Goal: Task Accomplishment & Management: Use online tool/utility

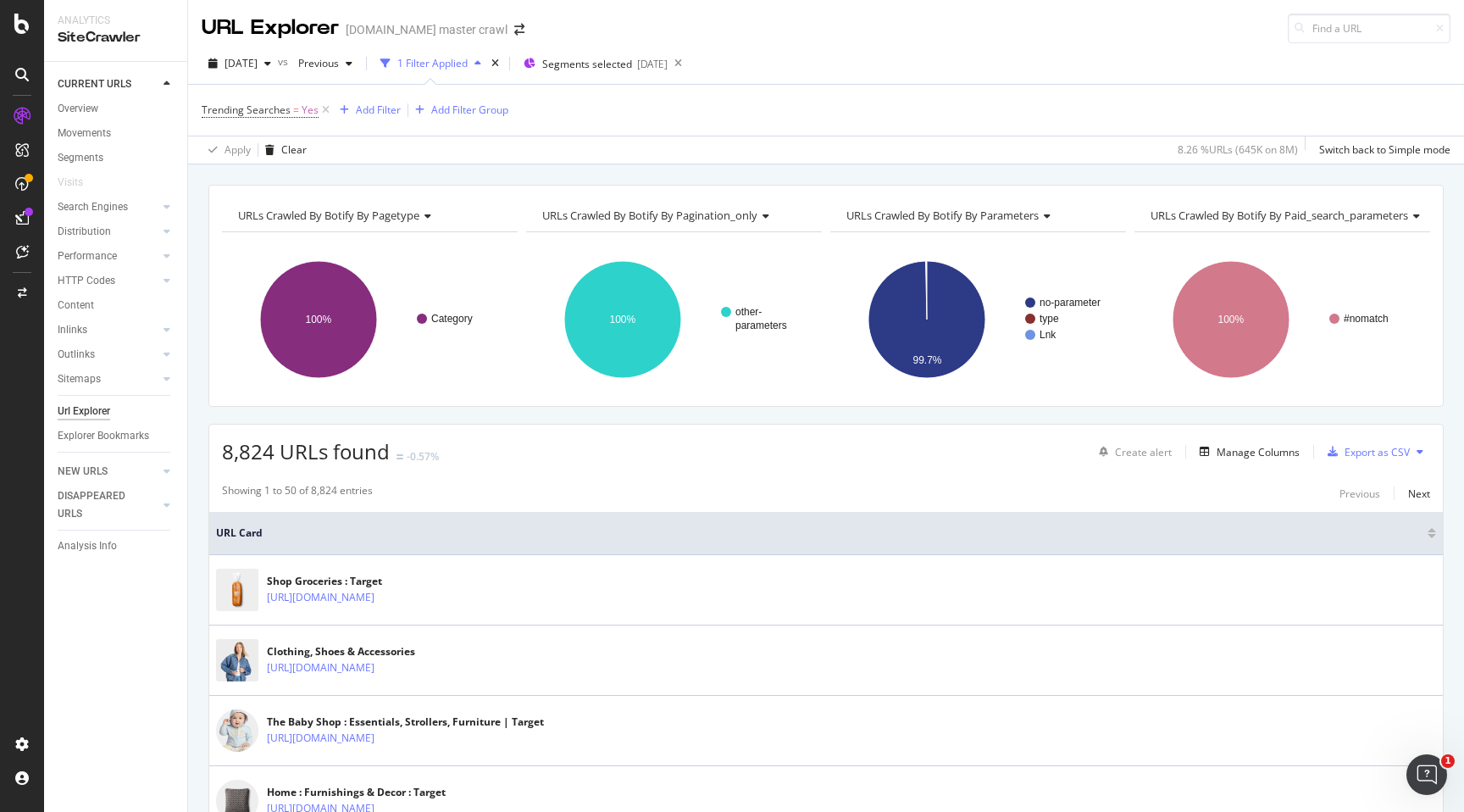
click at [279, 100] on span "Trending Searches = Yes" at bounding box center [267, 110] width 131 height 24
click at [272, 108] on span "Trending Searches" at bounding box center [246, 109] width 89 height 14
click at [240, 178] on icon at bounding box center [240, 178] width 12 height 10
click at [231, 223] on div "No" at bounding box center [311, 234] width 181 height 22
click at [386, 217] on div "Apply" at bounding box center [389, 213] width 26 height 14
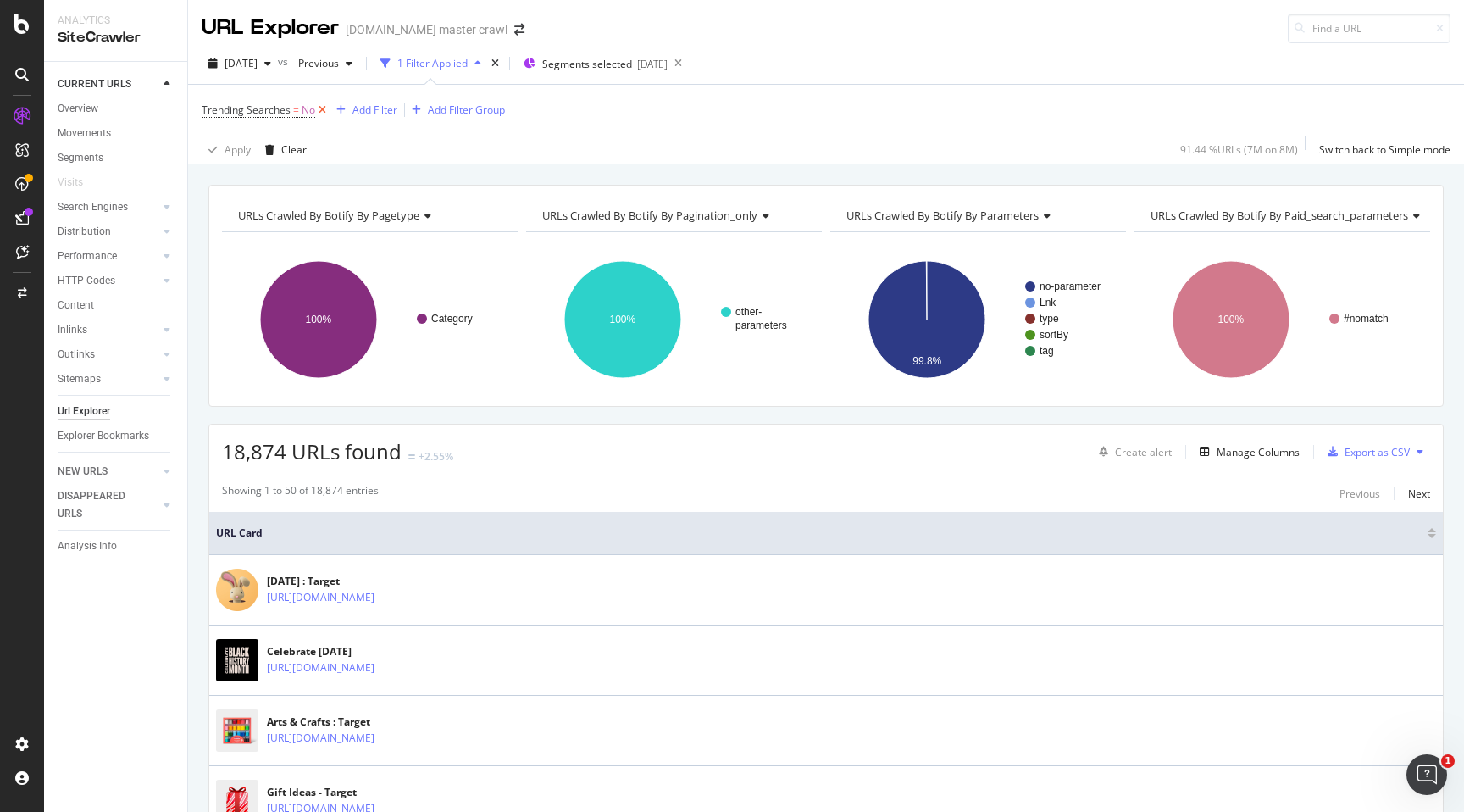
click at [320, 106] on icon at bounding box center [322, 110] width 14 height 17
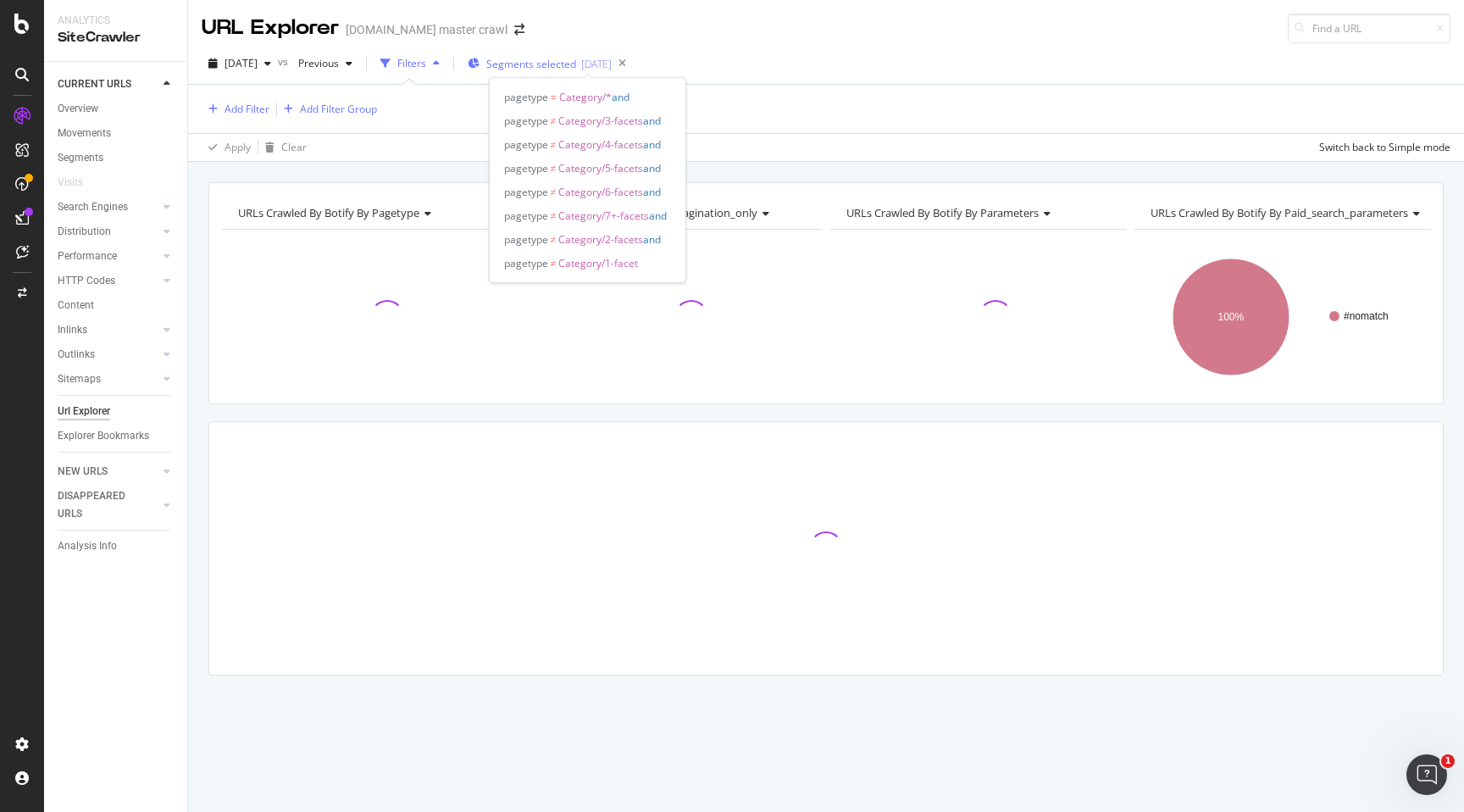
click at [576, 69] on span "Segments selected" at bounding box center [532, 64] width 90 height 14
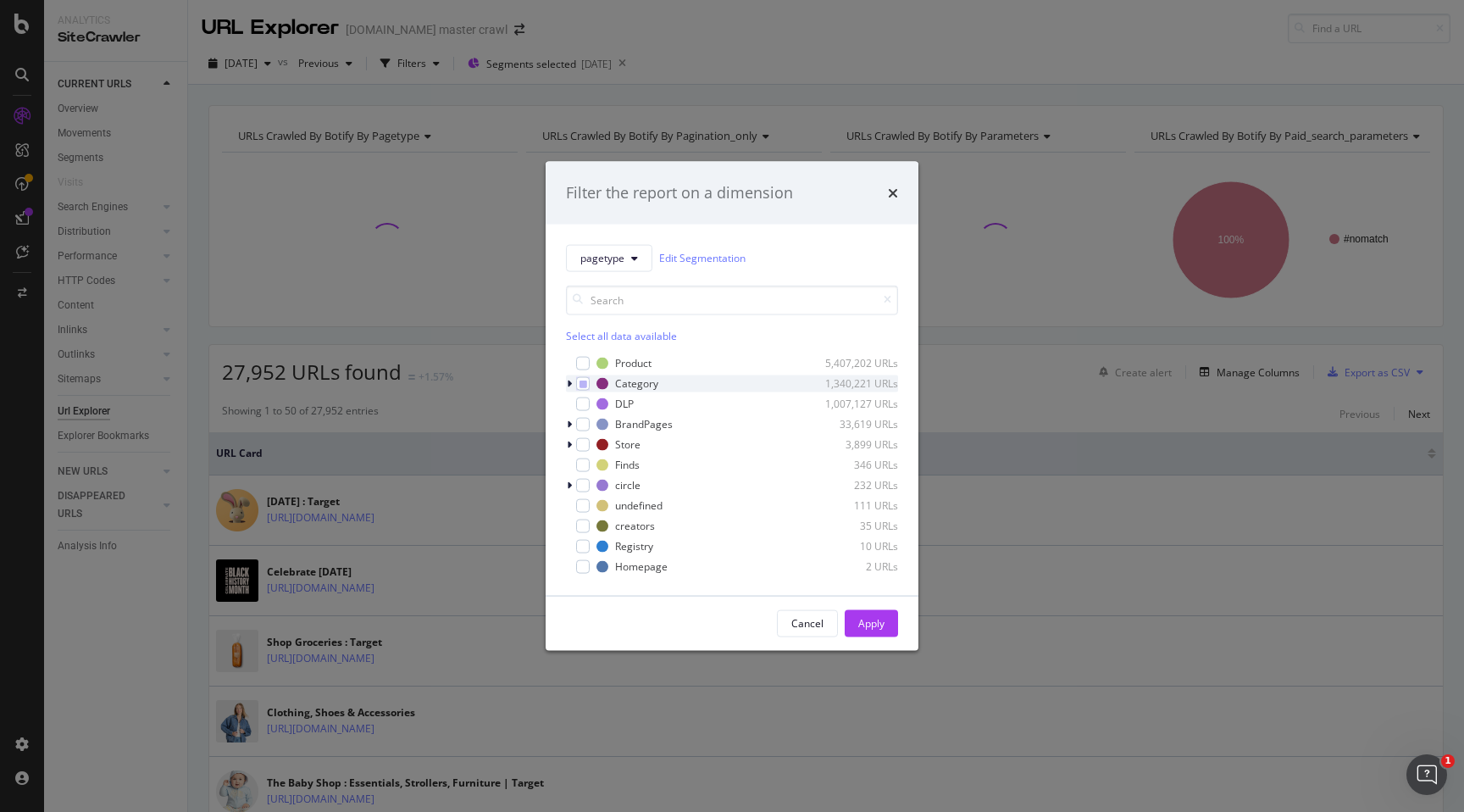
click at [568, 383] on icon "modal" at bounding box center [569, 383] width 5 height 10
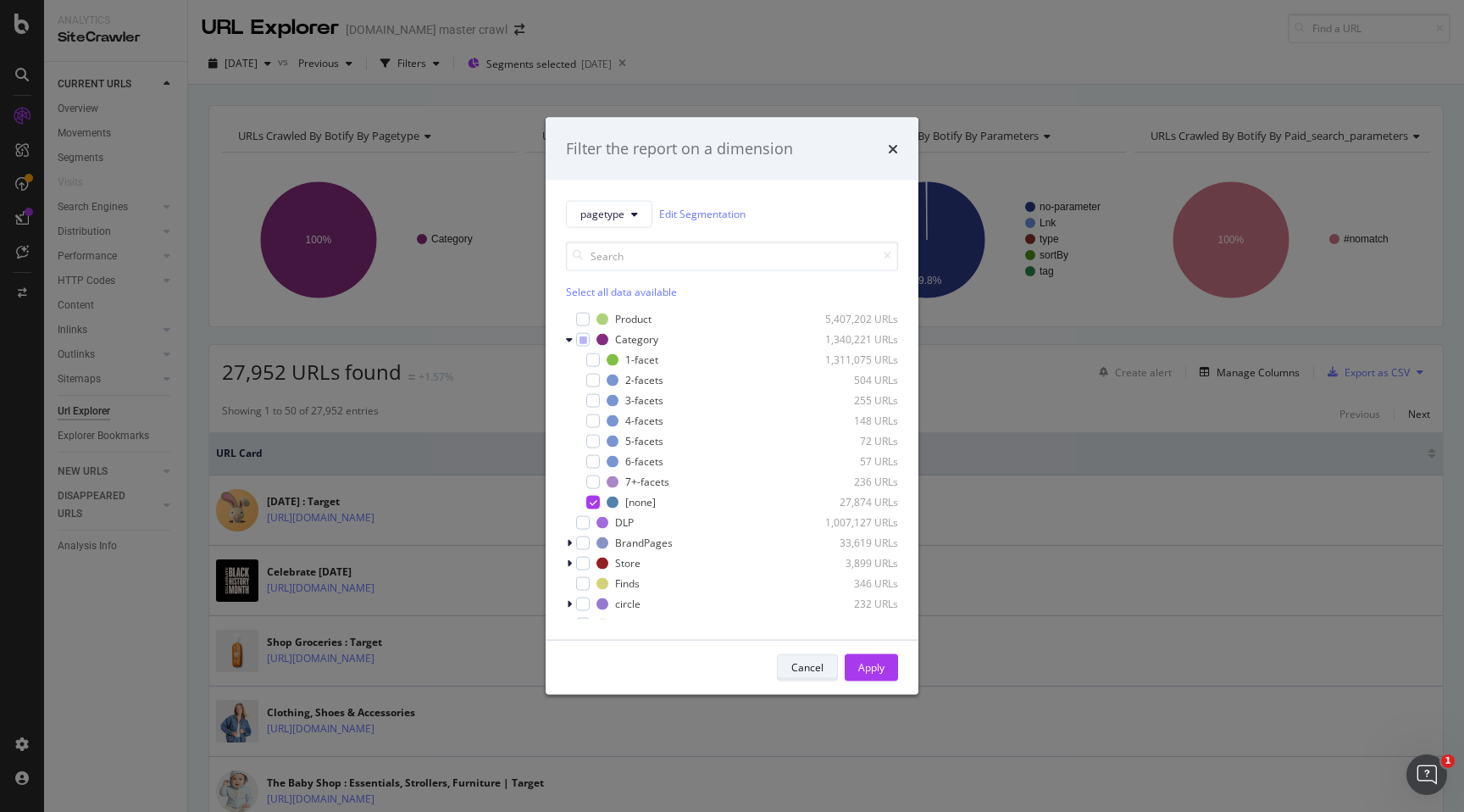
click at [812, 664] on div "Cancel" at bounding box center [808, 667] width 32 height 14
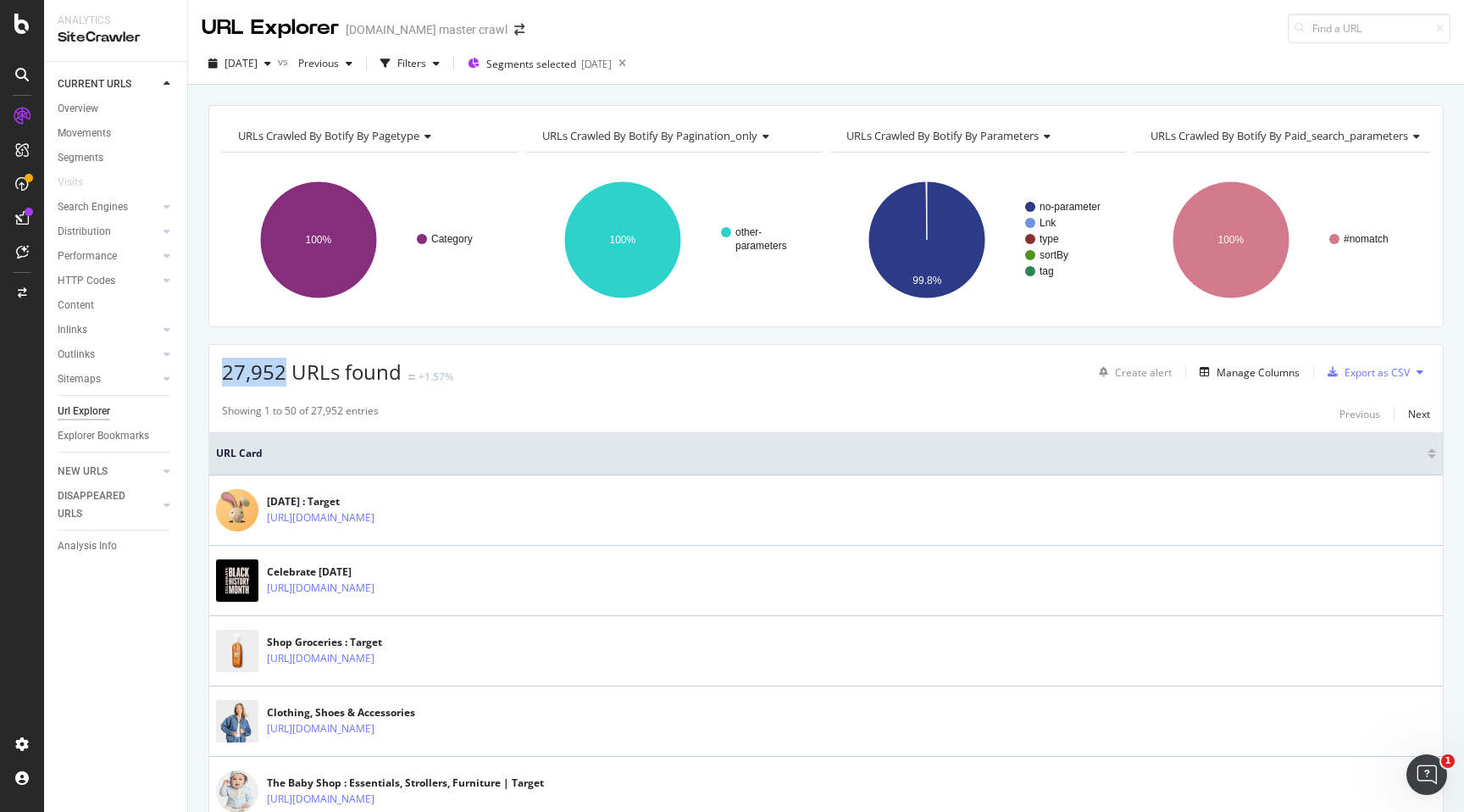
drag, startPoint x: 226, startPoint y: 368, endPoint x: 284, endPoint y: 370, distance: 58.0
click at [284, 370] on span "27,952 URLs found" at bounding box center [312, 371] width 180 height 28
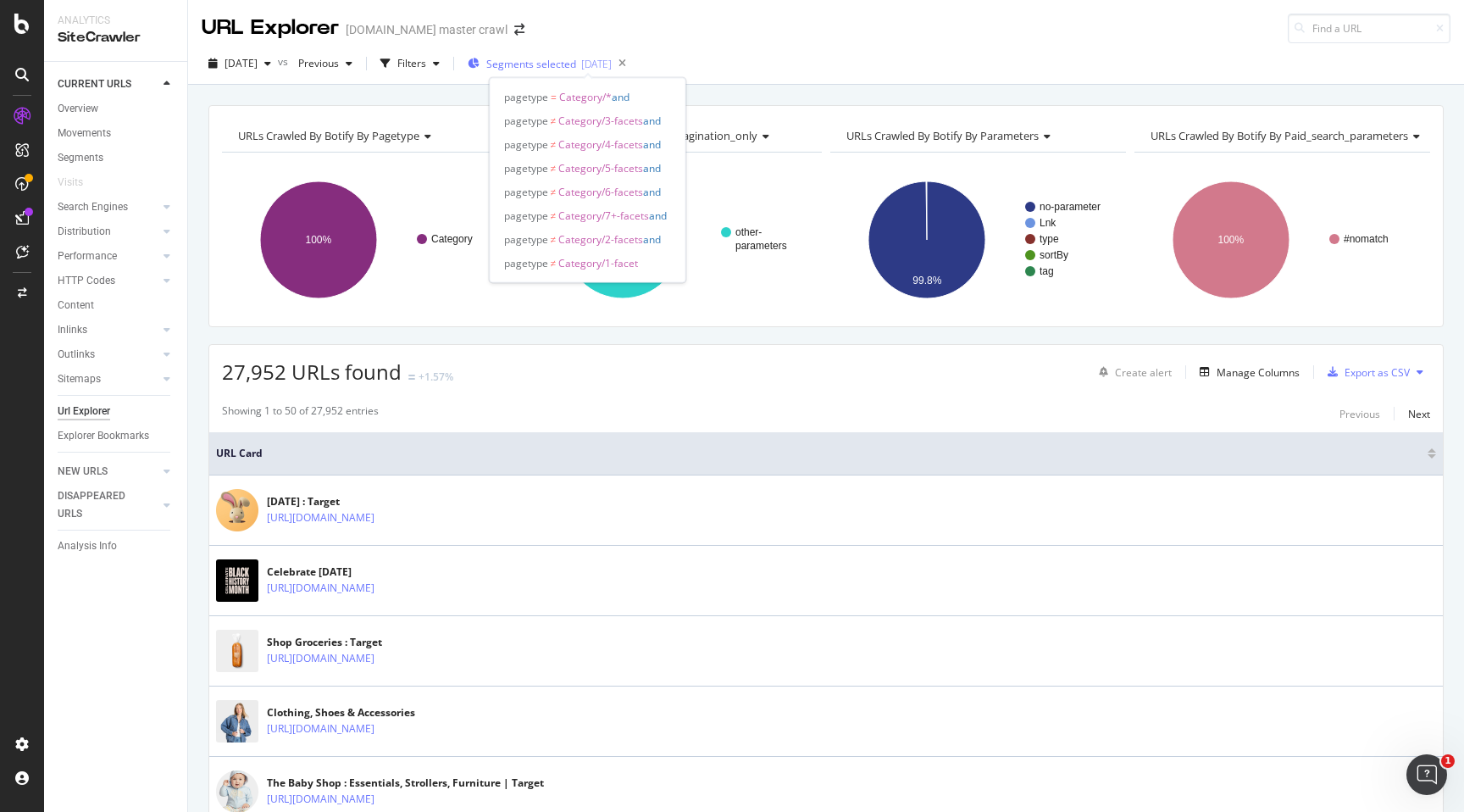
click at [552, 68] on span "Segments selected" at bounding box center [532, 64] width 90 height 14
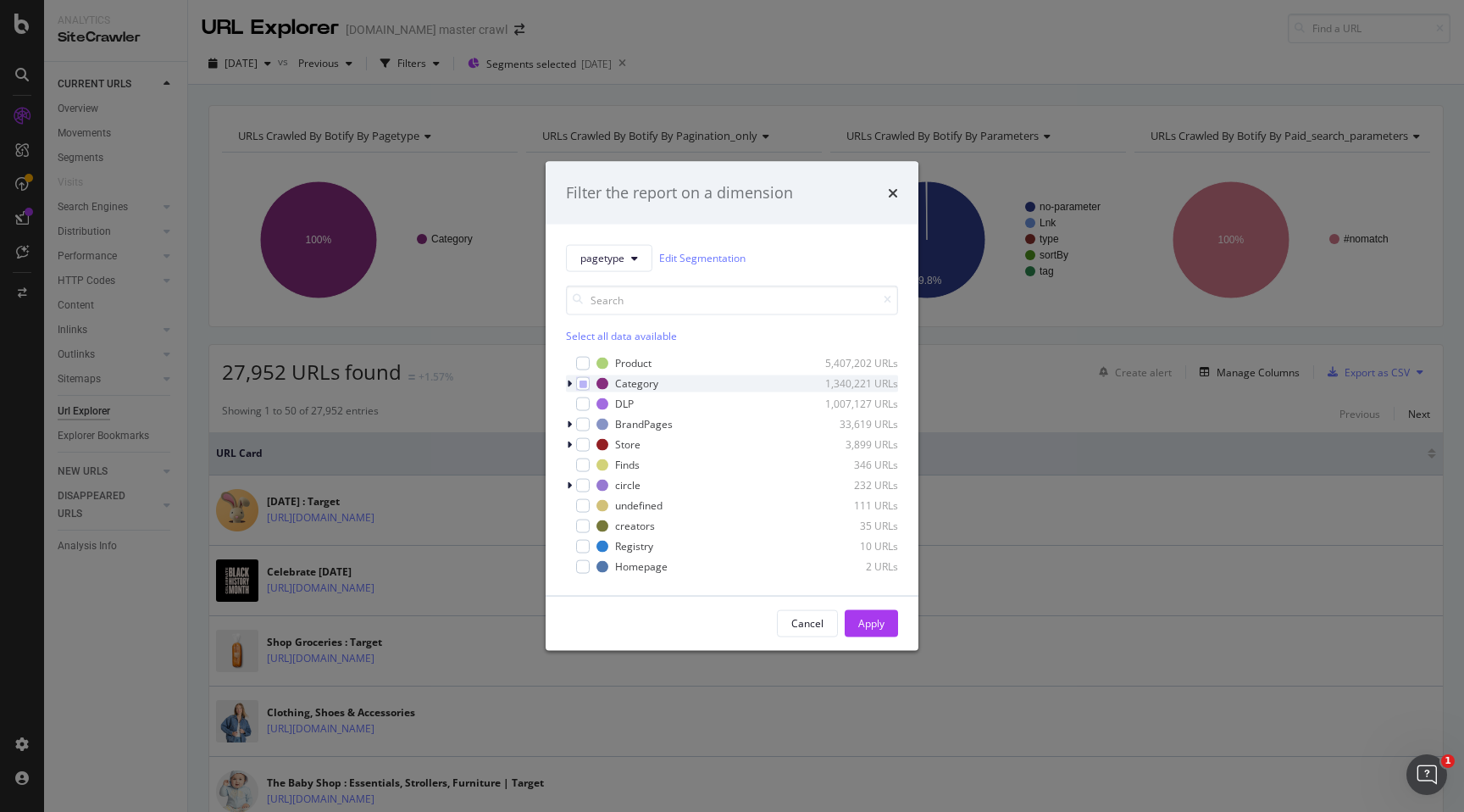
click at [566, 382] on div "modal" at bounding box center [571, 383] width 10 height 17
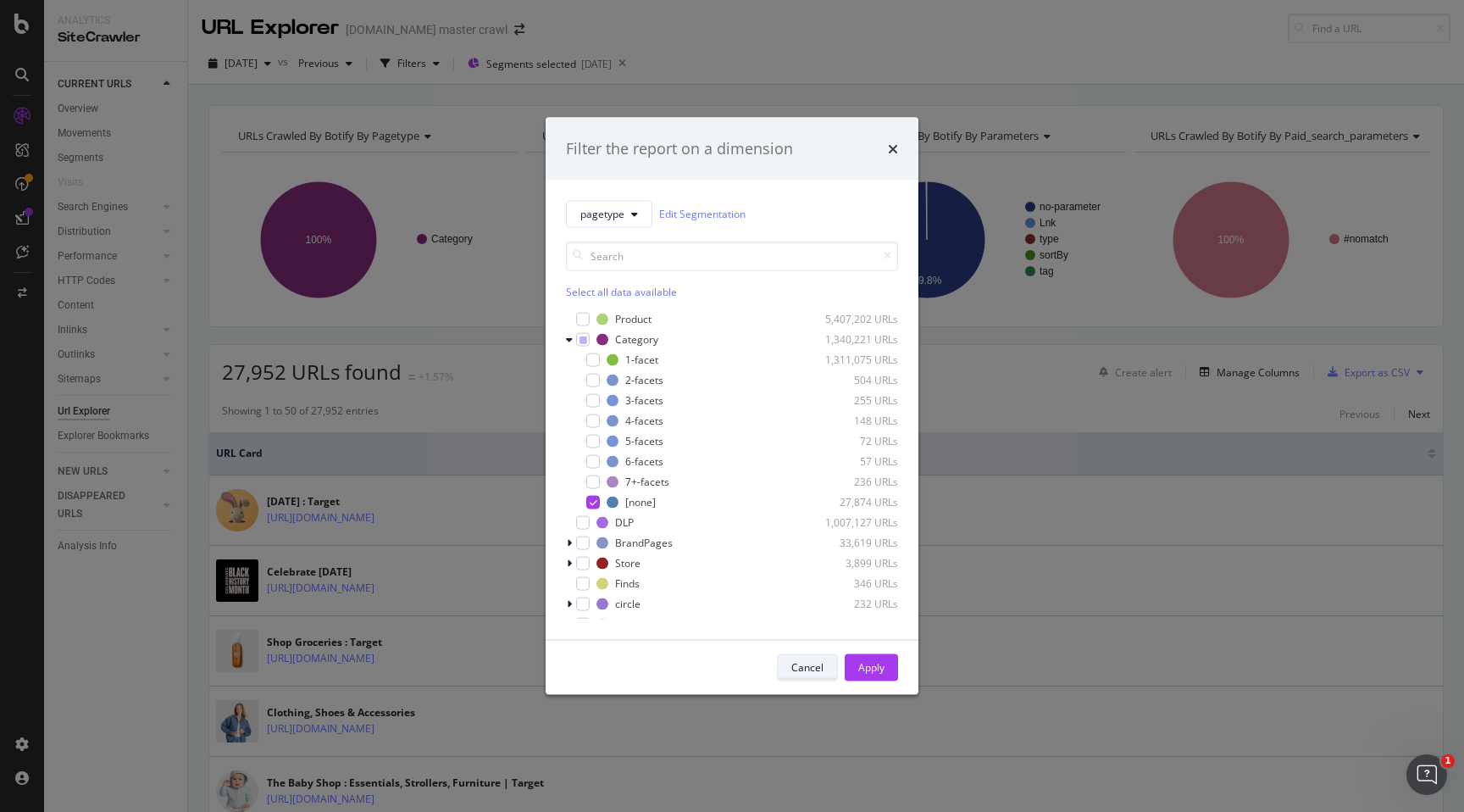
click at [793, 674] on div "Cancel" at bounding box center [808, 667] width 32 height 14
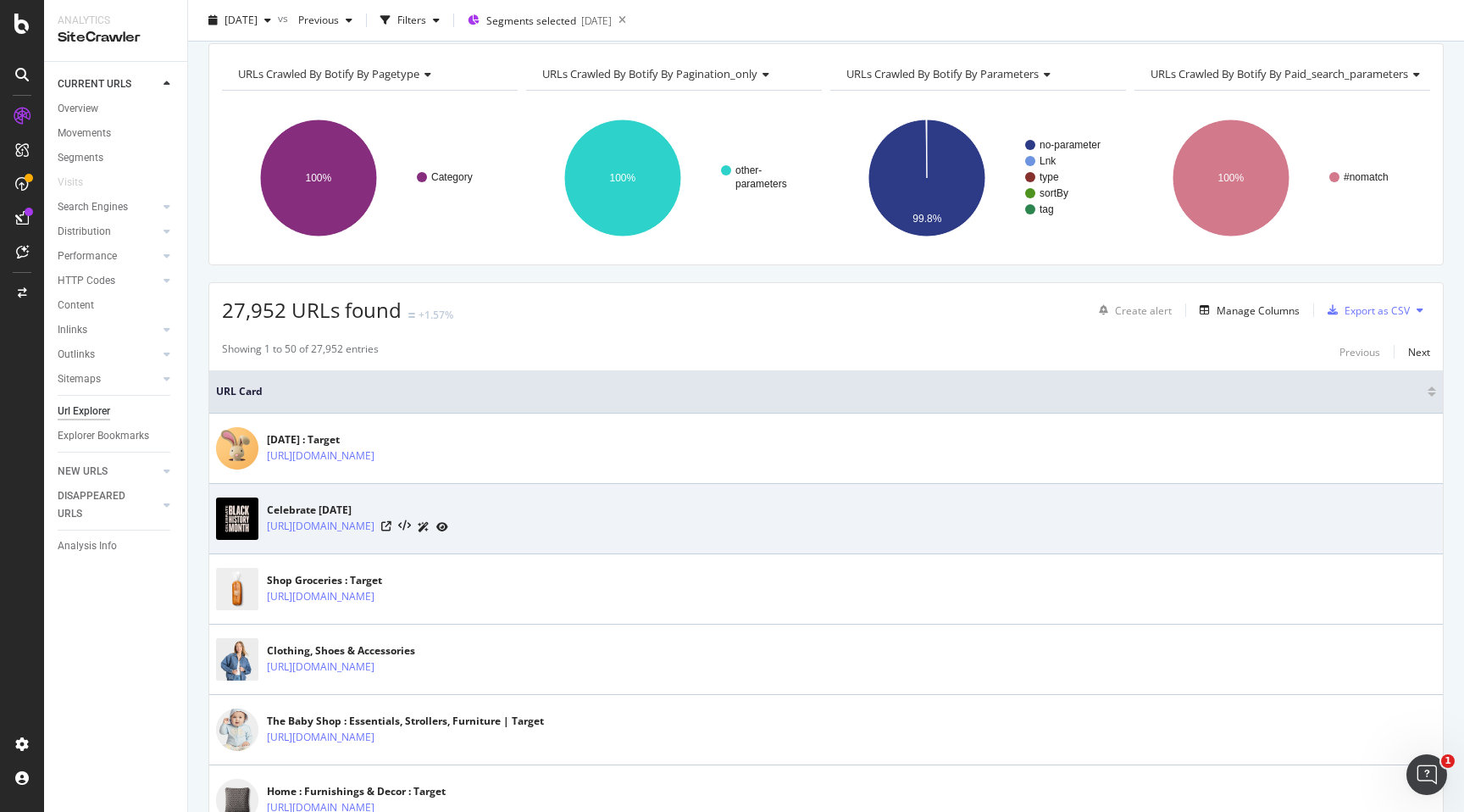
scroll to position [61, 0]
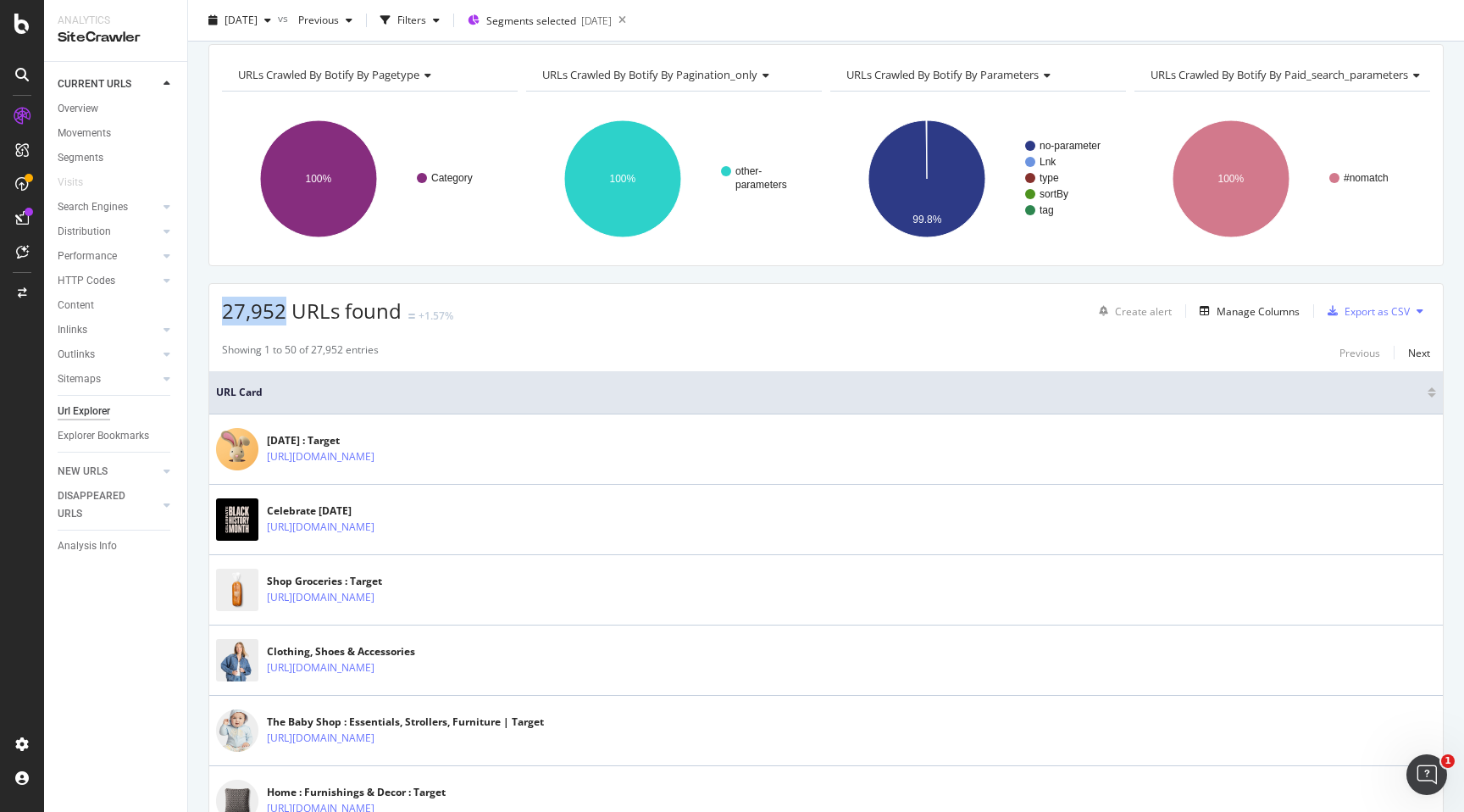
drag, startPoint x: 223, startPoint y: 307, endPoint x: 283, endPoint y: 316, distance: 60.7
click at [283, 316] on span "27,952 URLs found" at bounding box center [312, 310] width 180 height 28
click at [399, 315] on span "27,952 URLs found" at bounding box center [312, 310] width 180 height 28
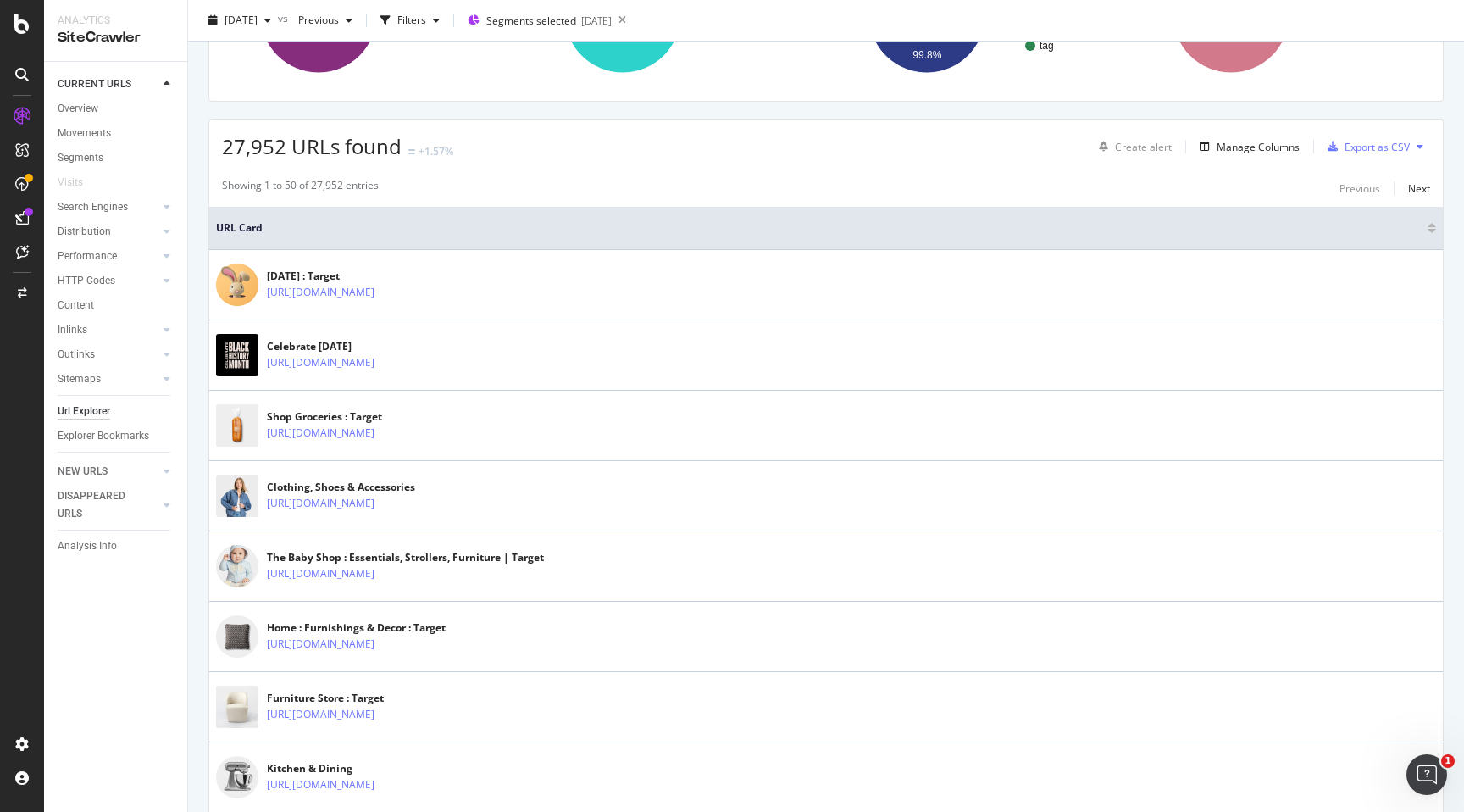
scroll to position [0, 0]
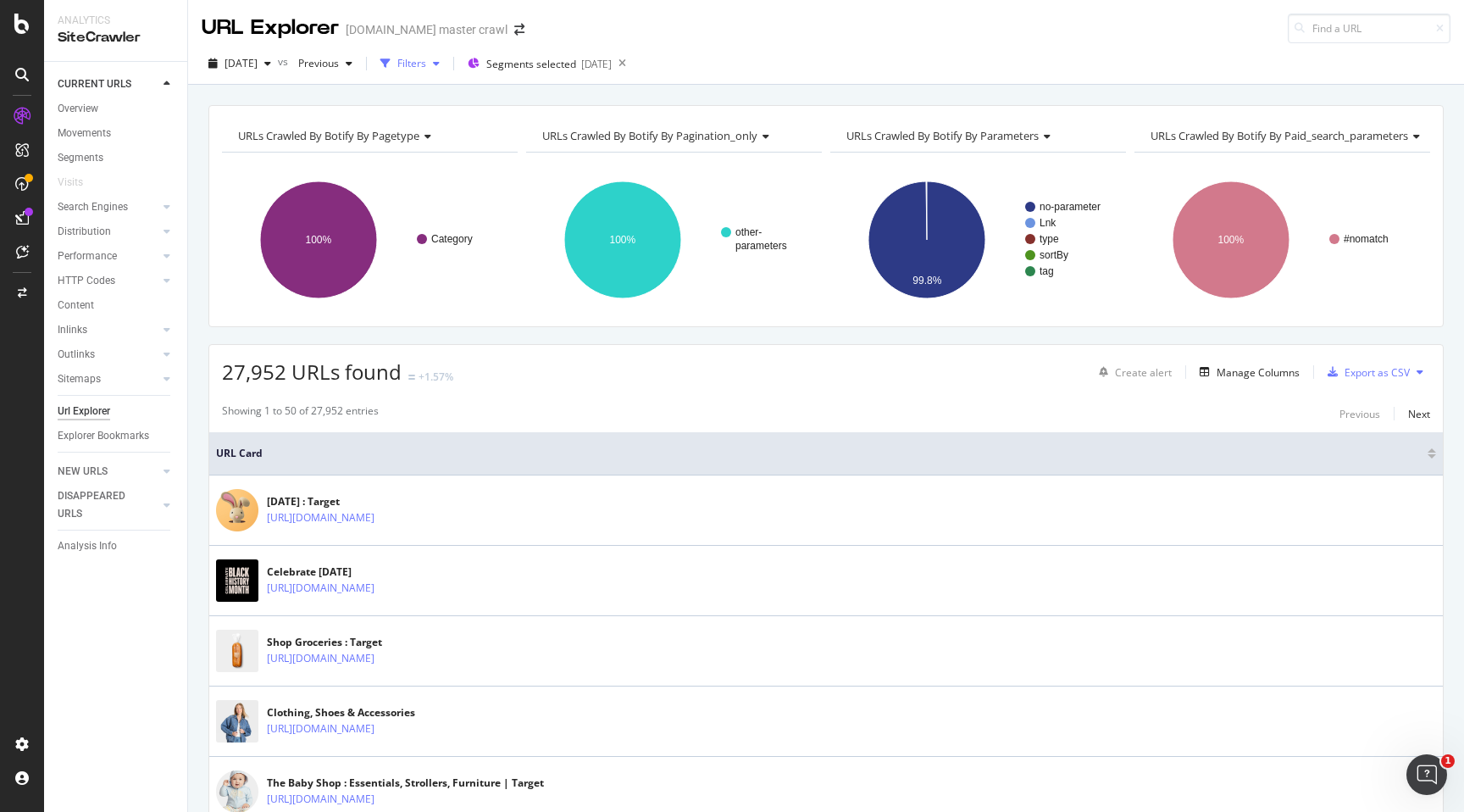
click at [426, 66] on div "Filters" at bounding box center [412, 63] width 29 height 14
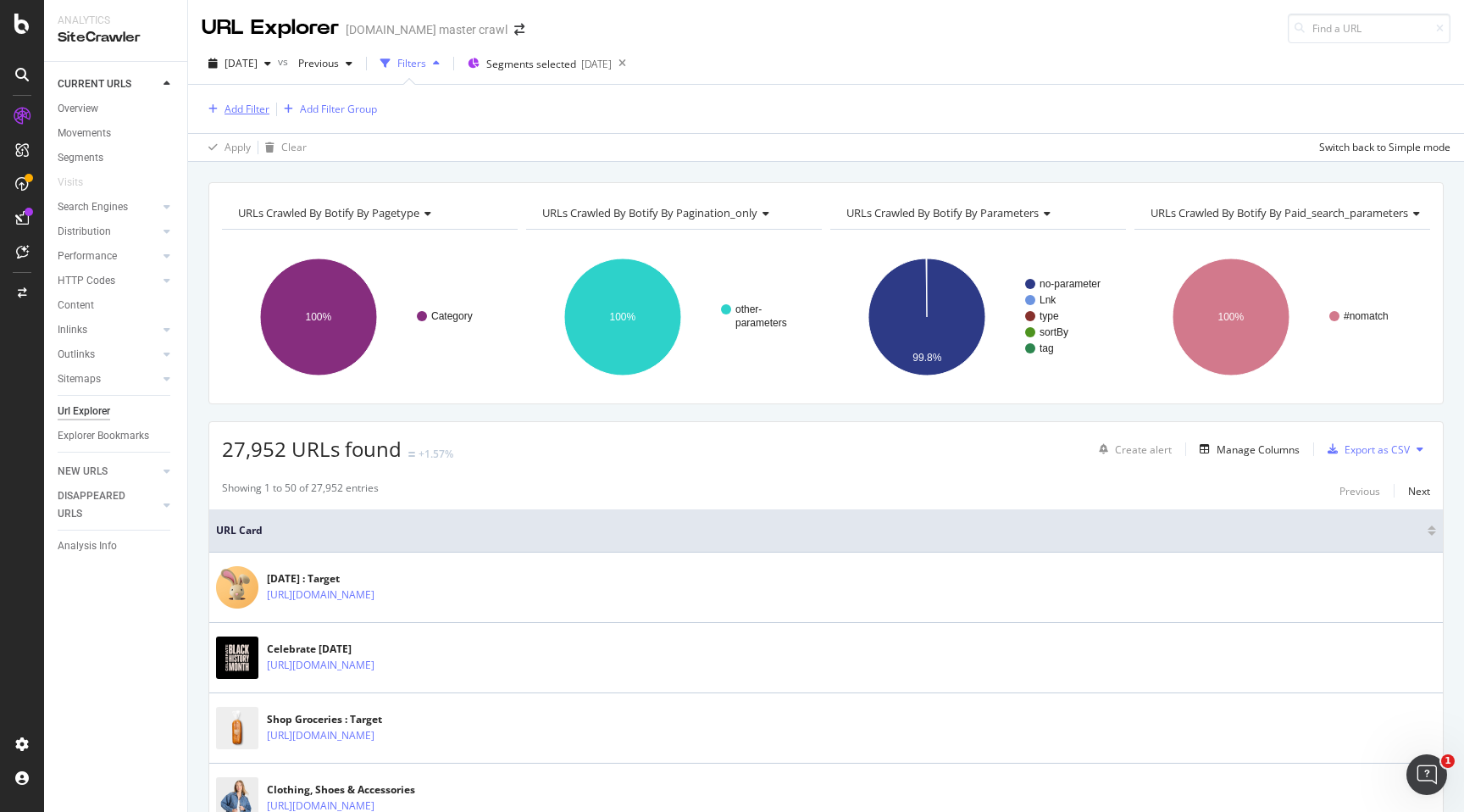
click at [255, 107] on div "Add Filter" at bounding box center [247, 108] width 45 height 14
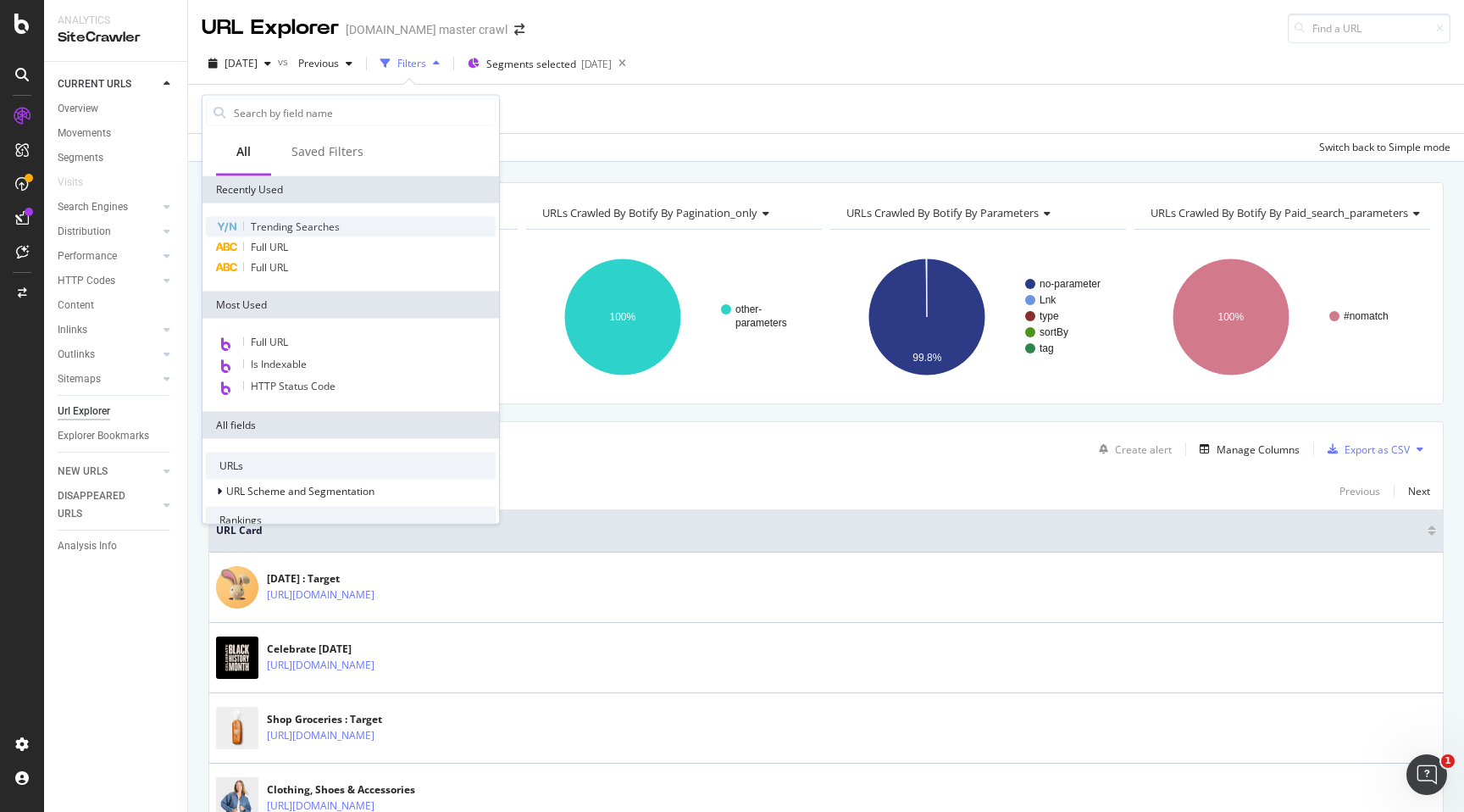
click at [290, 224] on span "Trending Searches" at bounding box center [295, 226] width 89 height 14
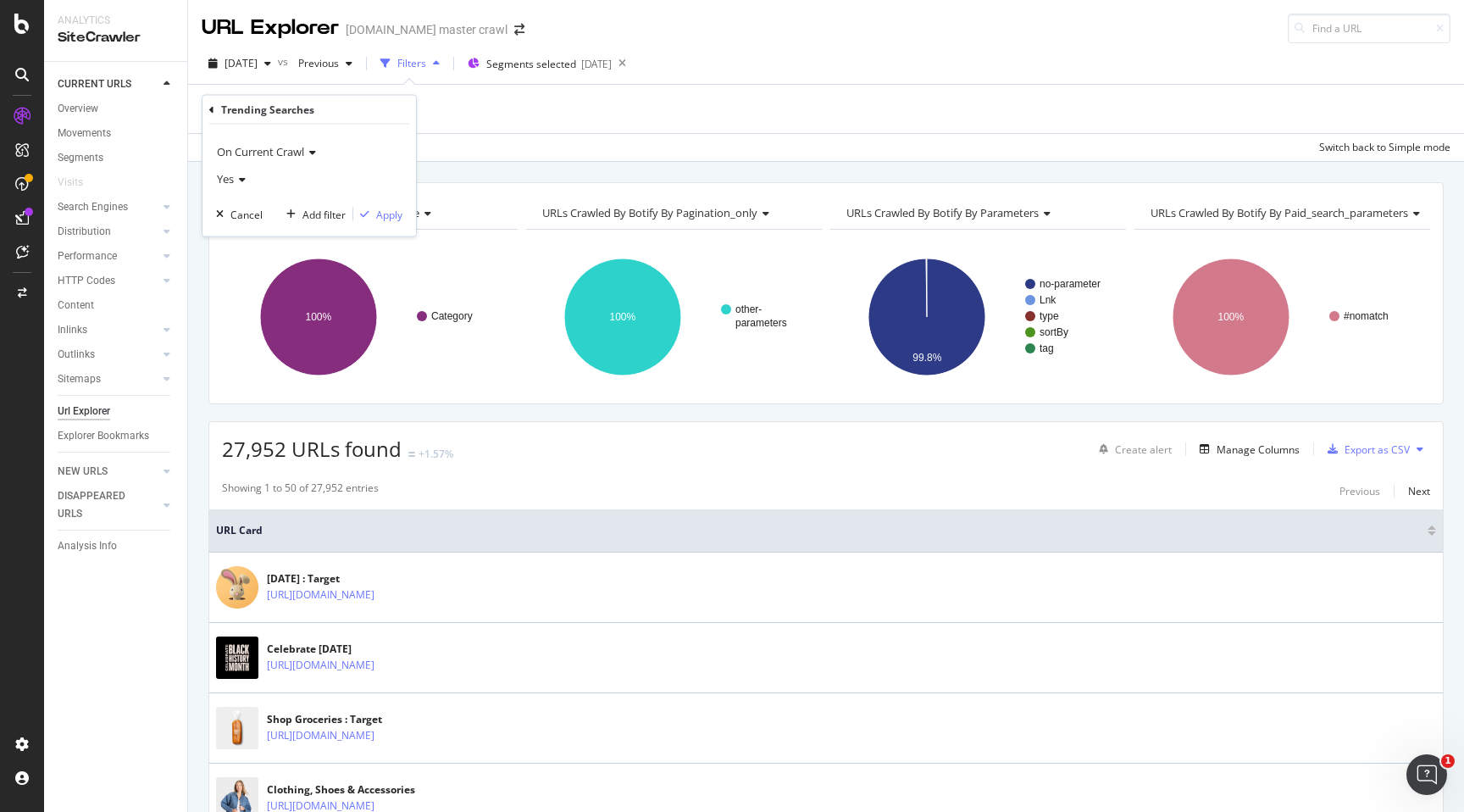
click at [245, 179] on icon at bounding box center [240, 180] width 12 height 10
click at [249, 230] on div "No" at bounding box center [311, 236] width 181 height 22
click at [376, 220] on div "Apply" at bounding box center [389, 214] width 26 height 14
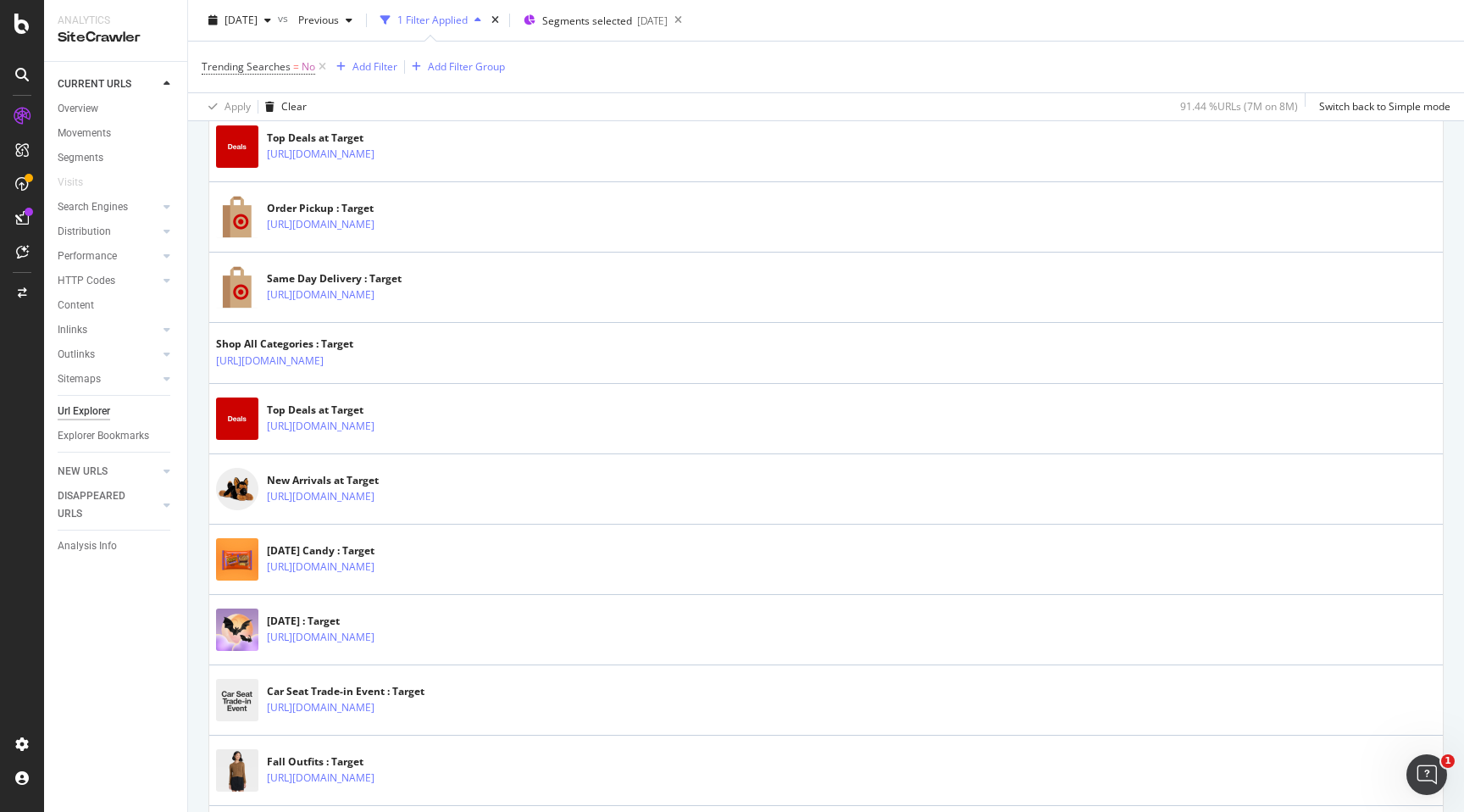
scroll to position [877, 0]
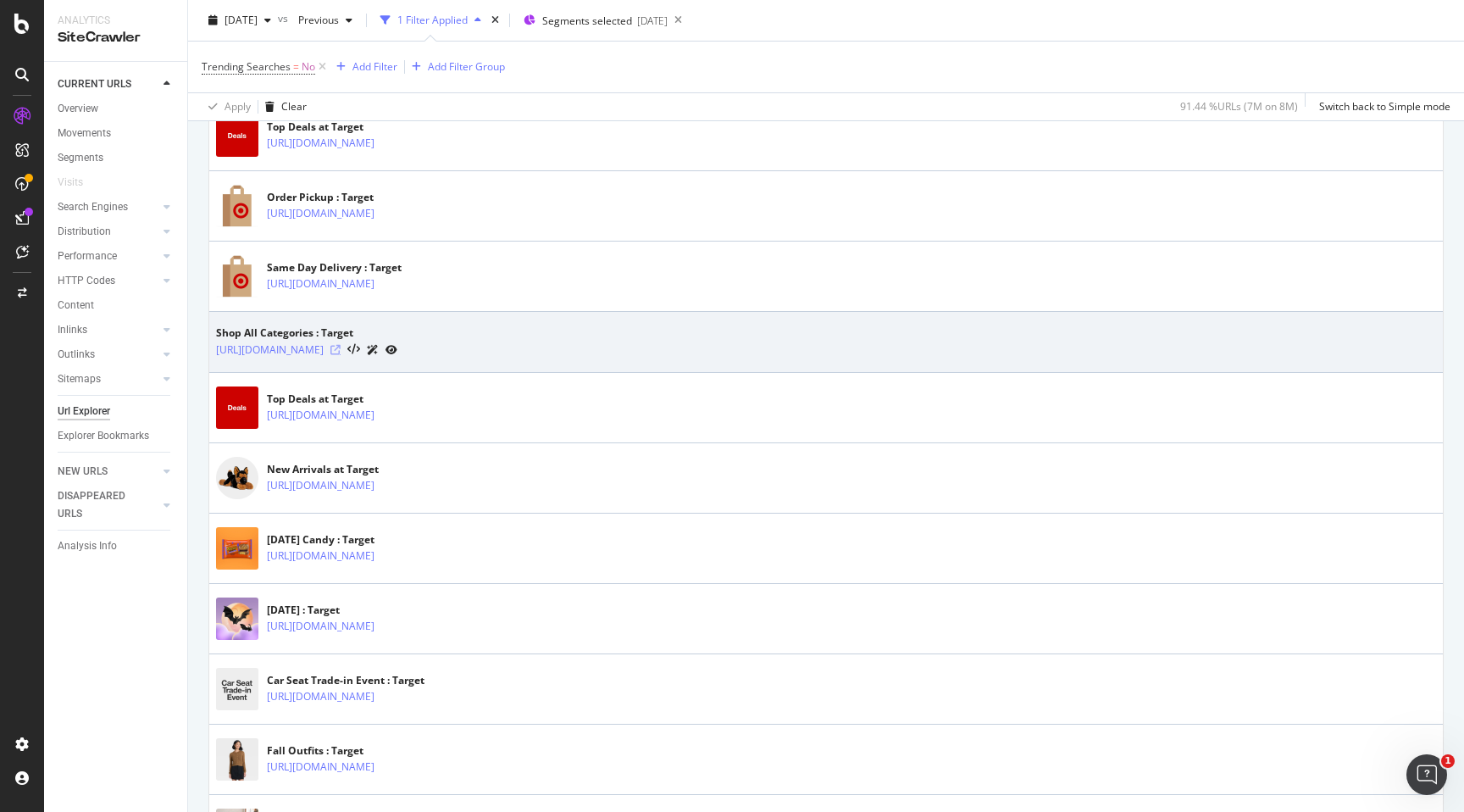
click at [340, 350] on icon at bounding box center [335, 350] width 10 height 10
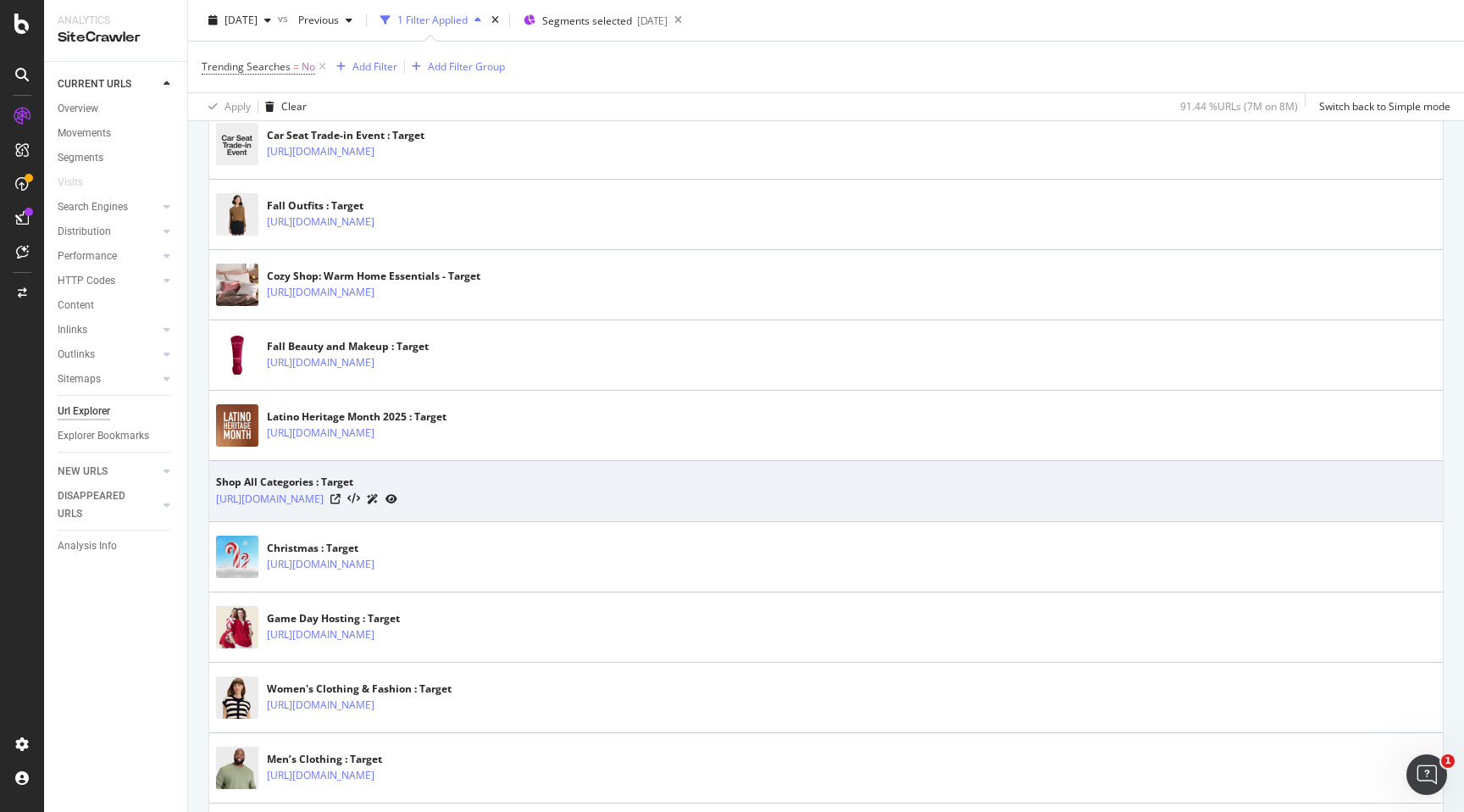
scroll to position [0, 0]
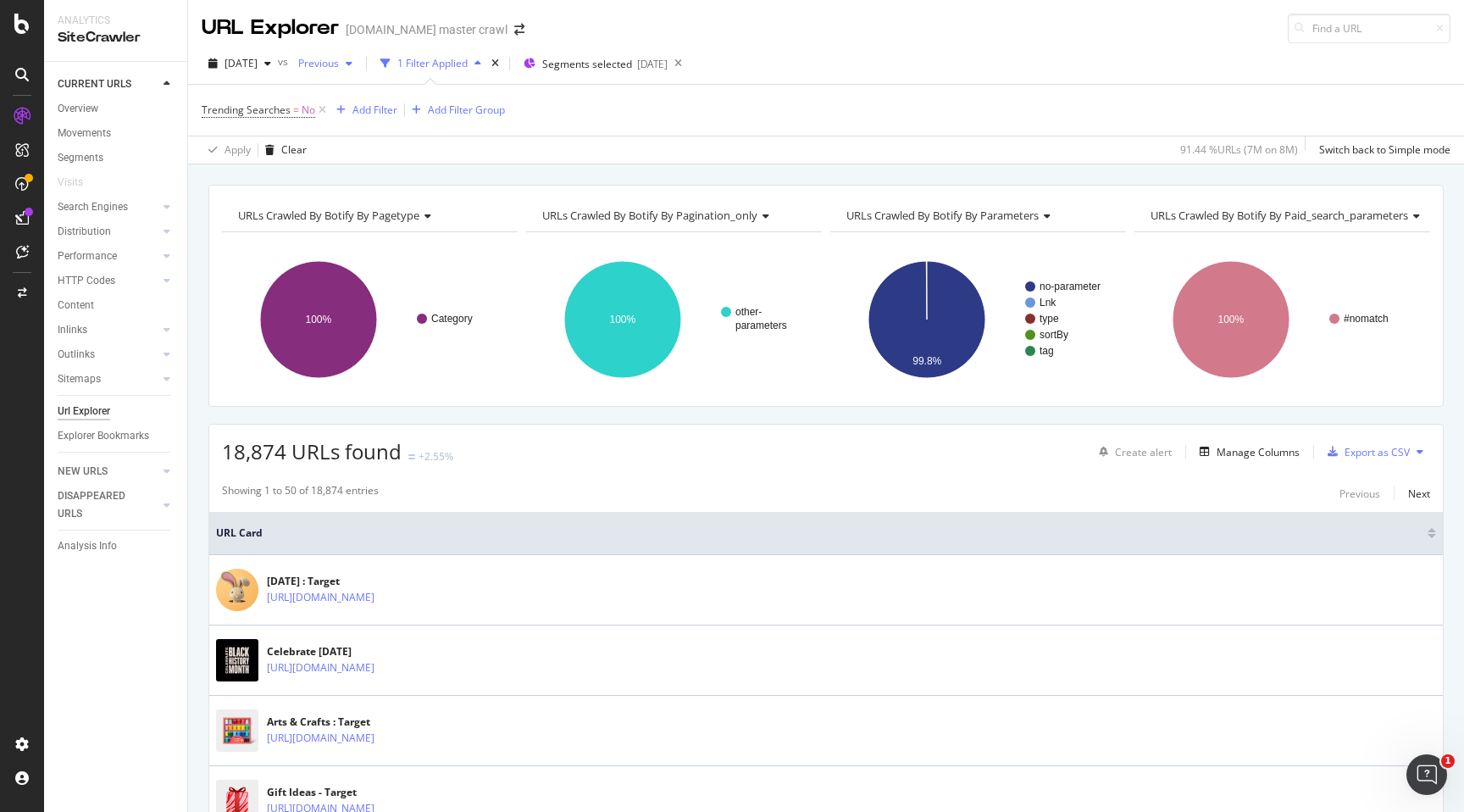
click at [359, 71] on div "Previous" at bounding box center [326, 64] width 68 height 26
click at [746, 111] on div "Trending Searches = No Add Filter Add Filter Group" at bounding box center [826, 111] width 1250 height 51
click at [266, 107] on span "Trending Searches" at bounding box center [246, 109] width 89 height 14
click at [240, 183] on div "No" at bounding box center [309, 177] width 186 height 27
click at [243, 203] on div "Yes" at bounding box center [311, 212] width 181 height 22
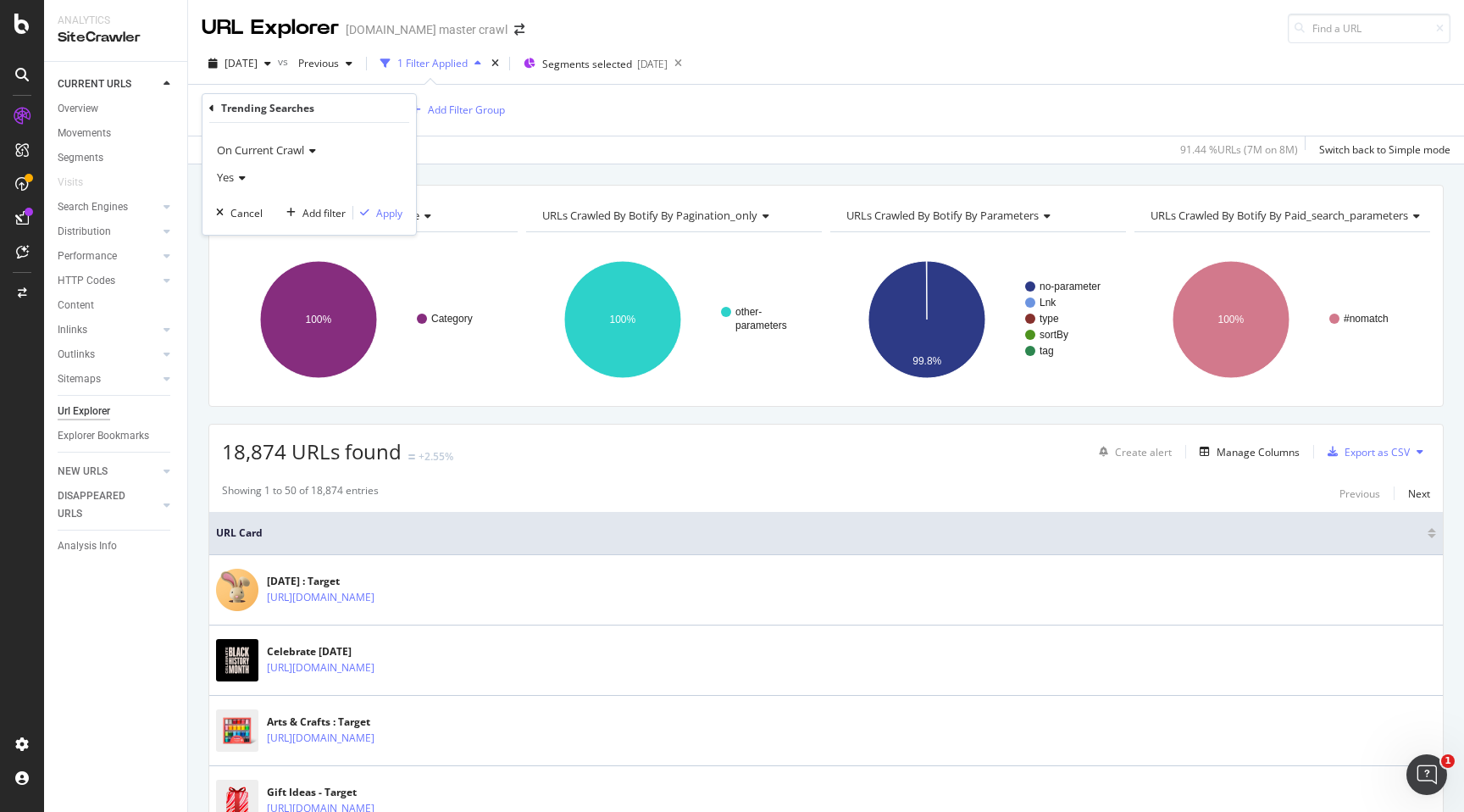
click at [235, 171] on div "Yes" at bounding box center [309, 177] width 186 height 27
click at [335, 161] on div "On Current Crawl" at bounding box center [309, 150] width 186 height 27
click at [458, 157] on div "Apply Clear 91.44 % URLs ( 7M on 8M ) Switch back to Simple mode" at bounding box center [826, 149] width 1276 height 28
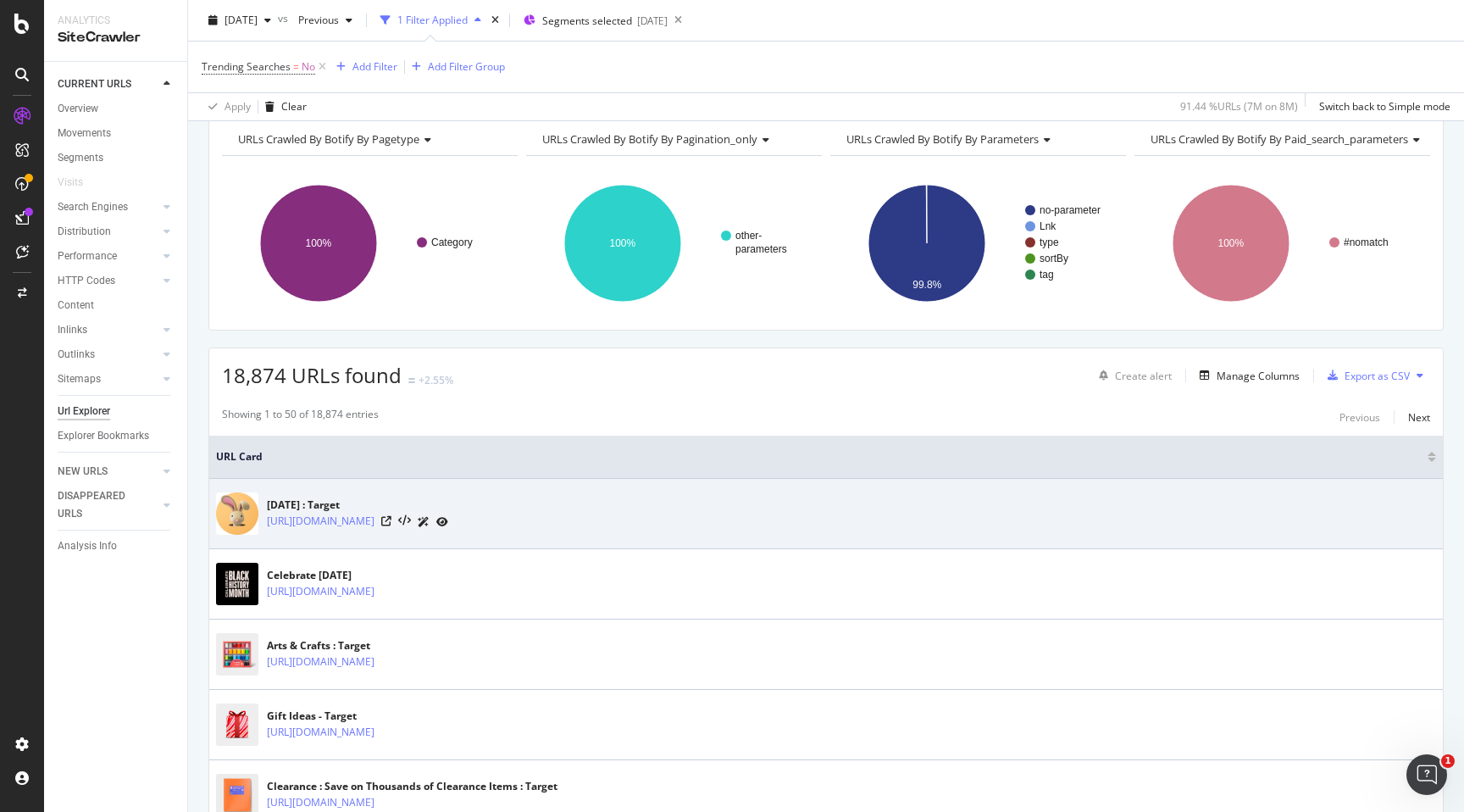
scroll to position [146, 0]
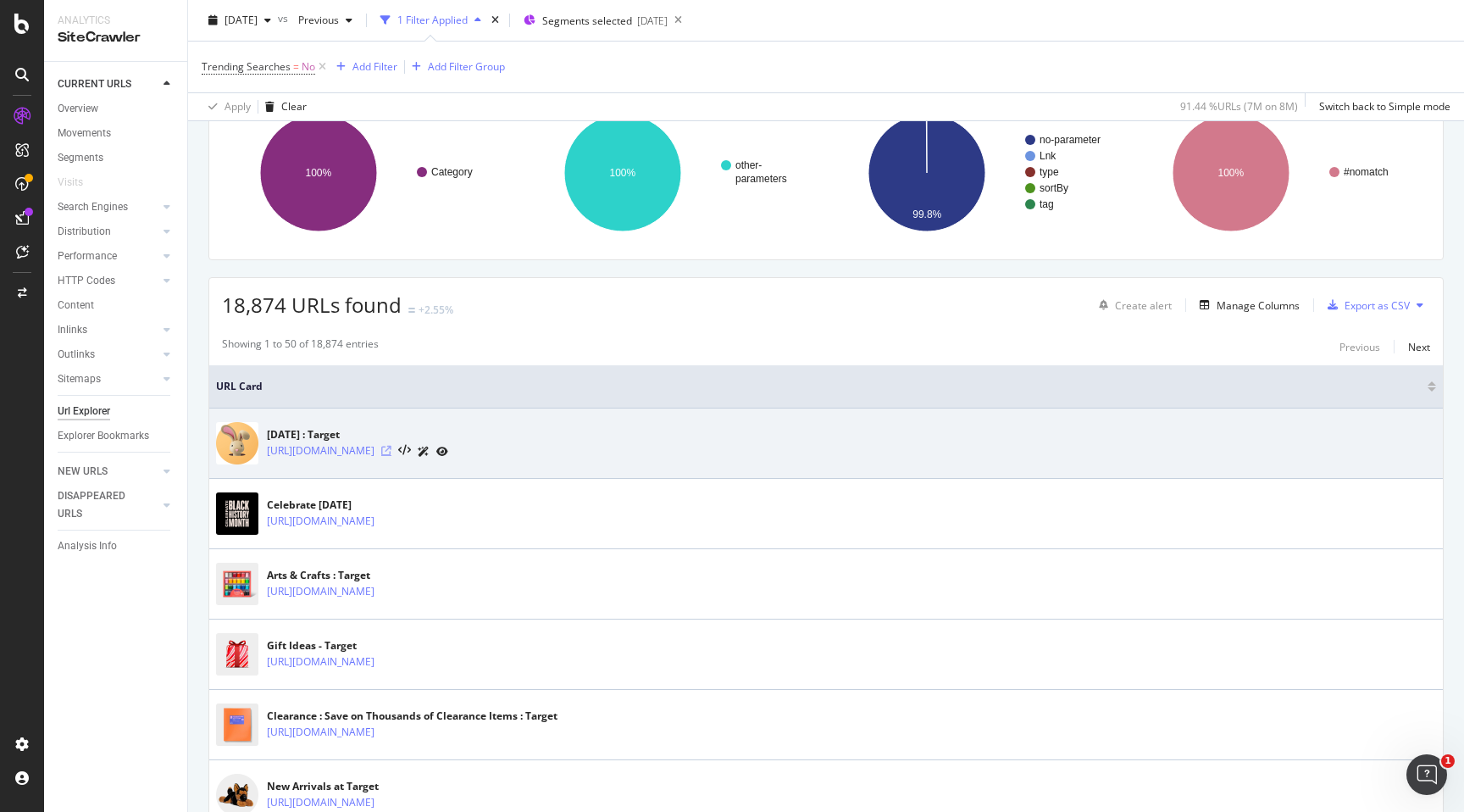
click at [392, 452] on icon at bounding box center [386, 451] width 10 height 10
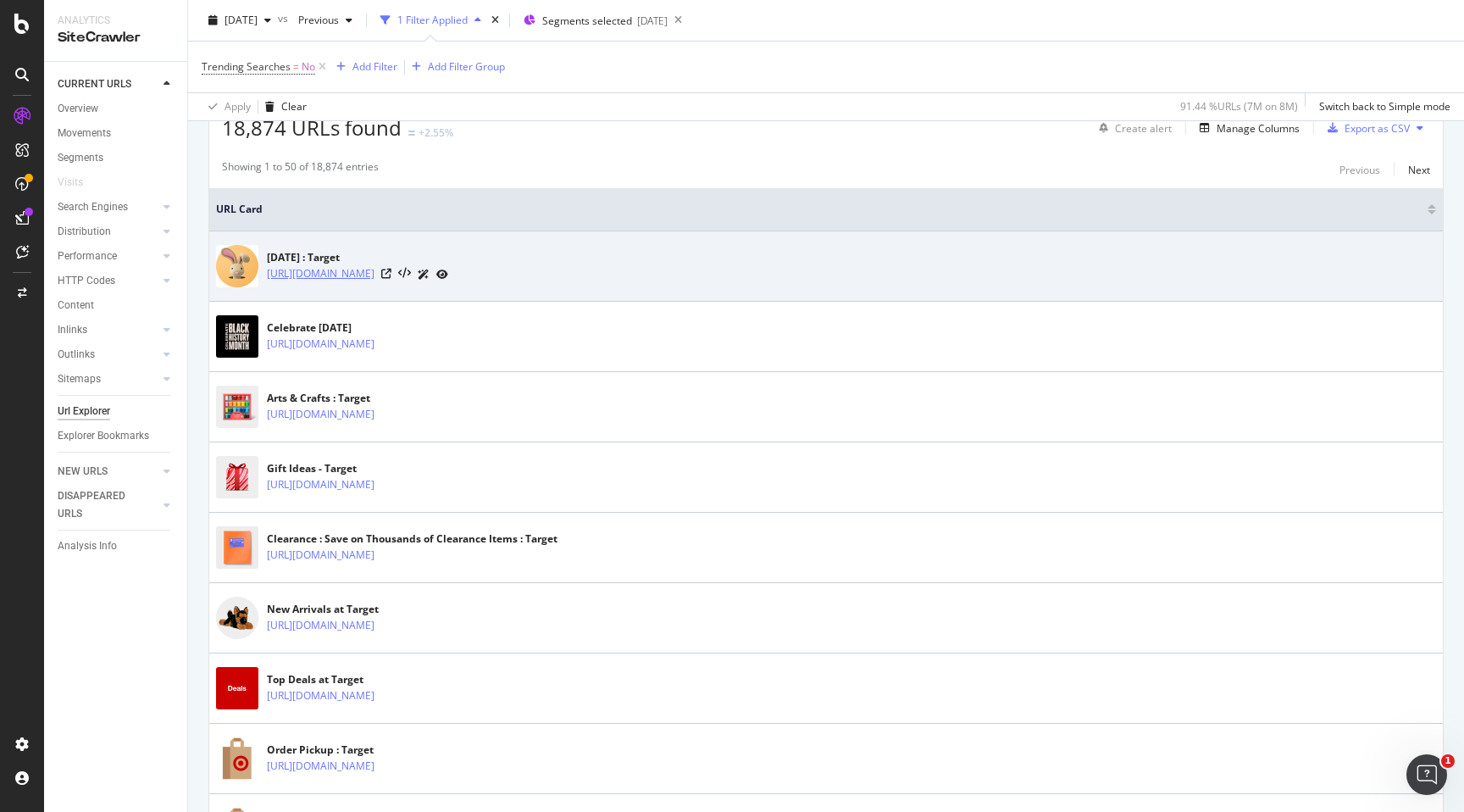
scroll to position [0, 0]
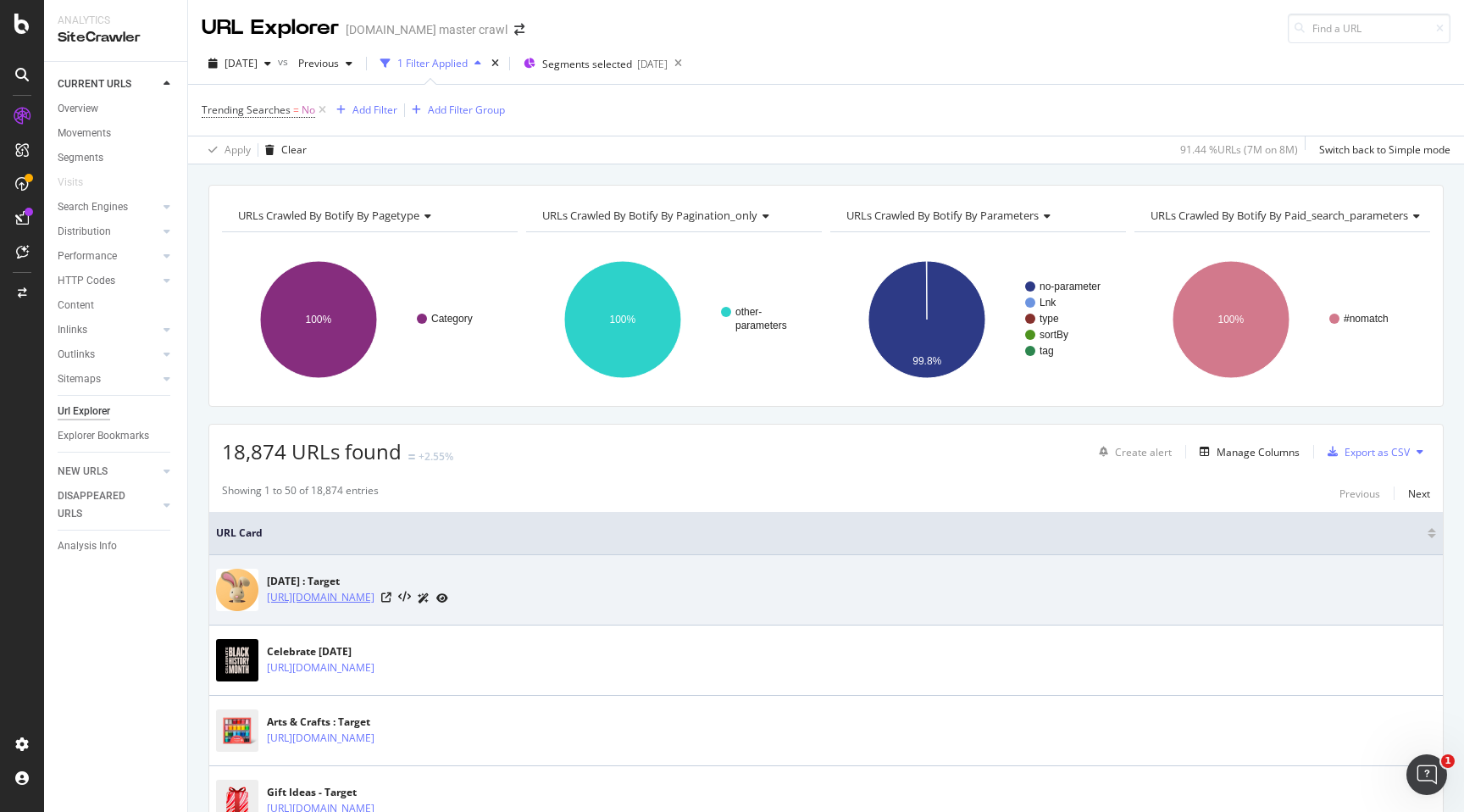
drag, startPoint x: 472, startPoint y: 603, endPoint x: 432, endPoint y: 606, distance: 40.1
click at [432, 606] on div "https://www.target.com/c/easter/-/N-5xt1n" at bounding box center [357, 598] width 181 height 18
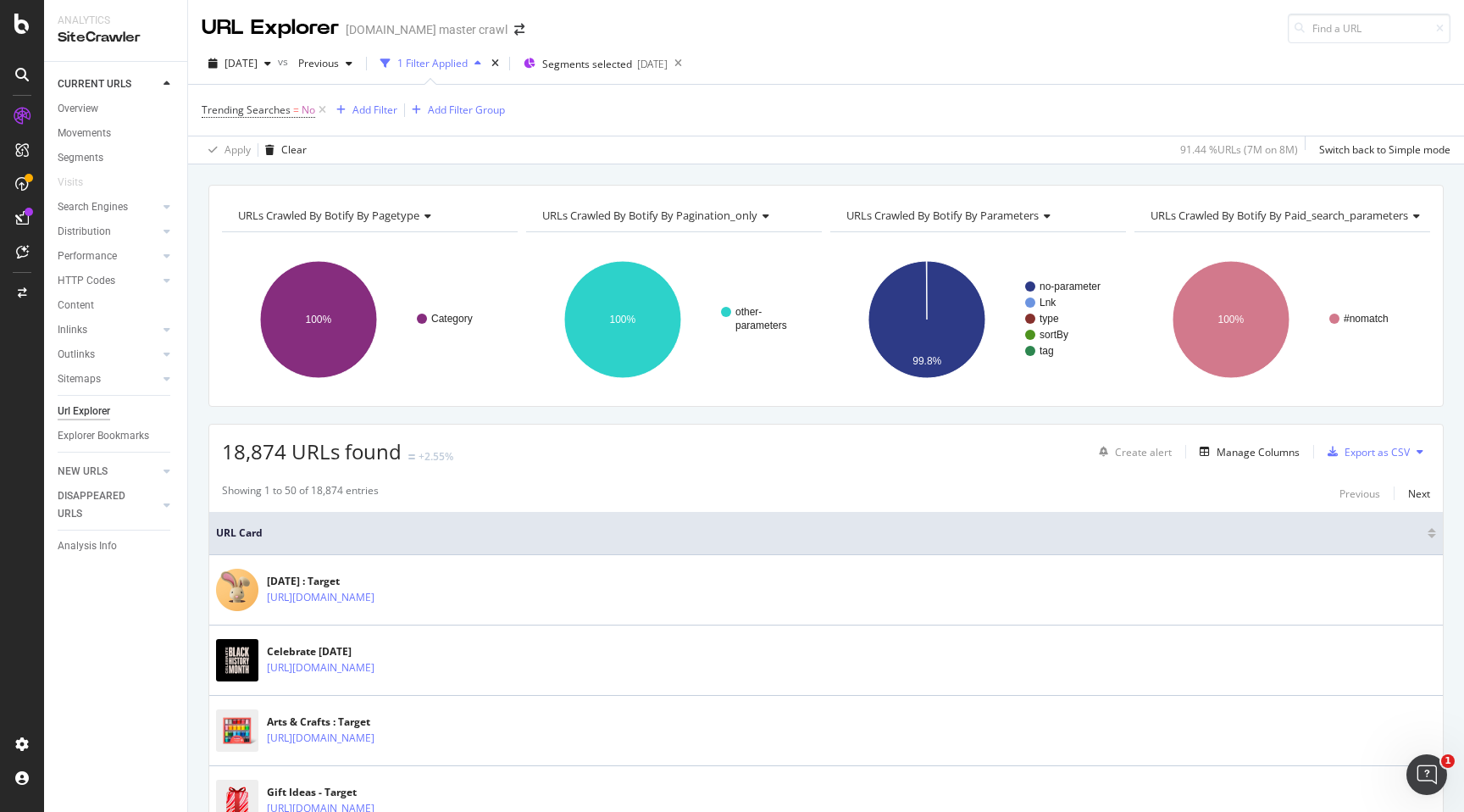
click at [861, 116] on div "Trending Searches = No Add Filter Add Filter Group" at bounding box center [826, 111] width 1250 height 51
click at [1028, 346] on rect "A chart." at bounding box center [1068, 351] width 86 height 10
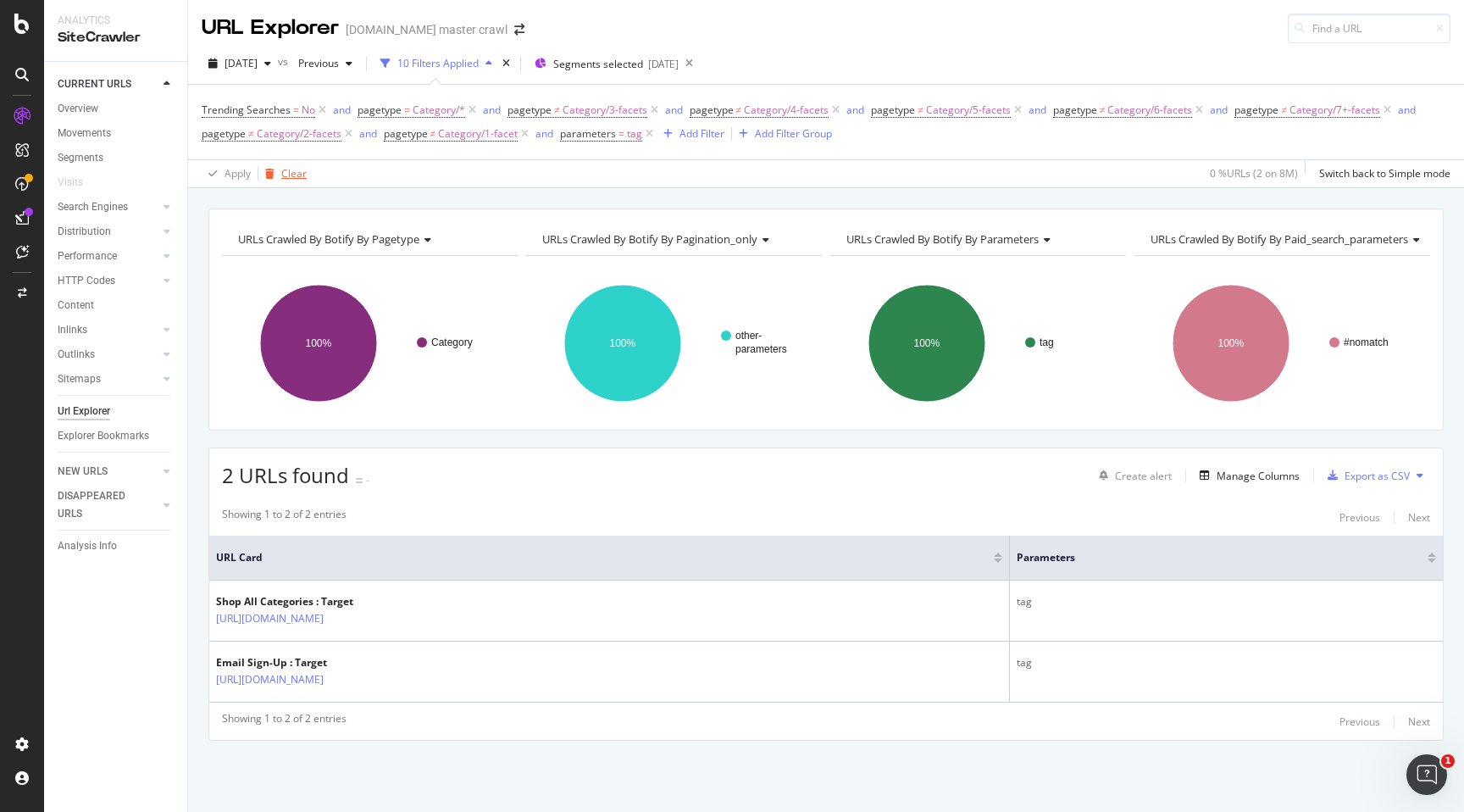
click at [292, 174] on div "Clear" at bounding box center [295, 173] width 26 height 14
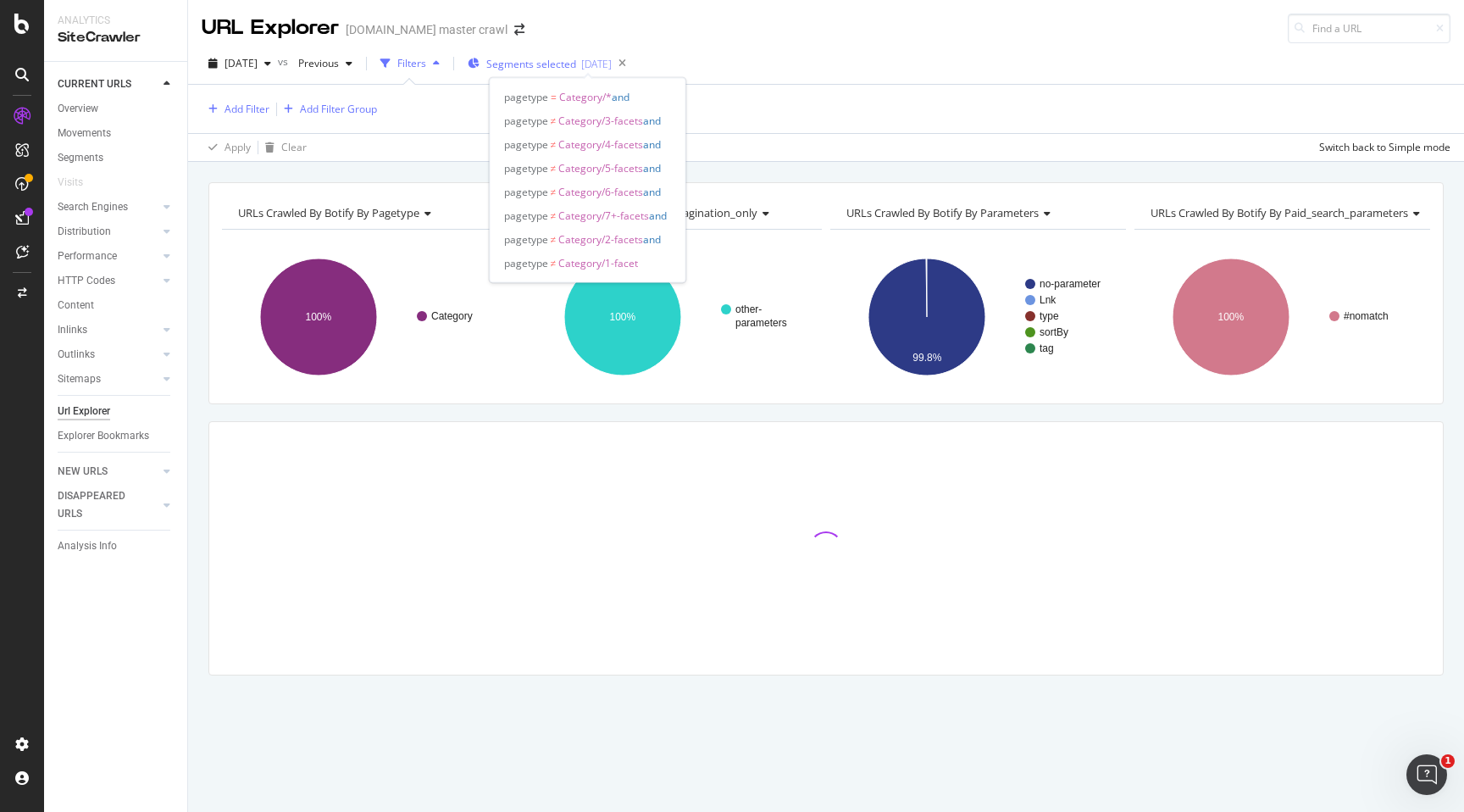
click at [612, 63] on div "[DATE]" at bounding box center [597, 64] width 31 height 14
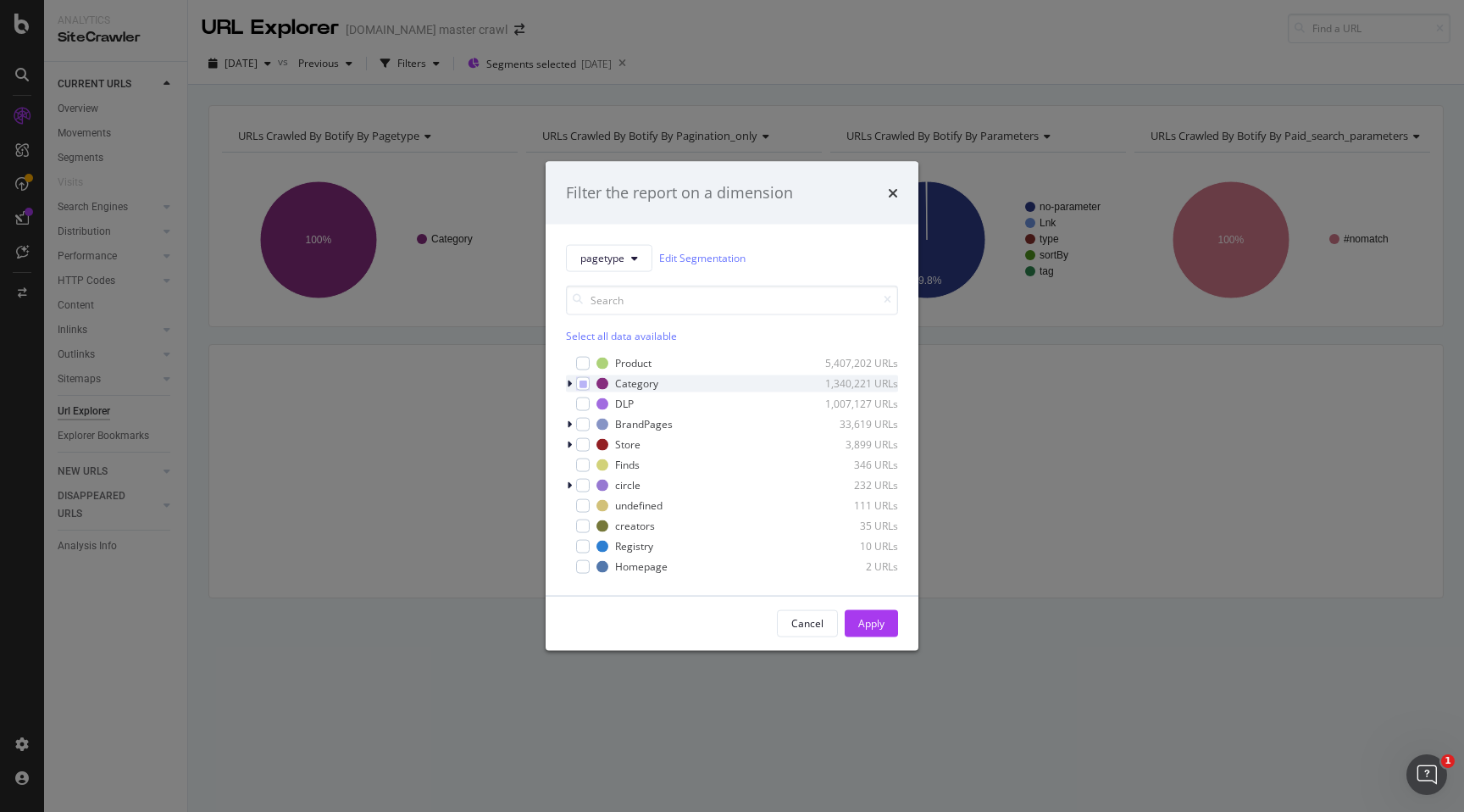
click at [568, 381] on icon "modal" at bounding box center [569, 383] width 5 height 10
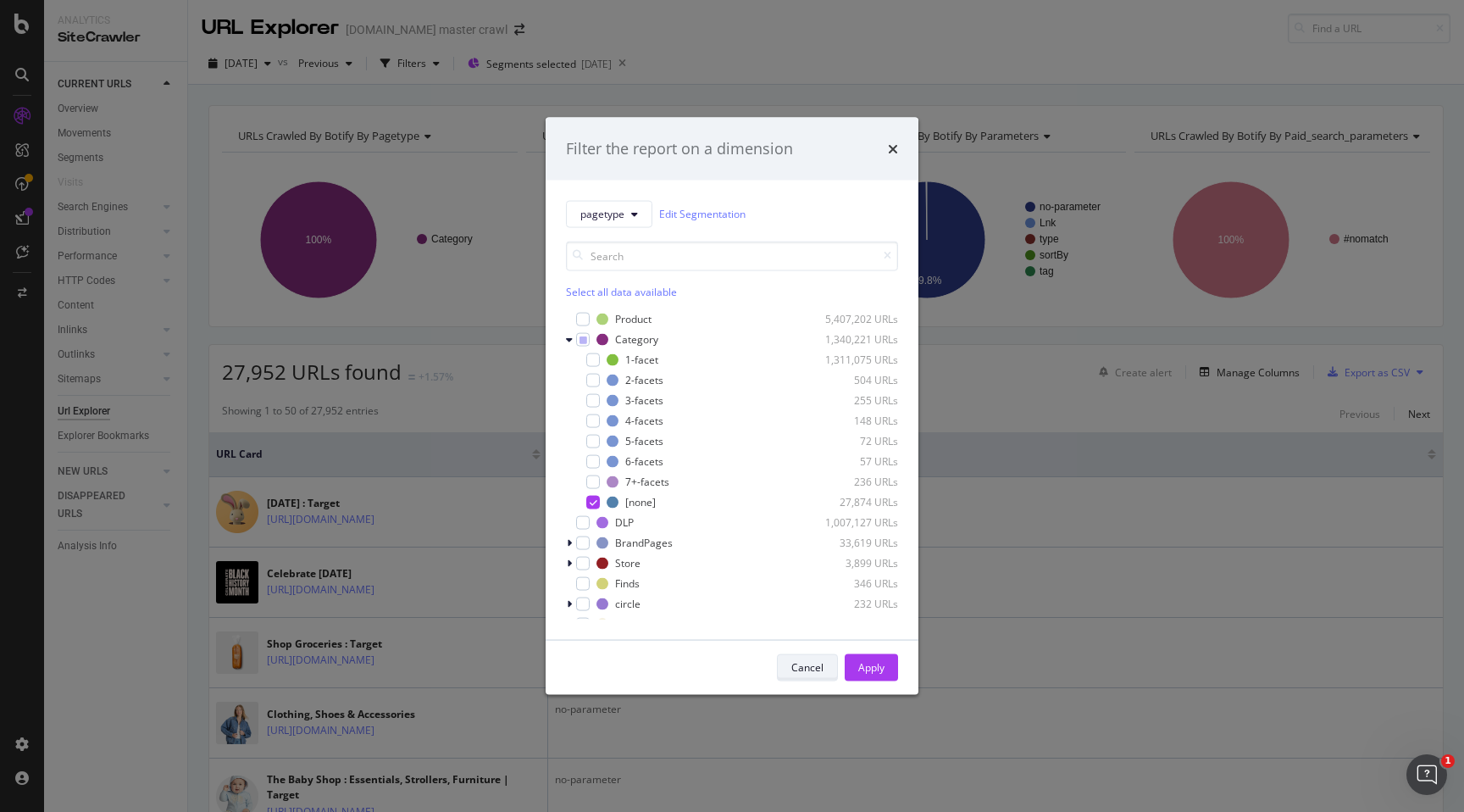
click at [802, 668] on div "Cancel" at bounding box center [808, 667] width 32 height 14
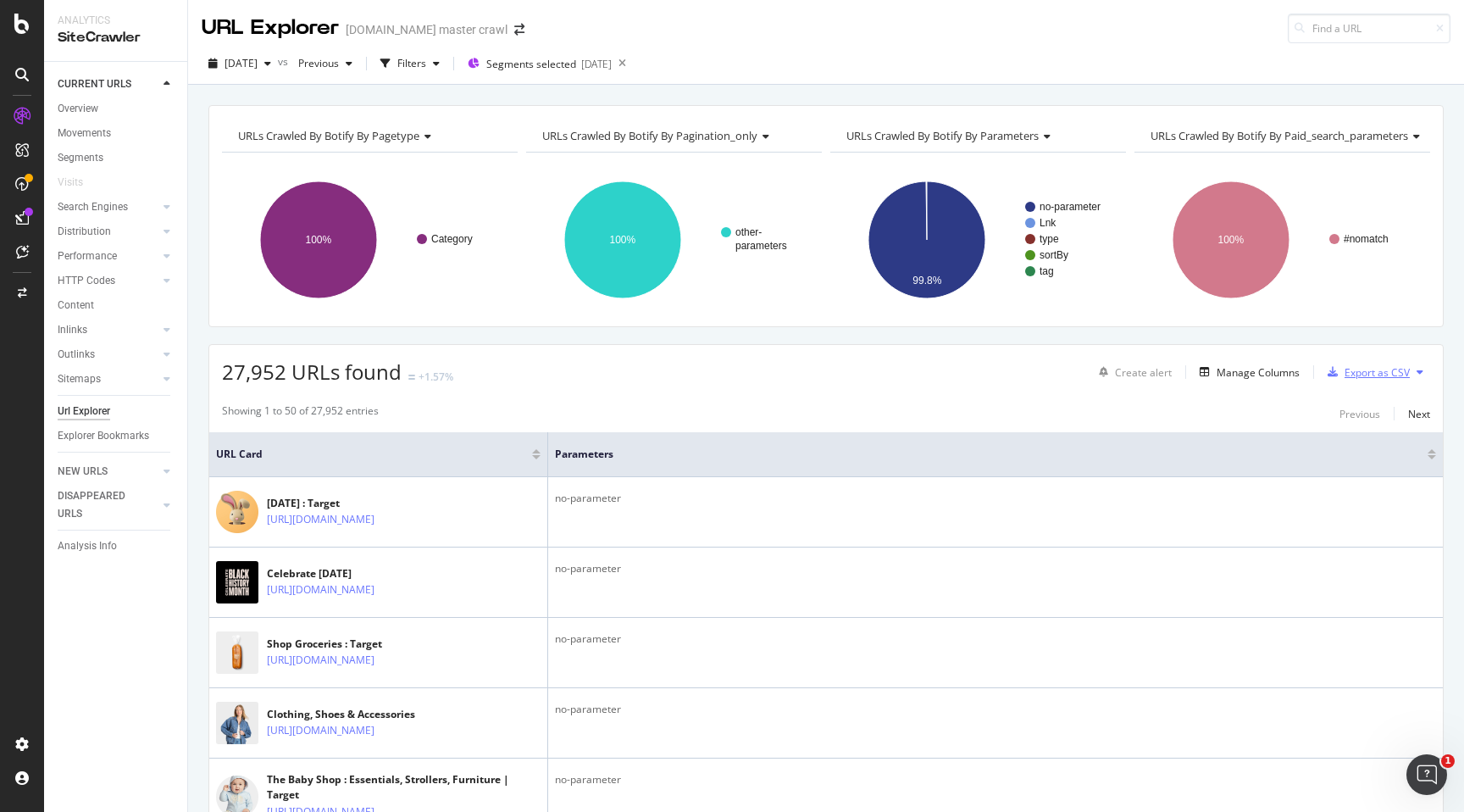
click at [1371, 379] on div "Export as CSV" at bounding box center [1365, 372] width 89 height 26
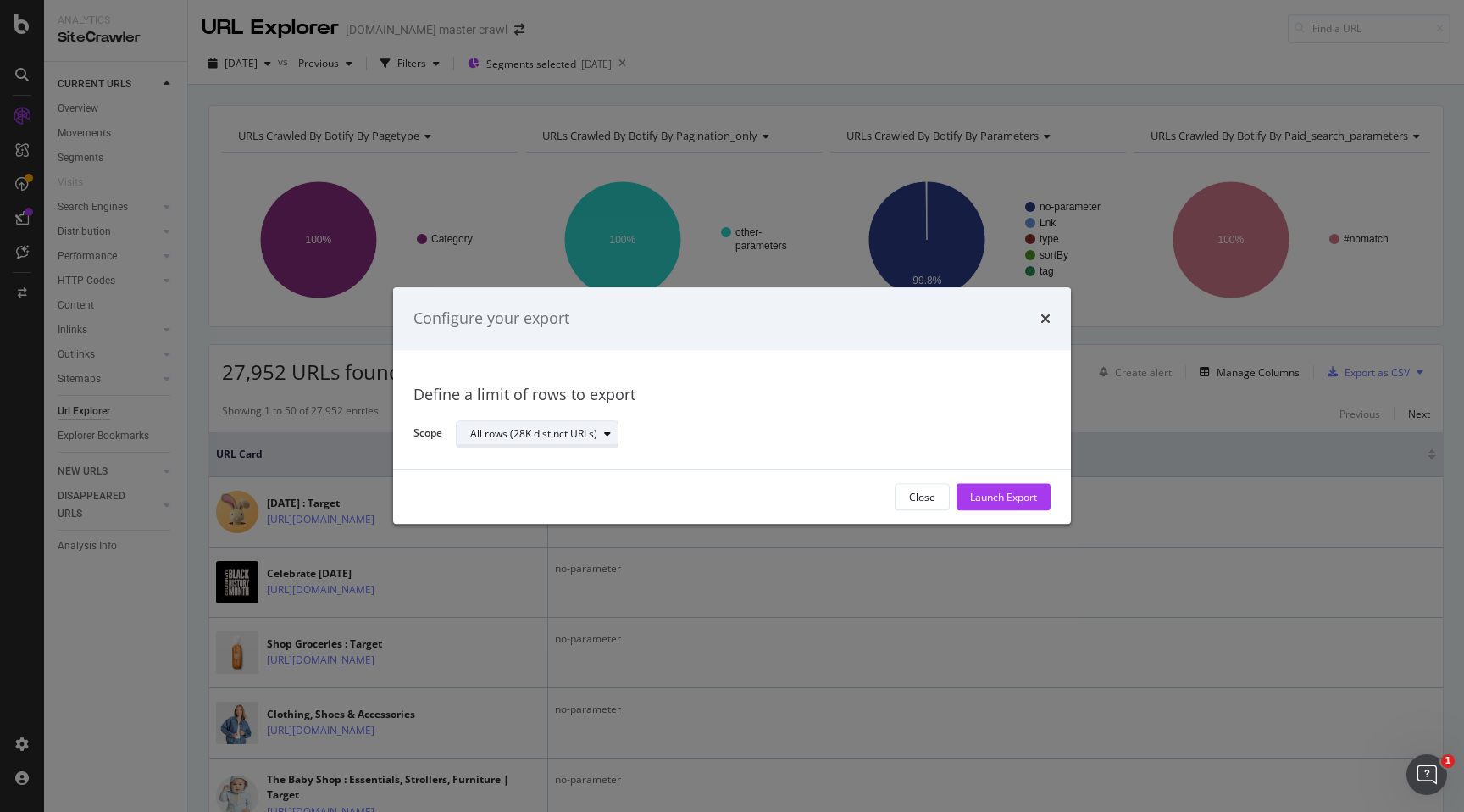
click at [529, 431] on div "All rows (28K distinct URLs)" at bounding box center [534, 434] width 127 height 10
click at [774, 432] on div "All rows (28K distinct URLs)" at bounding box center [746, 434] width 581 height 30
click at [981, 492] on div "Launch Export" at bounding box center [1004, 496] width 67 height 14
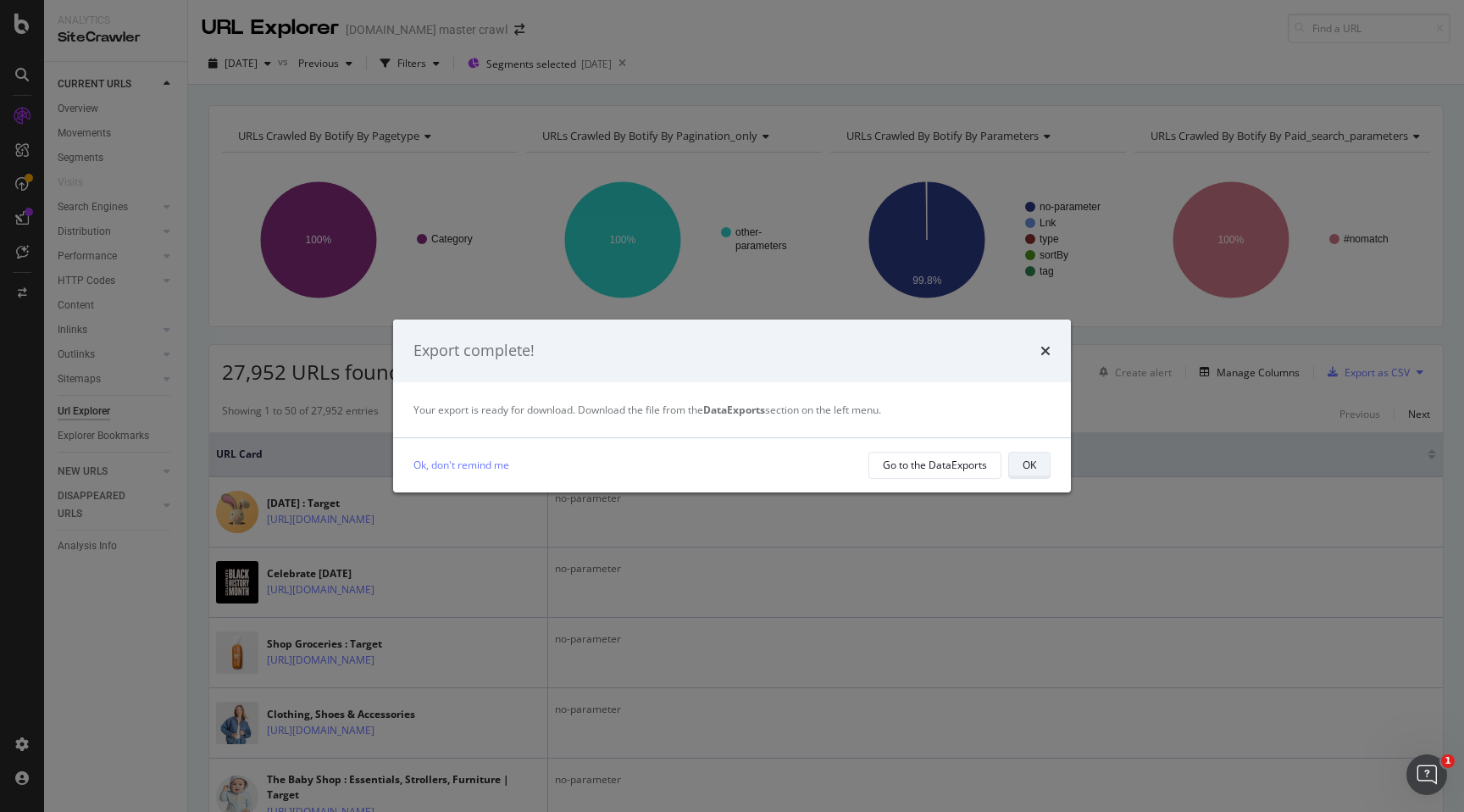
click at [1015, 466] on button "OK" at bounding box center [1030, 466] width 43 height 27
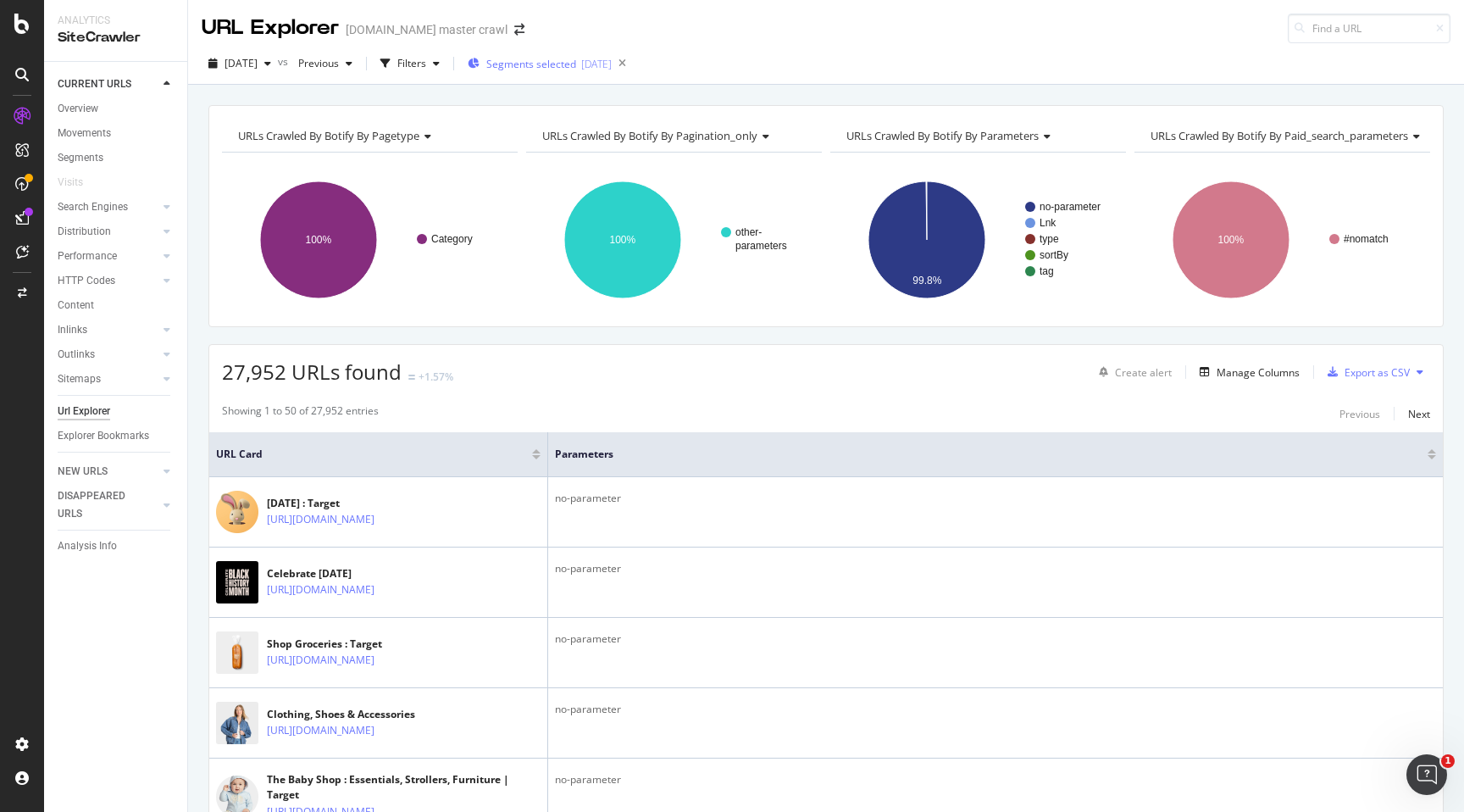
click at [576, 69] on span "Segments selected" at bounding box center [532, 64] width 90 height 14
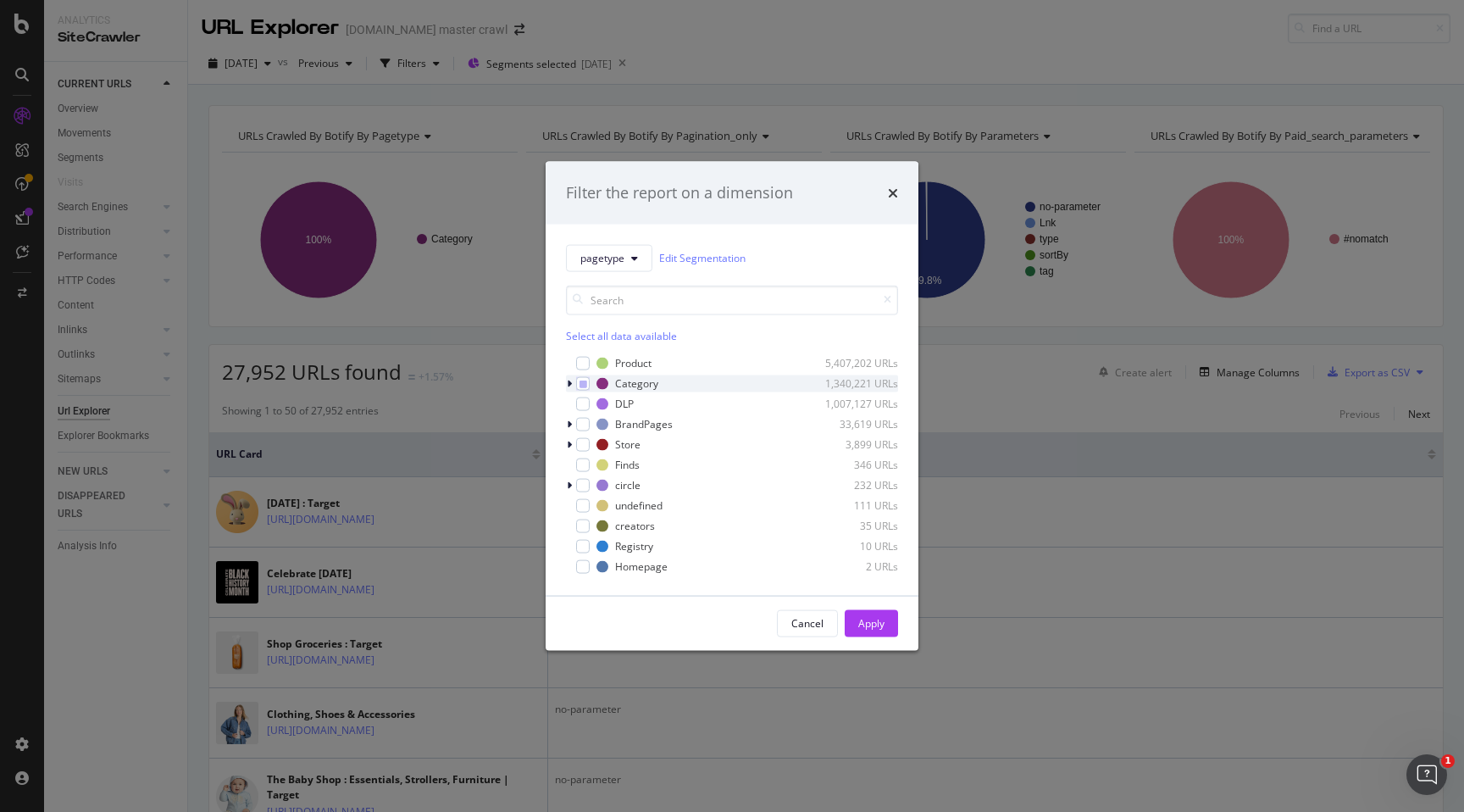
click at [569, 389] on div "modal" at bounding box center [571, 383] width 10 height 17
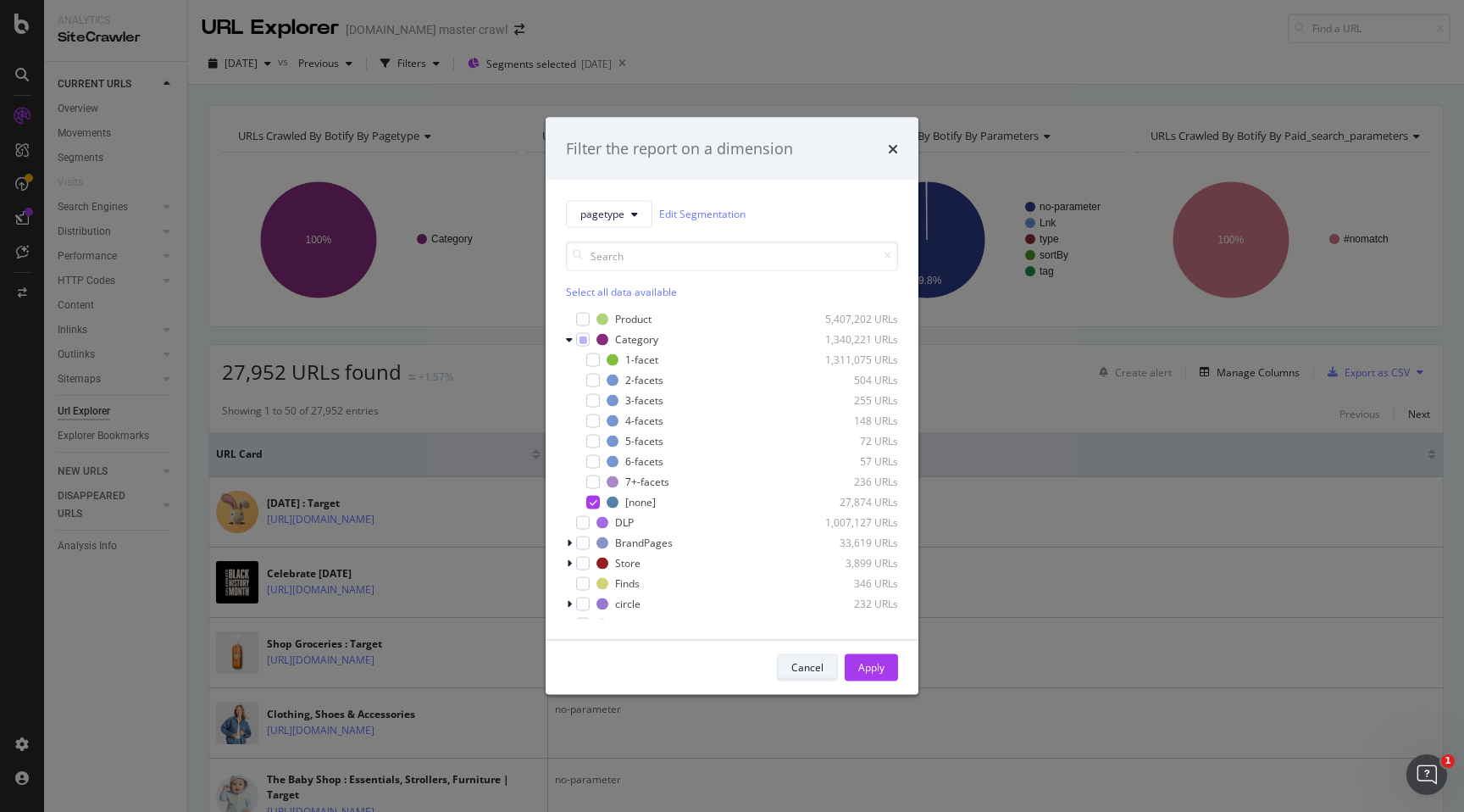
click at [792, 669] on div "Cancel" at bounding box center [808, 667] width 32 height 14
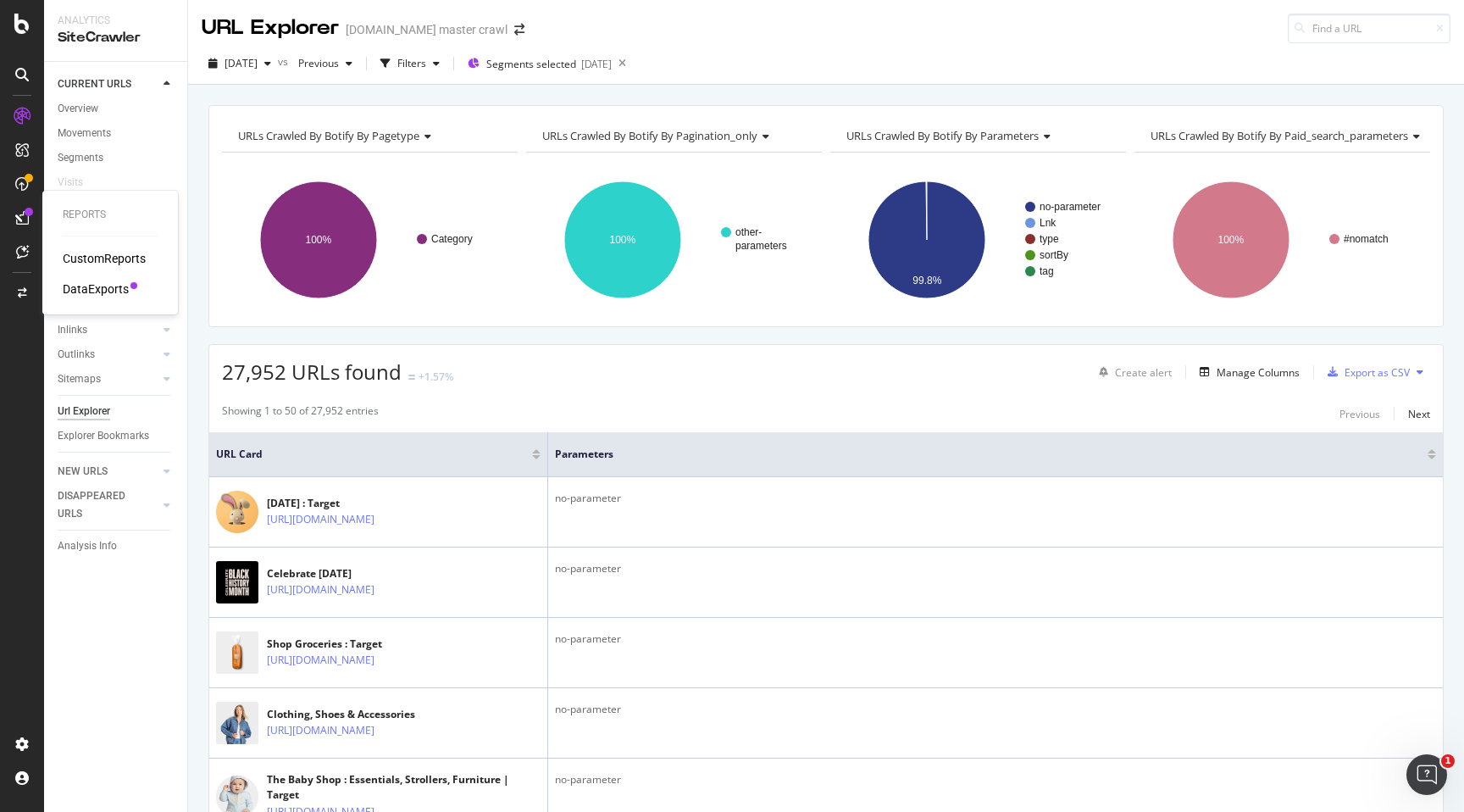
click at [99, 290] on div "DataExports" at bounding box center [96, 289] width 66 height 17
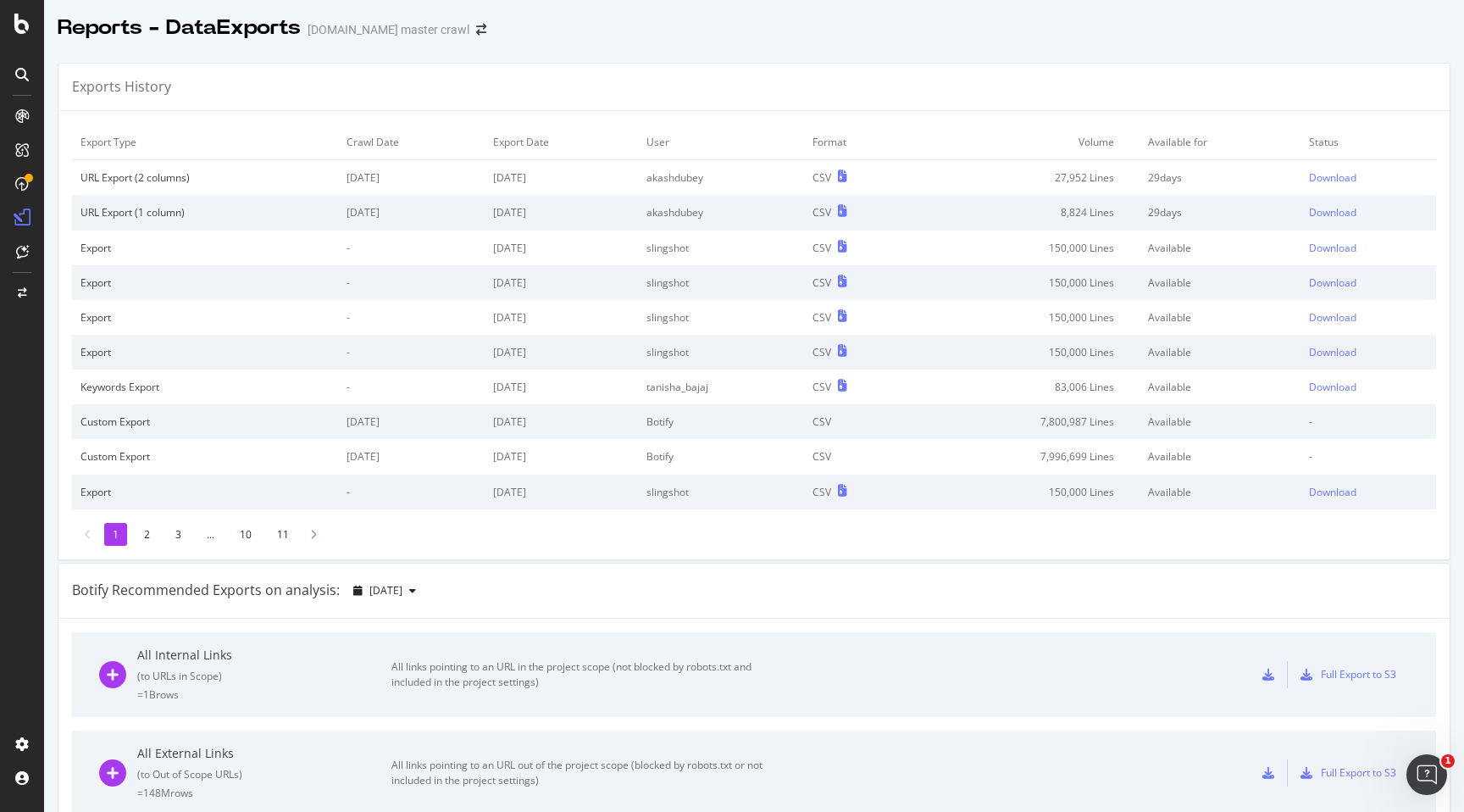
click at [941, 128] on td "Volume" at bounding box center [1027, 142] width 227 height 36
click at [974, 100] on div "Exports History" at bounding box center [754, 88] width 1392 height 48
click at [1340, 177] on div "Download" at bounding box center [1333, 177] width 48 height 14
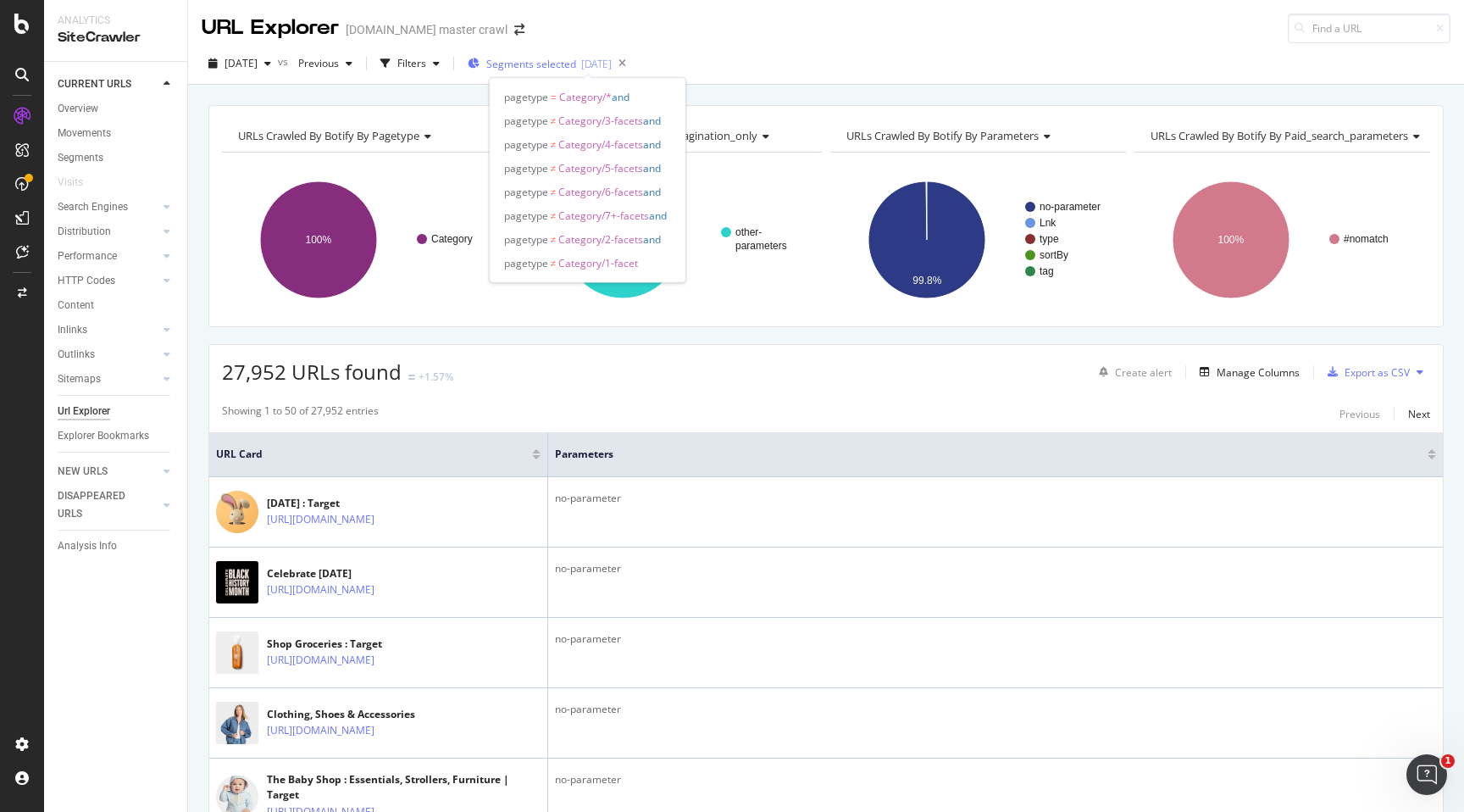
click at [612, 57] on div "[DATE]" at bounding box center [597, 64] width 31 height 14
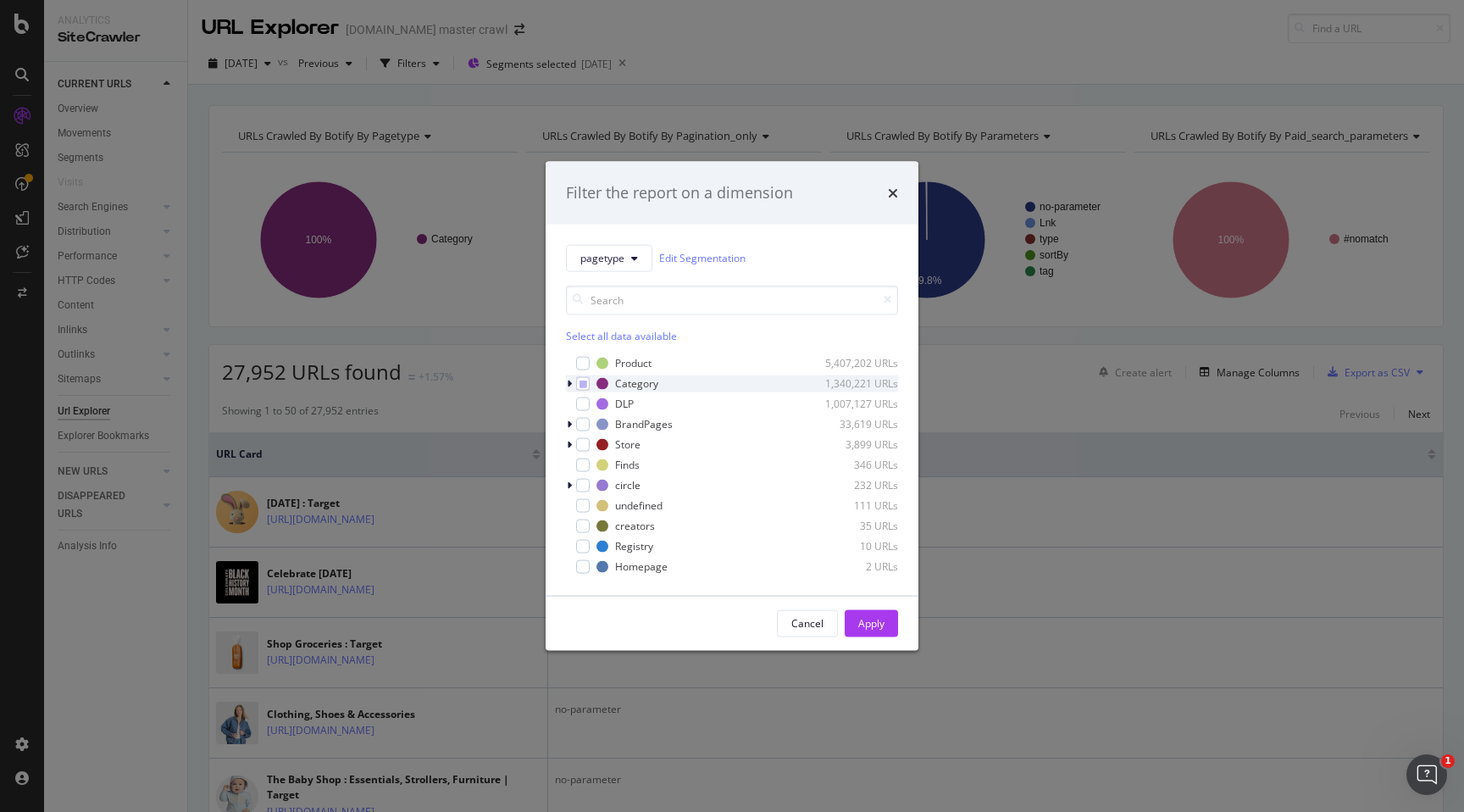
click at [569, 384] on icon "modal" at bounding box center [569, 383] width 5 height 10
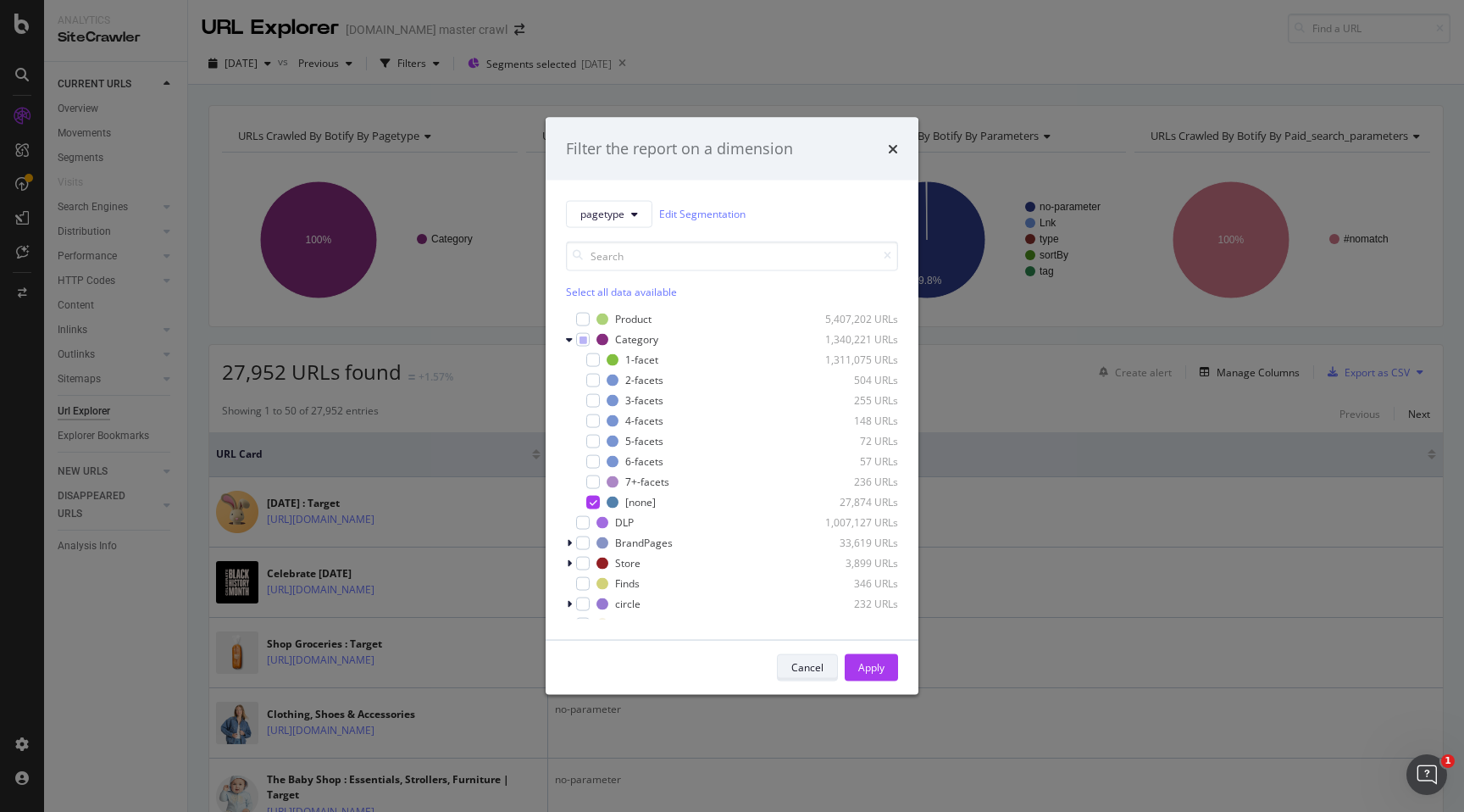
click at [804, 660] on div "Cancel" at bounding box center [808, 667] width 32 height 14
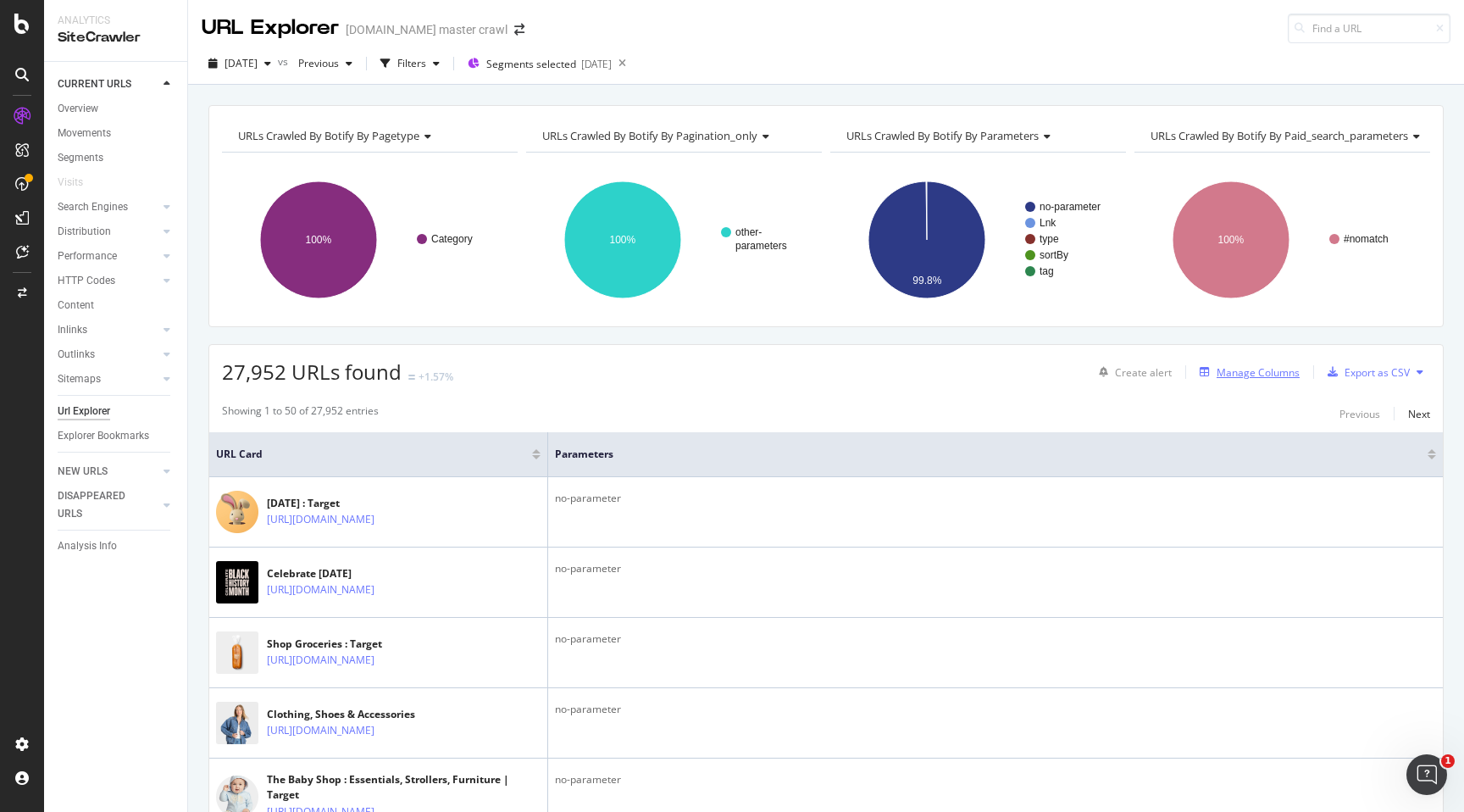
click at [1272, 370] on div "Manage Columns" at bounding box center [1259, 372] width 83 height 14
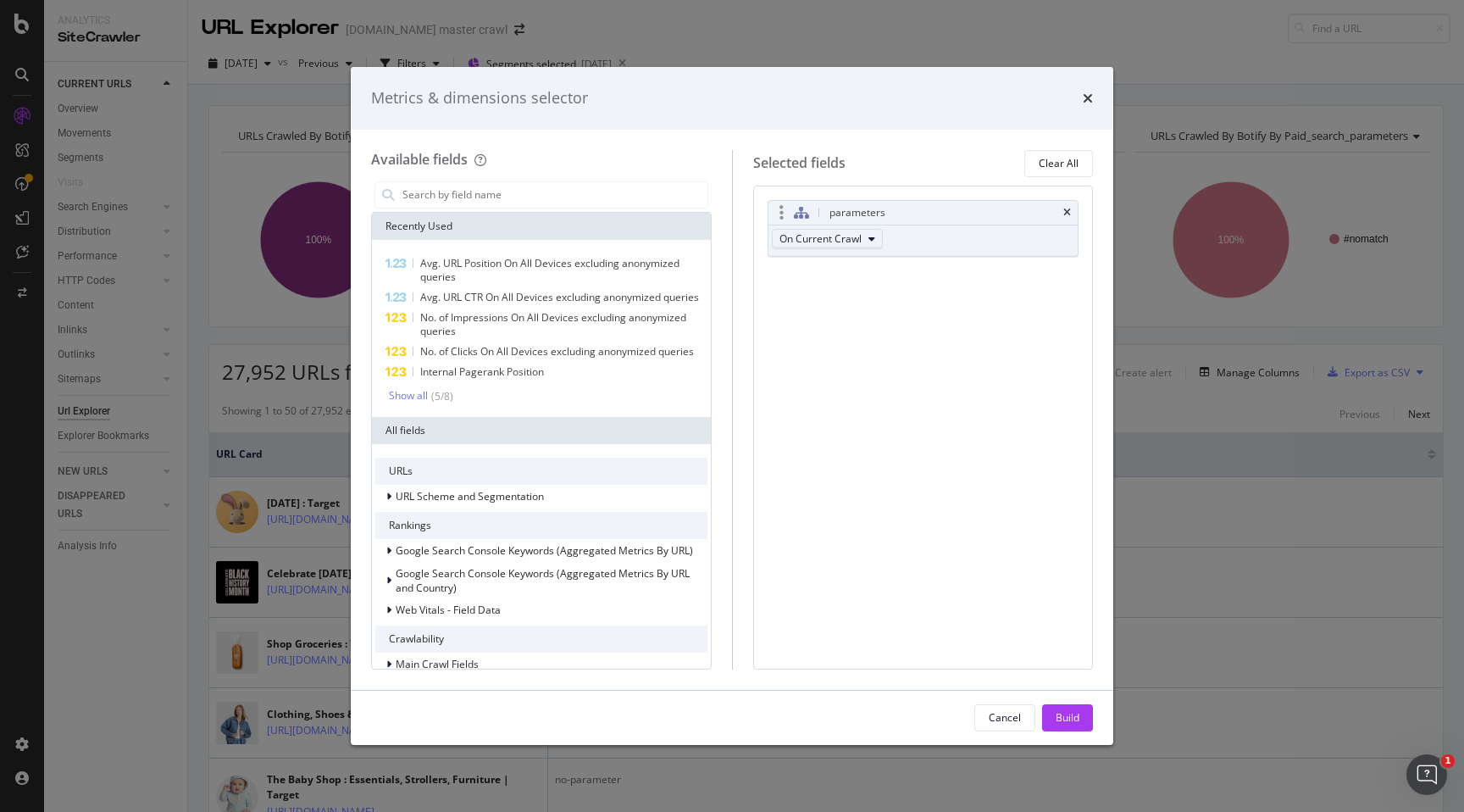
click at [866, 237] on button "On Current Crawl" at bounding box center [827, 239] width 111 height 20
click at [934, 295] on div "parameters On Current Crawl You can use this field as a To pick up a draggable …" at bounding box center [924, 427] width 340 height 484
click at [483, 181] on div "modal" at bounding box center [541, 195] width 334 height 27
click at [476, 198] on input "modal" at bounding box center [554, 195] width 306 height 26
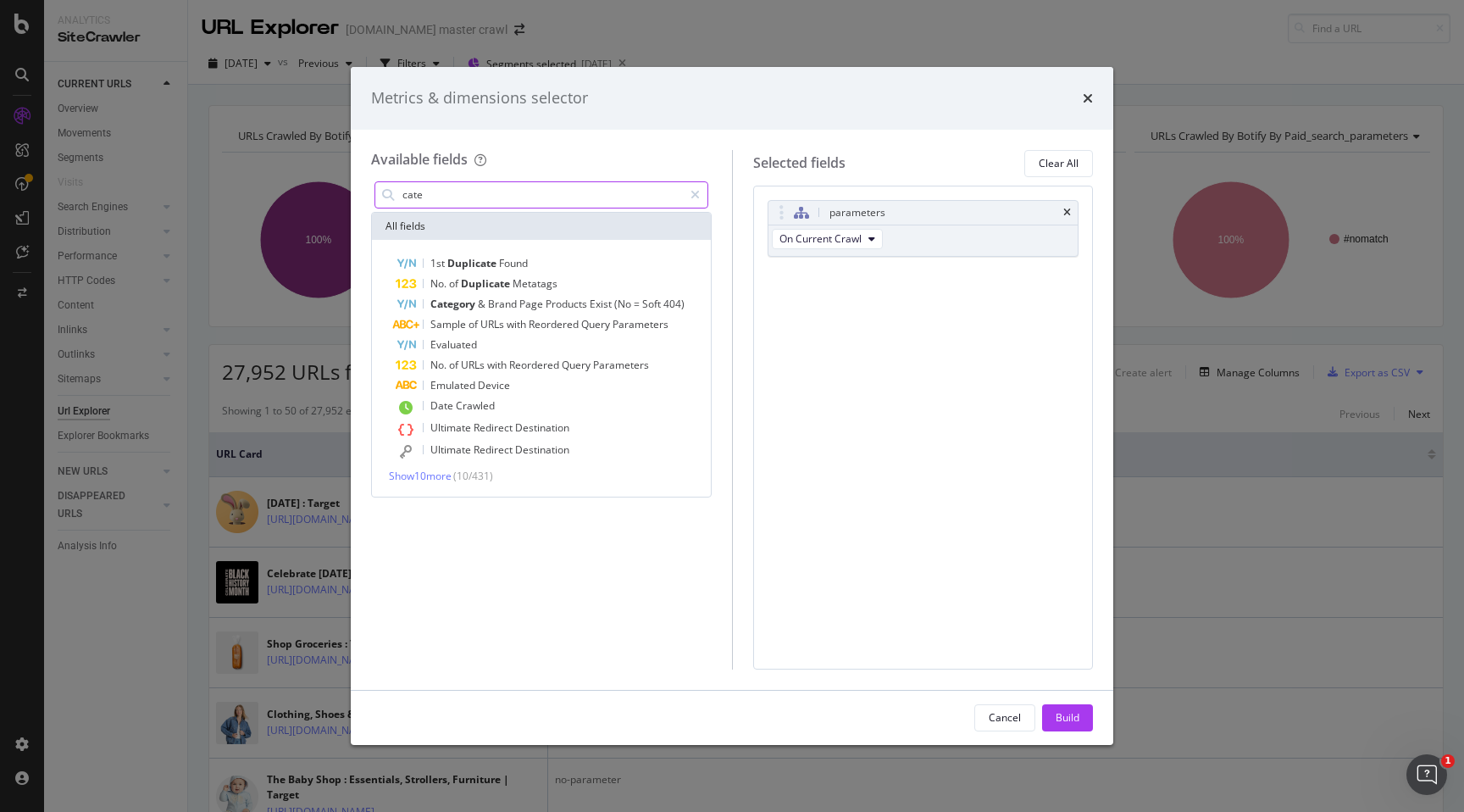
click at [474, 199] on input "cate" at bounding box center [542, 195] width 283 height 26
type input "cate"
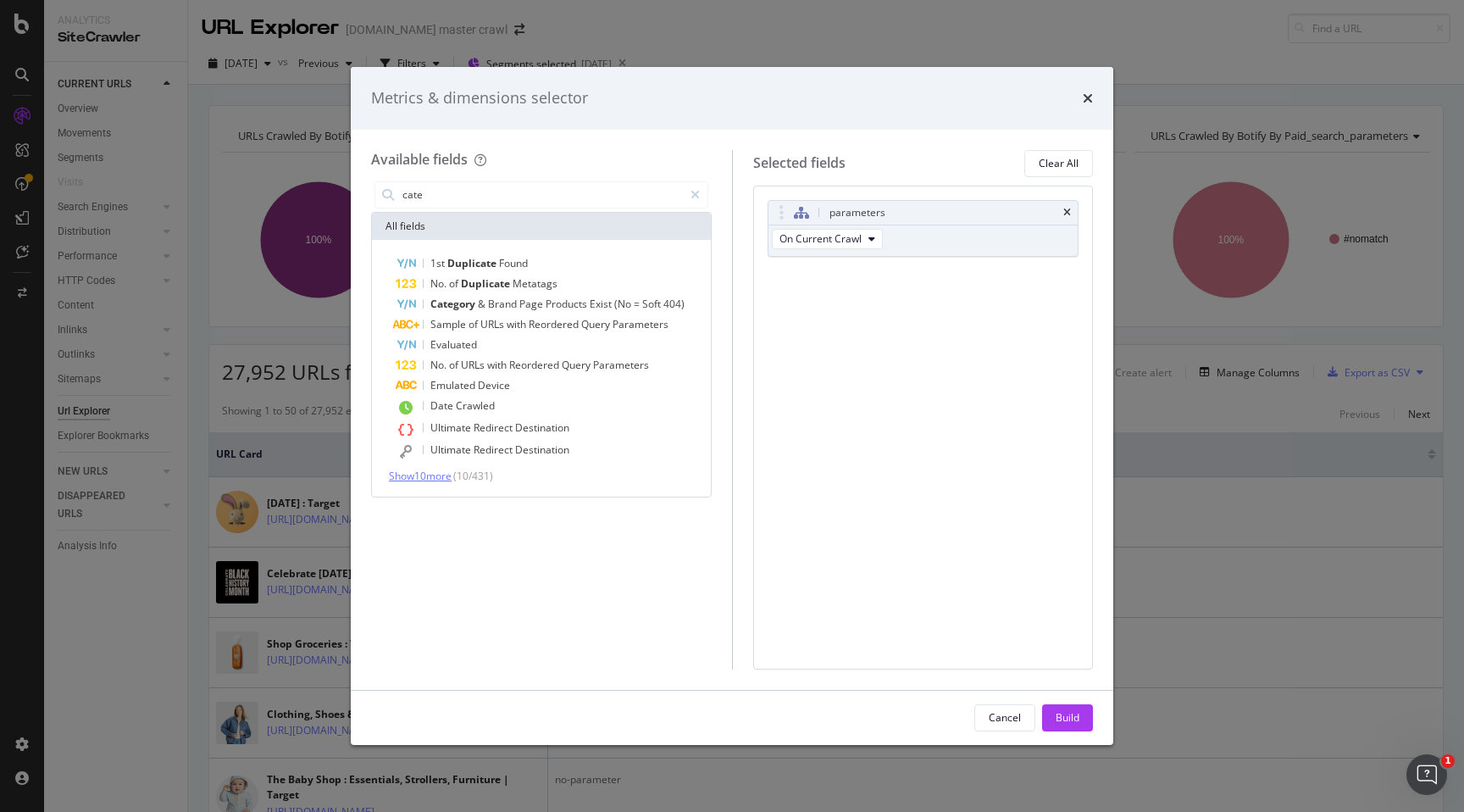
click at [449, 477] on span "Show 10 more" at bounding box center [420, 476] width 63 height 14
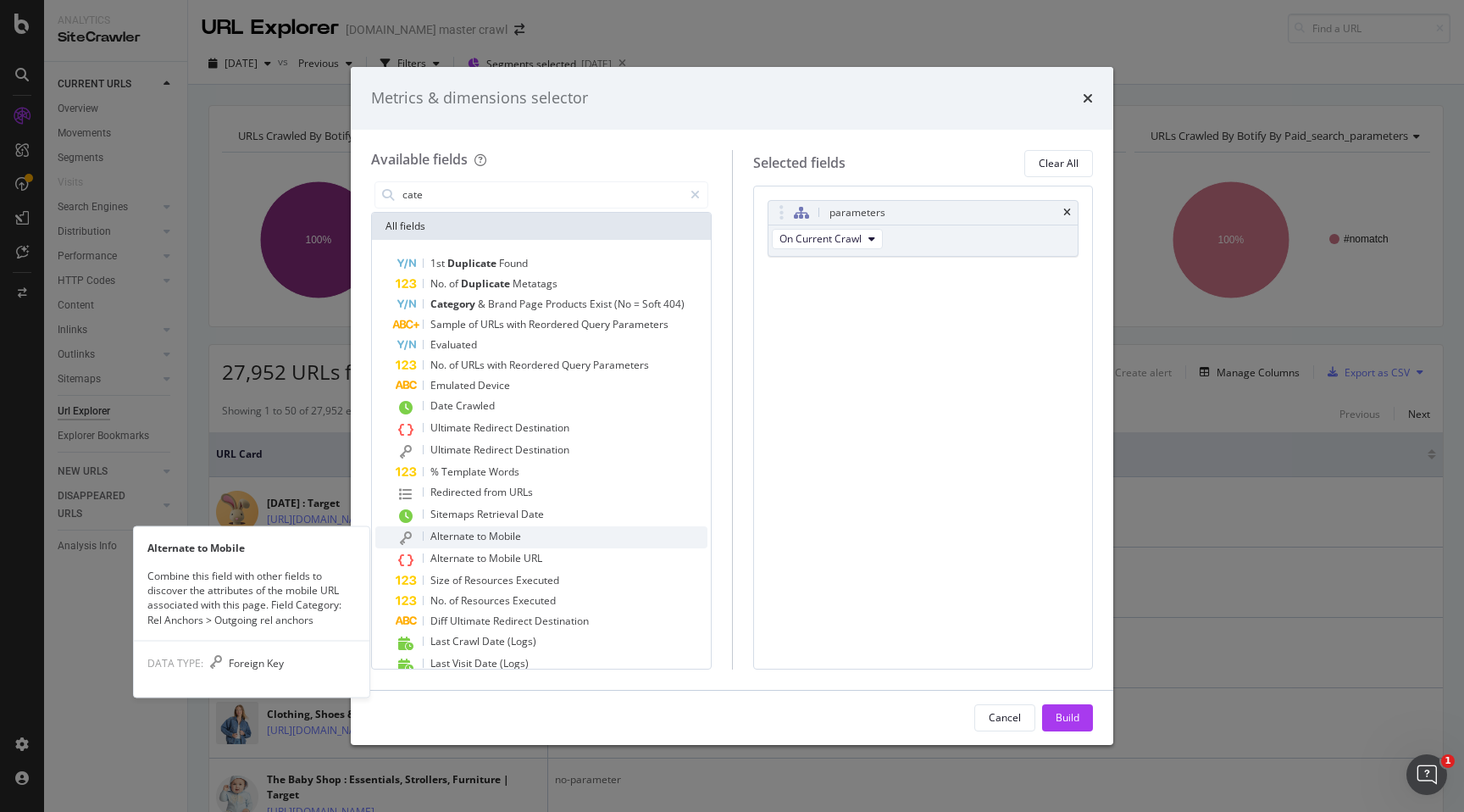
scroll to position [41, 0]
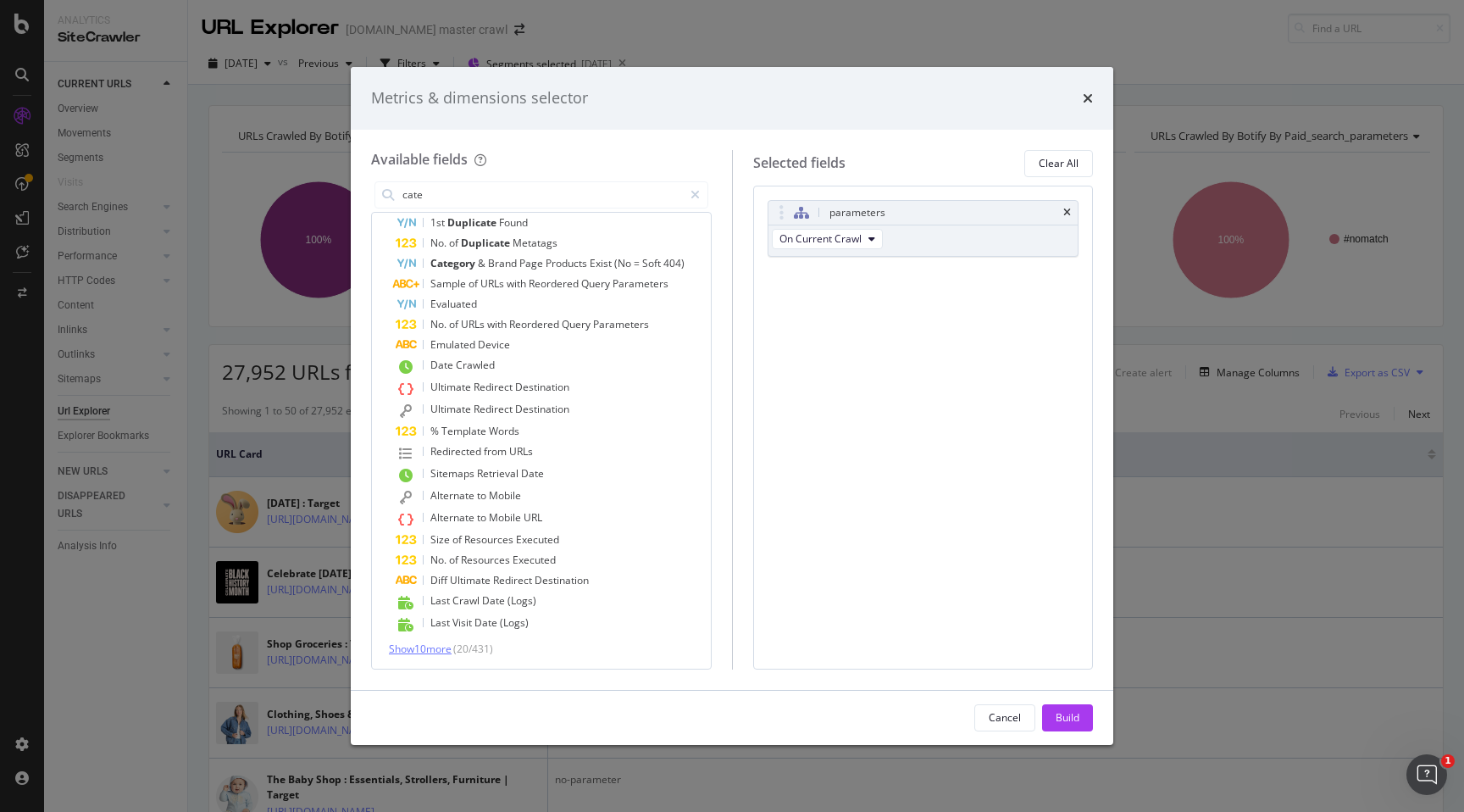
click at [433, 643] on span "Show 10 more" at bounding box center [420, 649] width 63 height 14
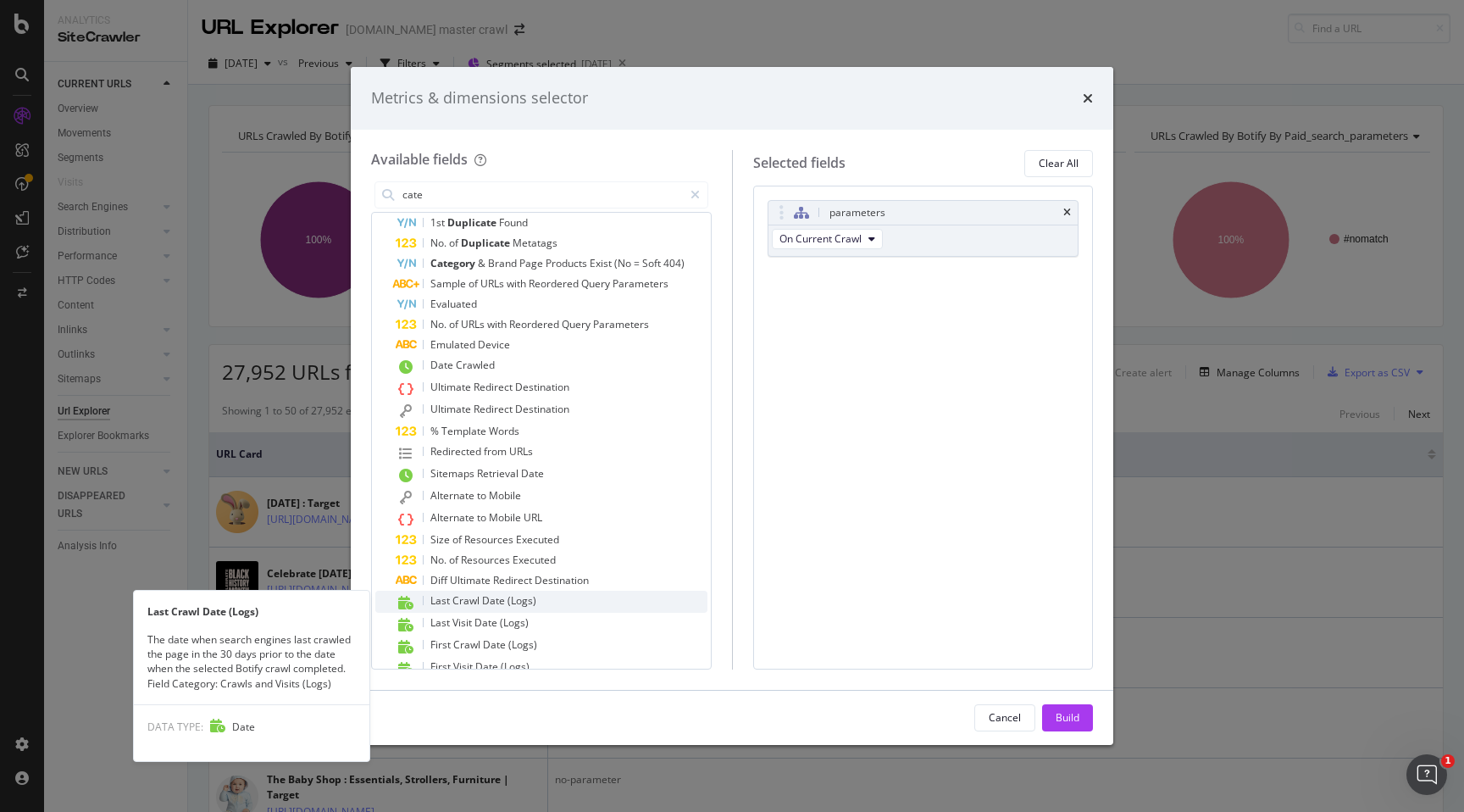
scroll to position [249, 0]
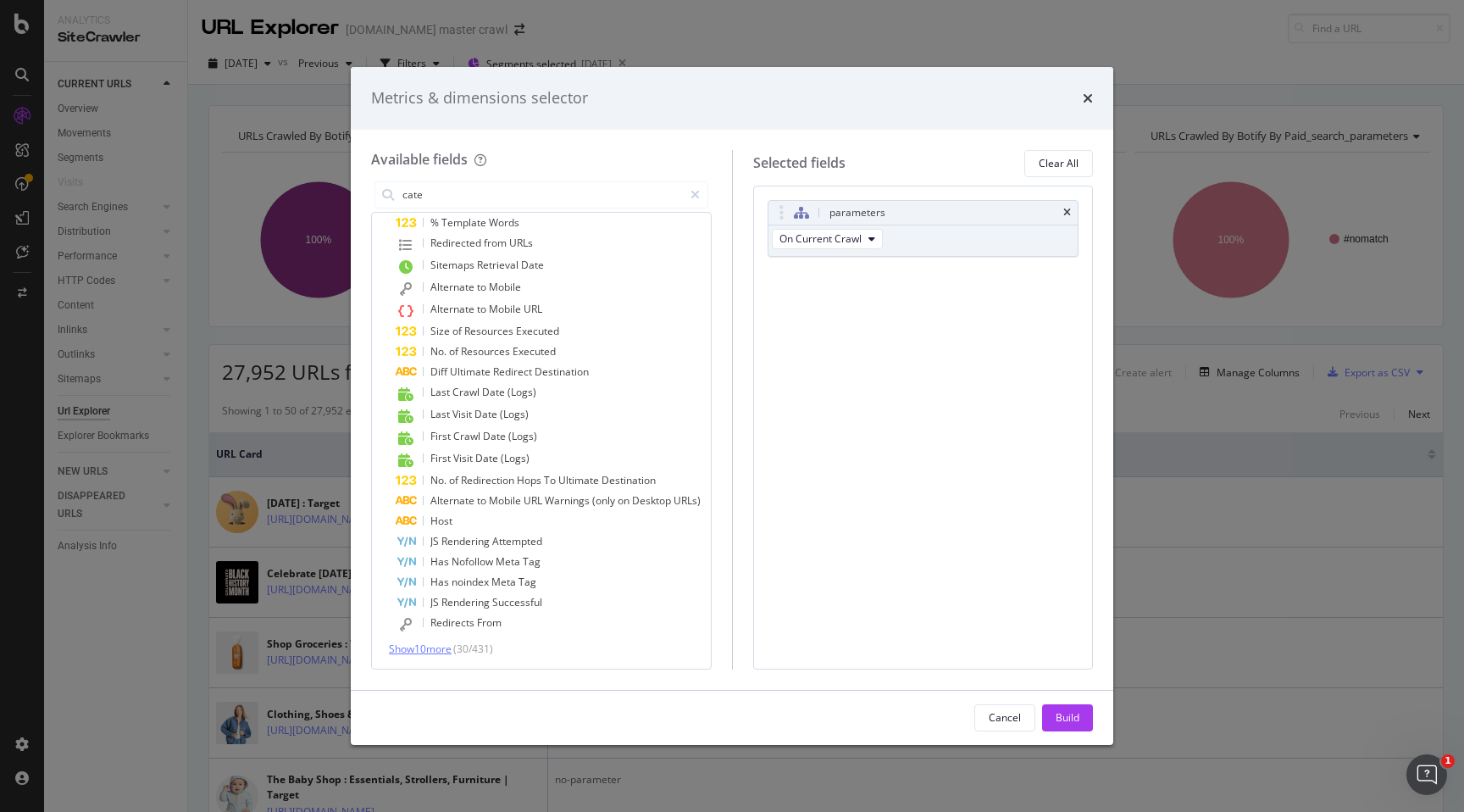
click at [436, 645] on span "Show 10 more" at bounding box center [420, 649] width 63 height 14
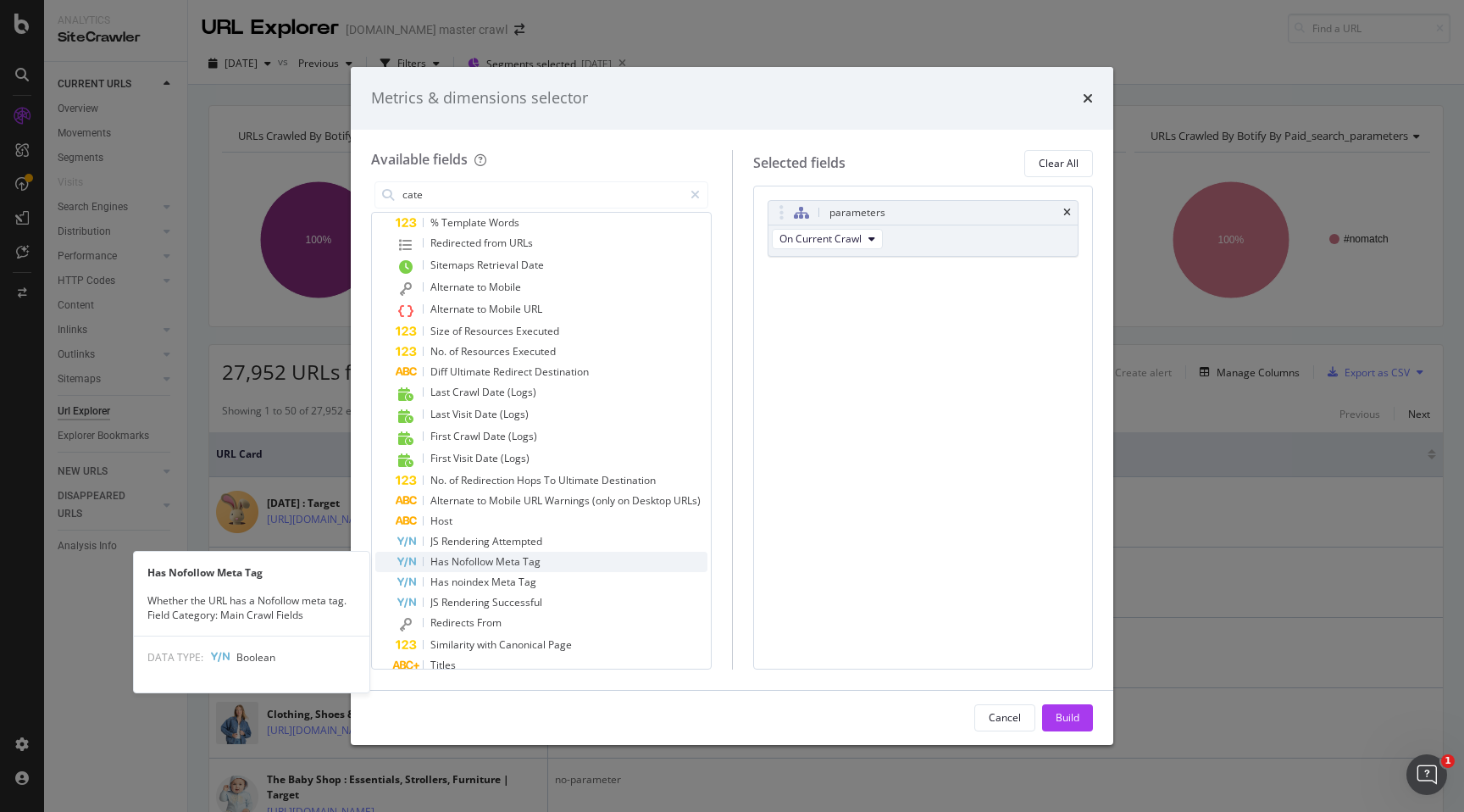
scroll to position [453, 0]
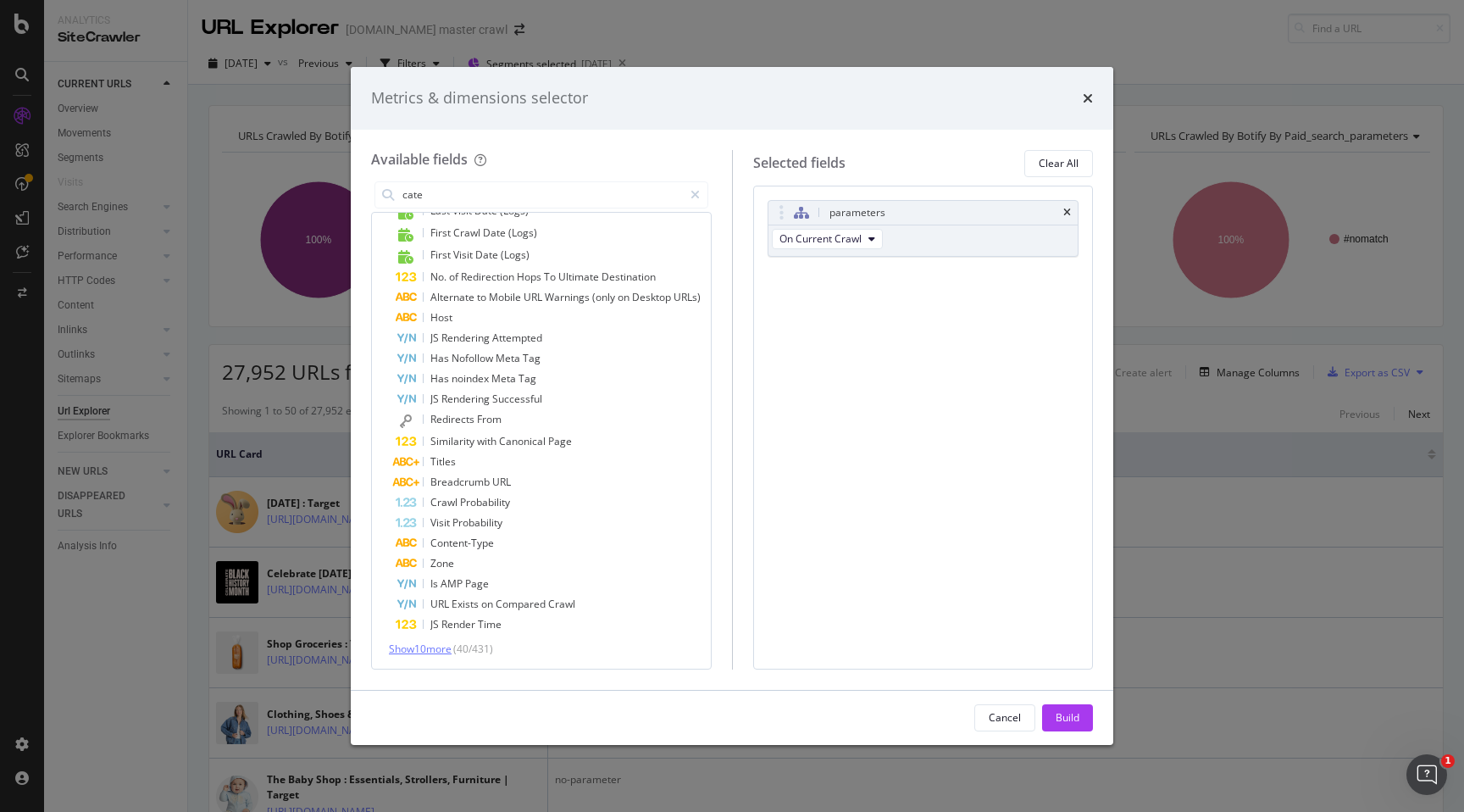
click at [409, 648] on span "Show 10 more" at bounding box center [420, 649] width 63 height 14
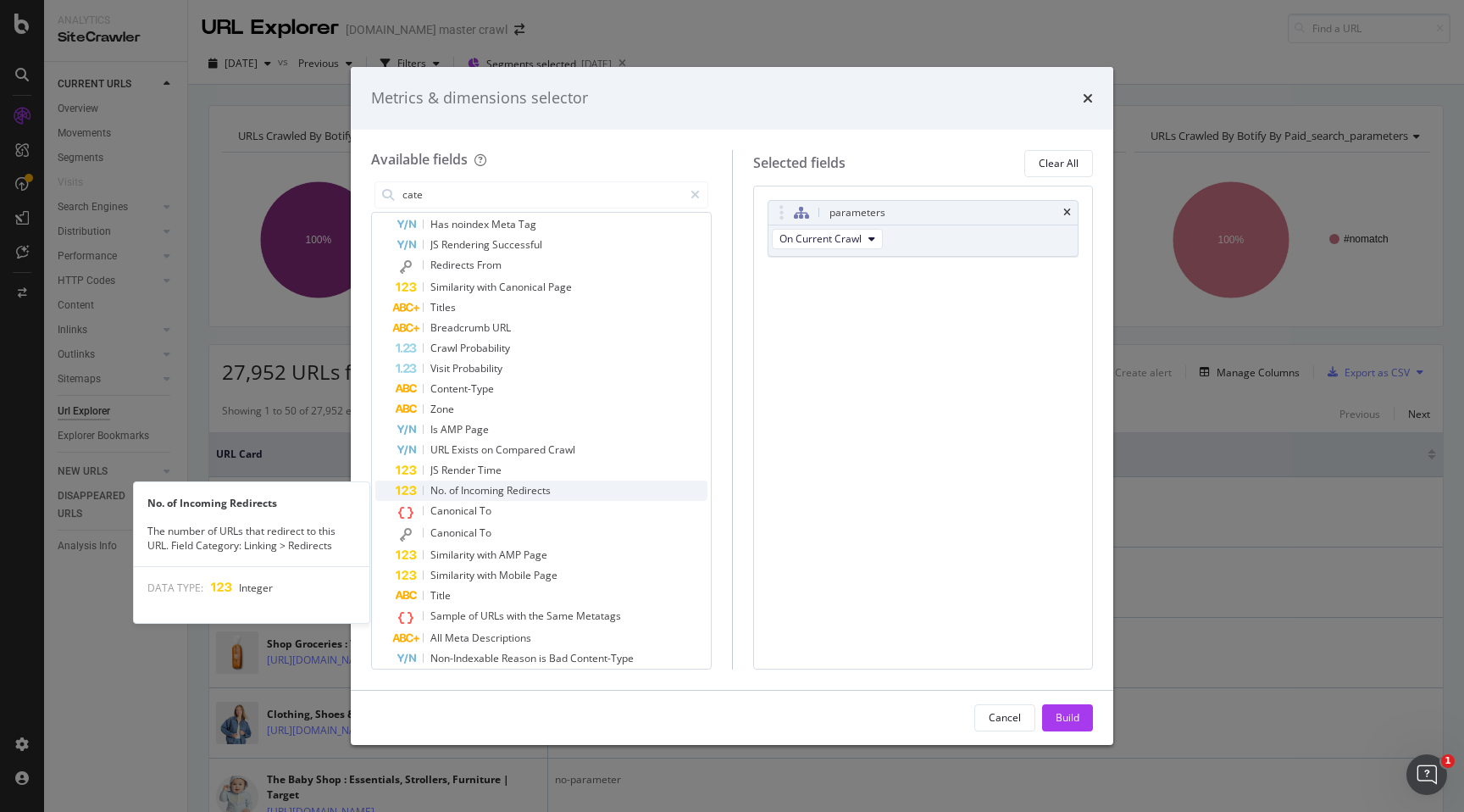
scroll to position [605, 0]
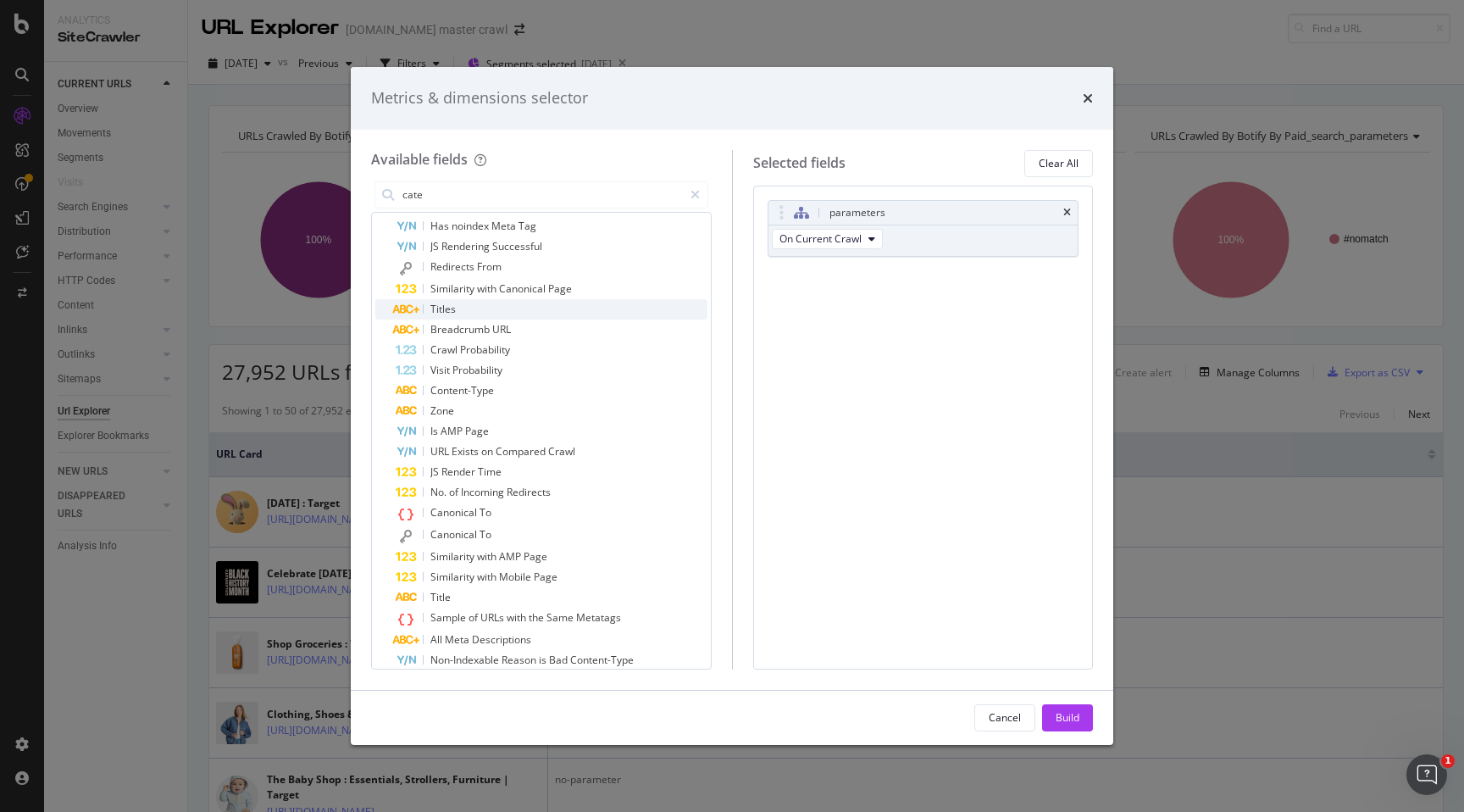
click at [461, 301] on div "Titles" at bounding box center [552, 309] width 312 height 20
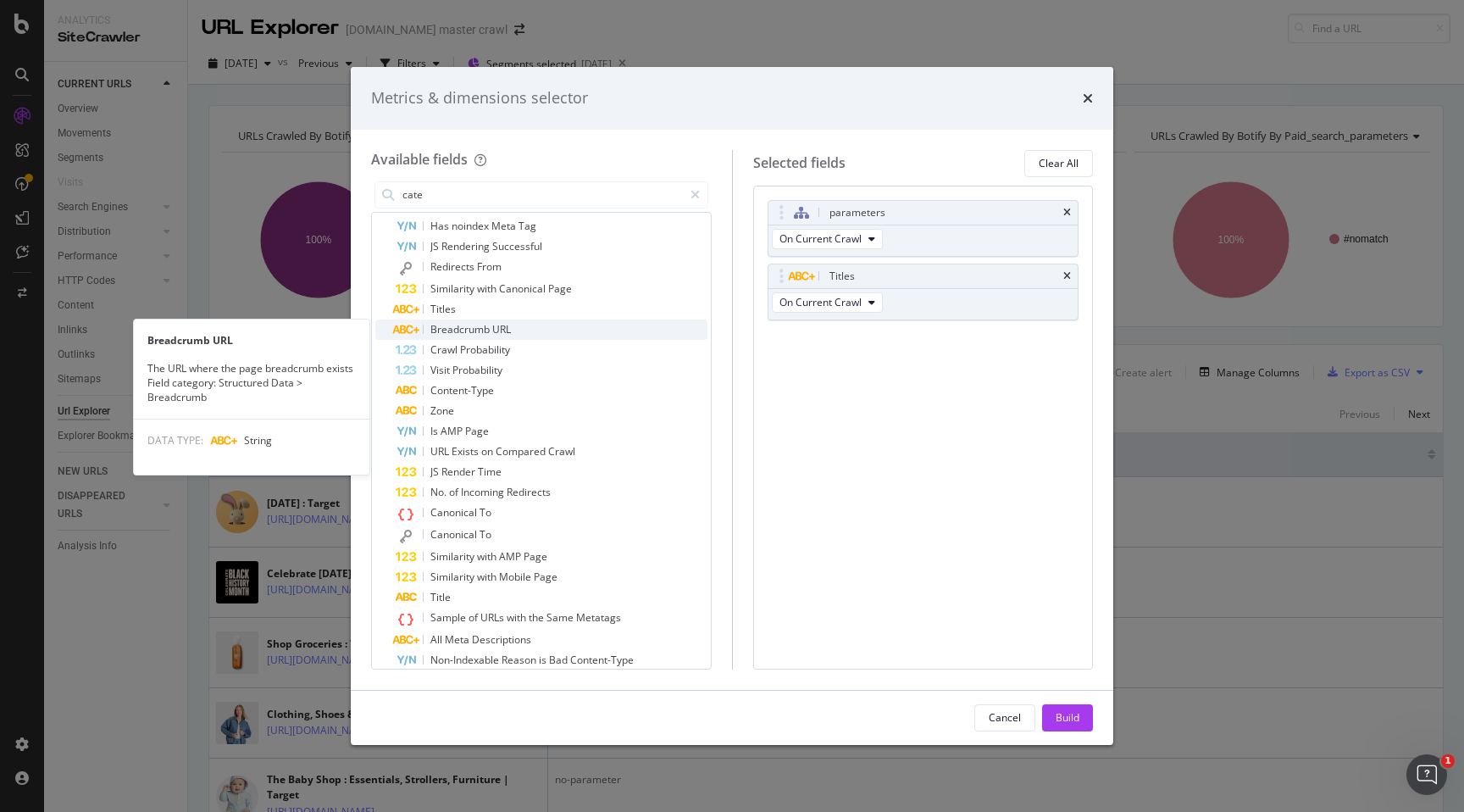
click at [458, 323] on span "Breadcrumb" at bounding box center [461, 329] width 62 height 14
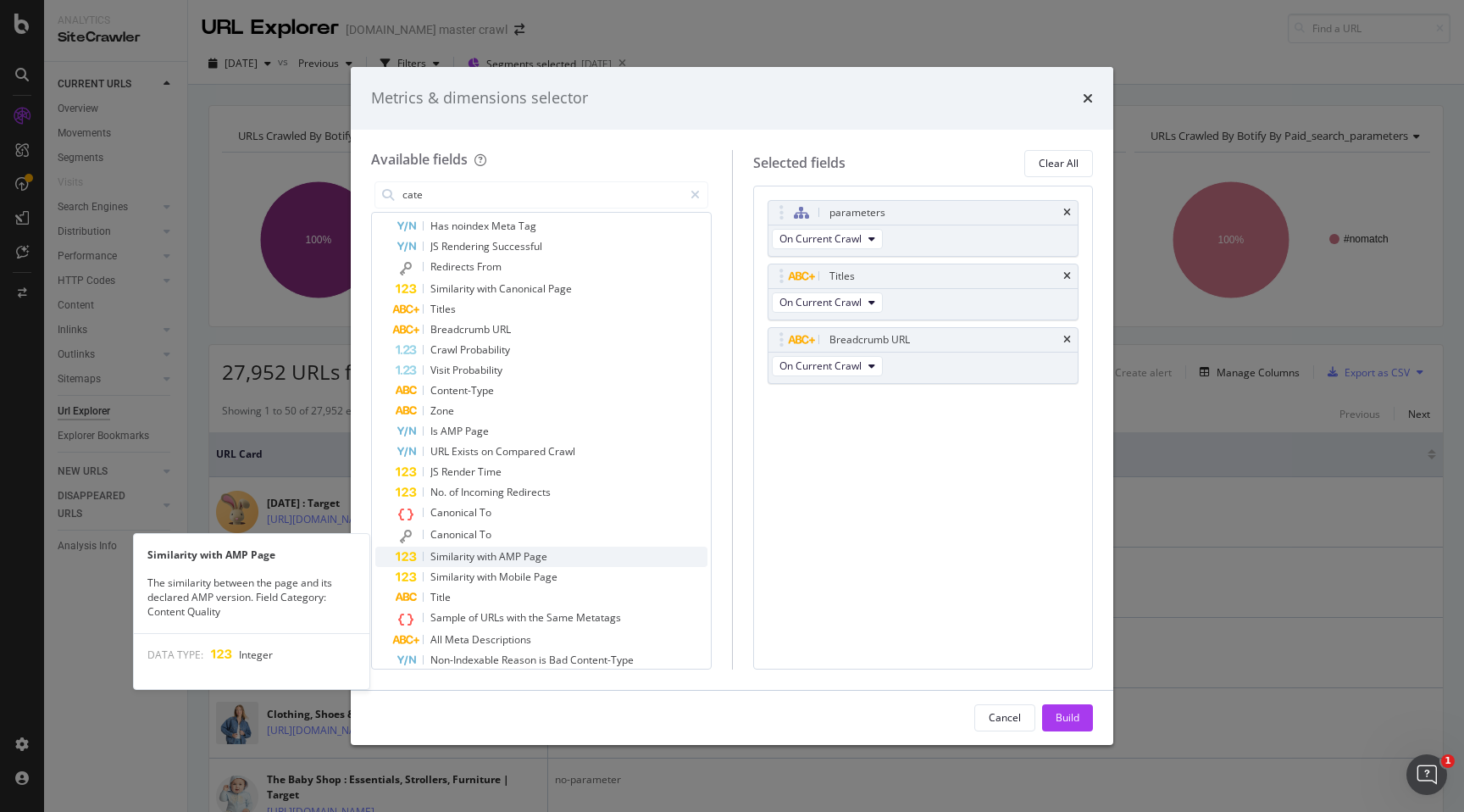
scroll to position [661, 0]
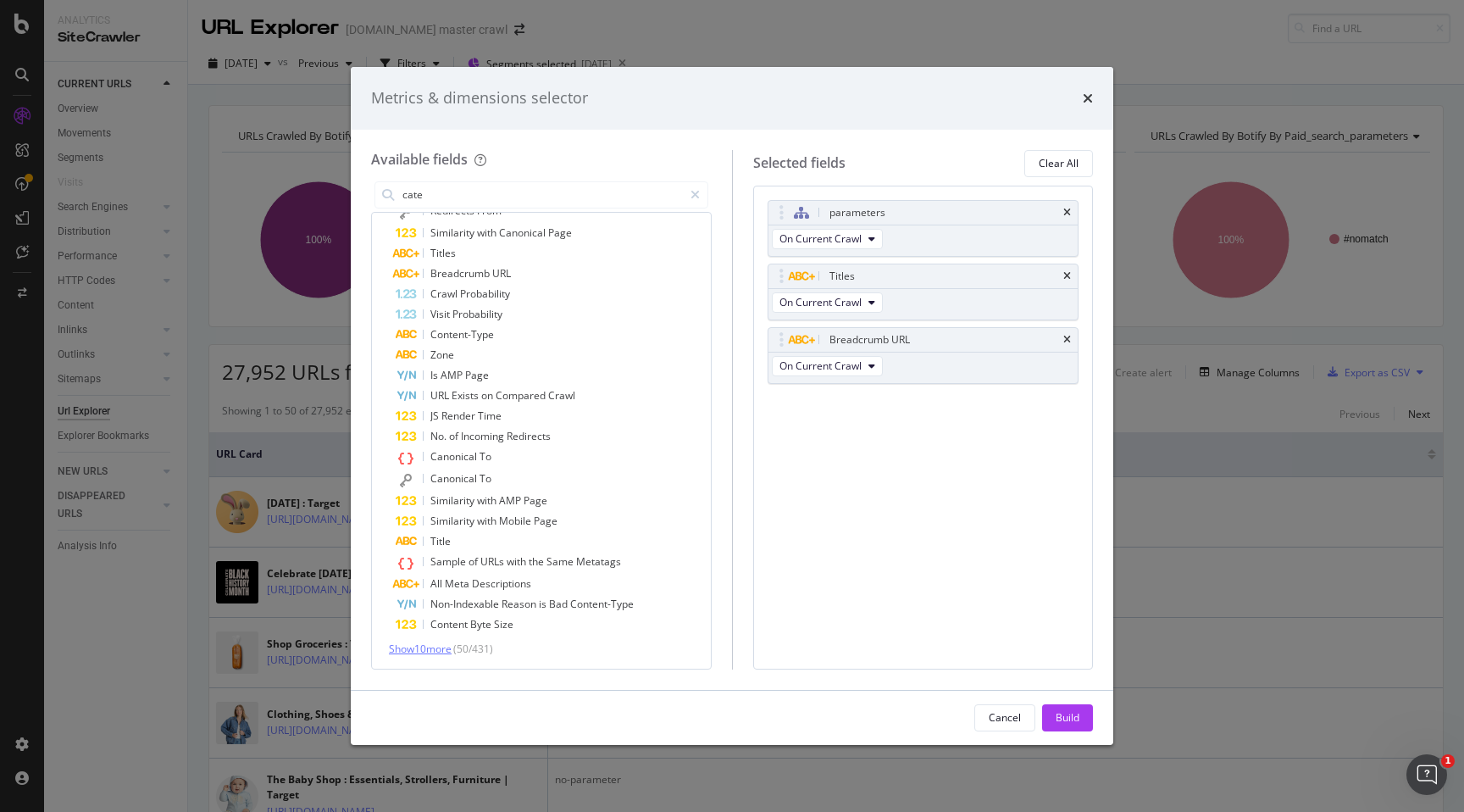
click at [451, 649] on span "Show 10 more" at bounding box center [420, 649] width 63 height 14
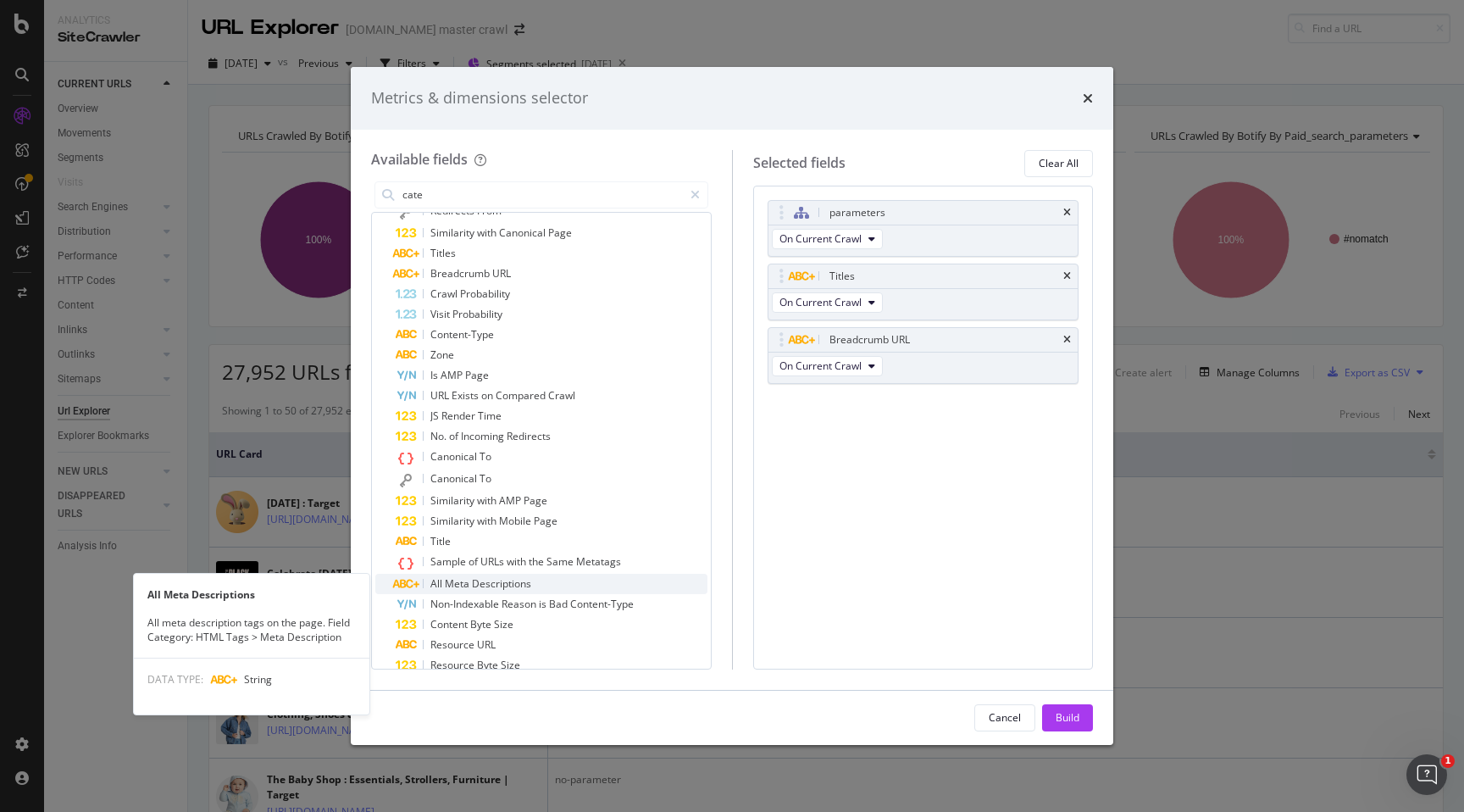
scroll to position [865, 0]
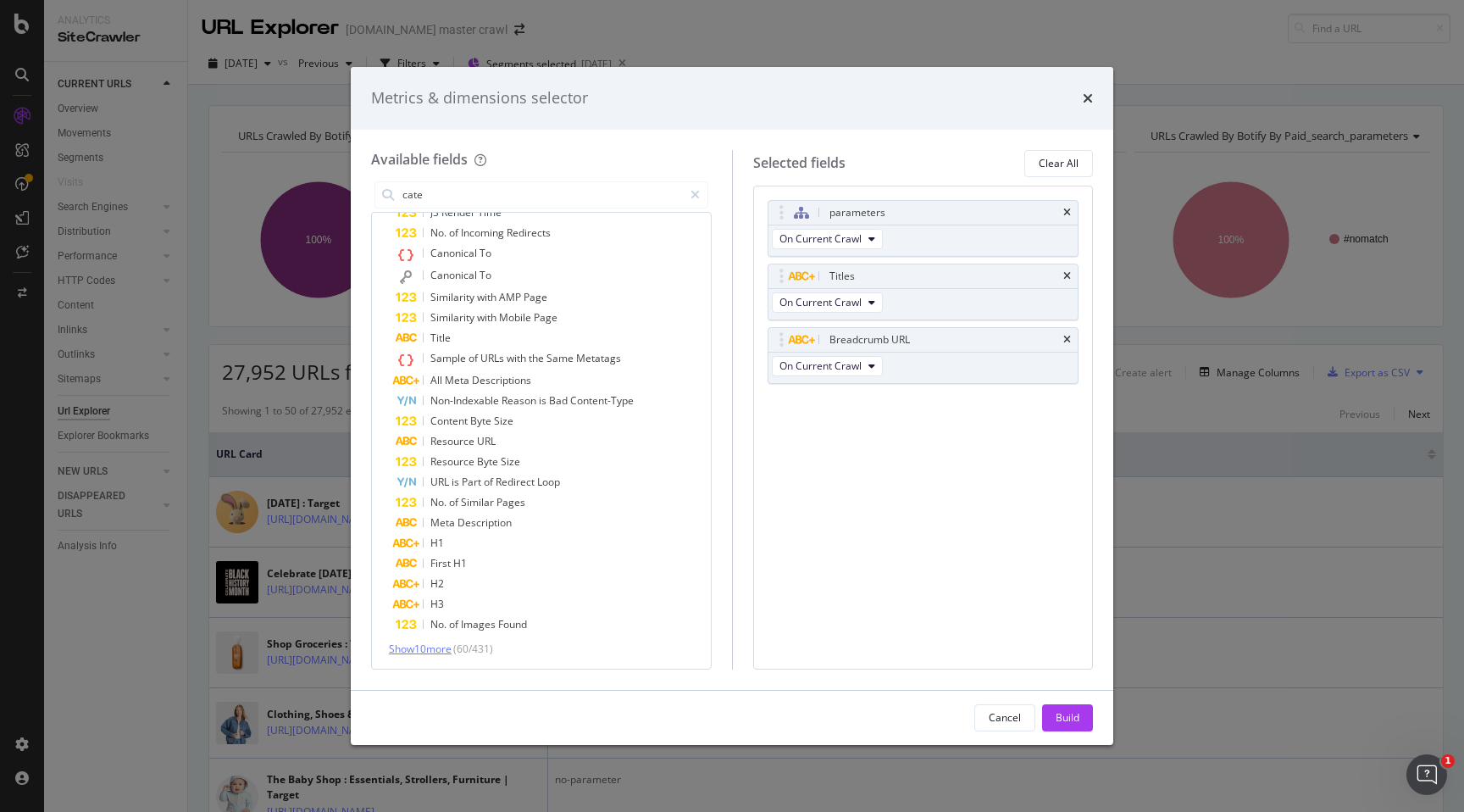
click at [440, 652] on span "Show 10 more" at bounding box center [420, 649] width 63 height 14
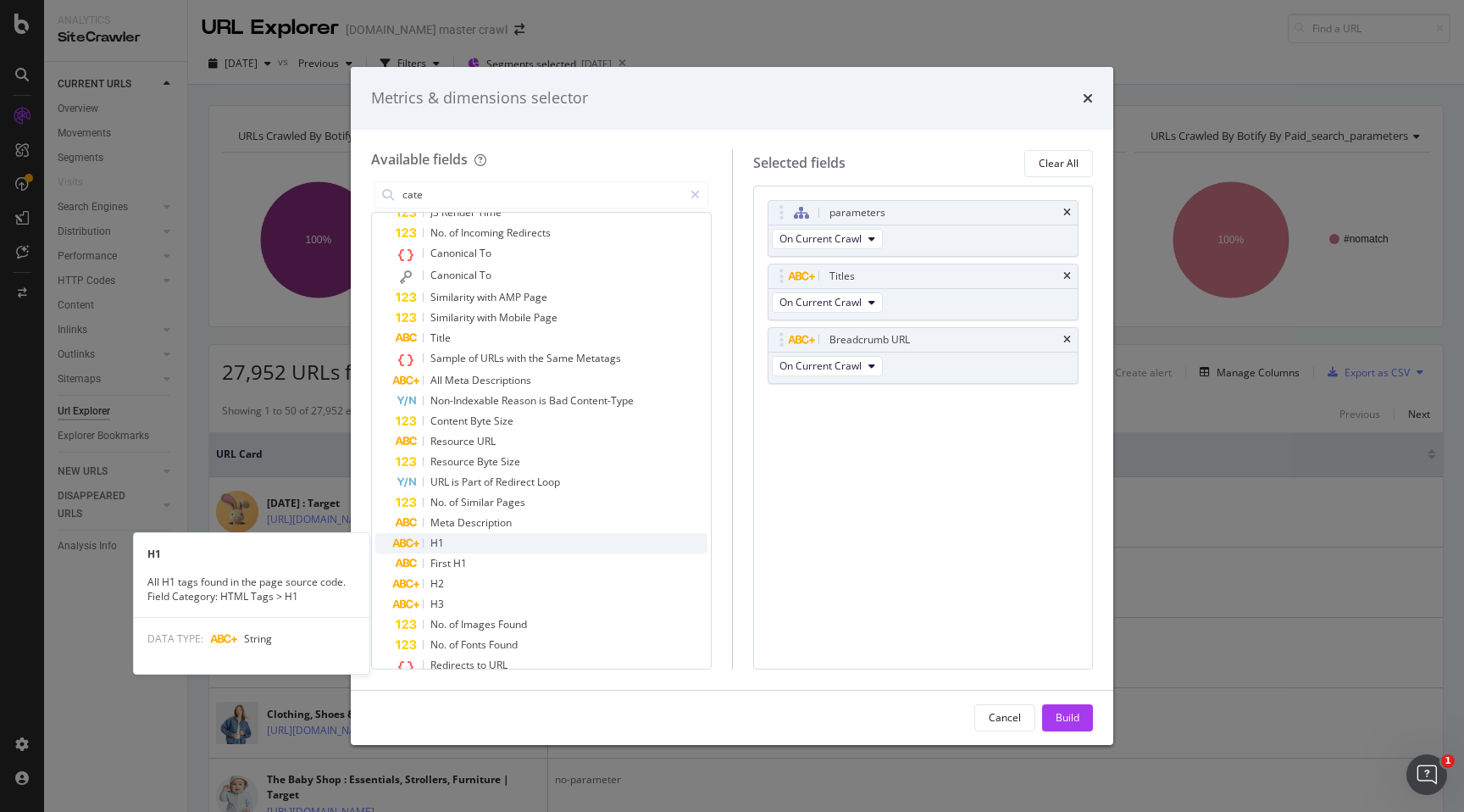
scroll to position [1070, 0]
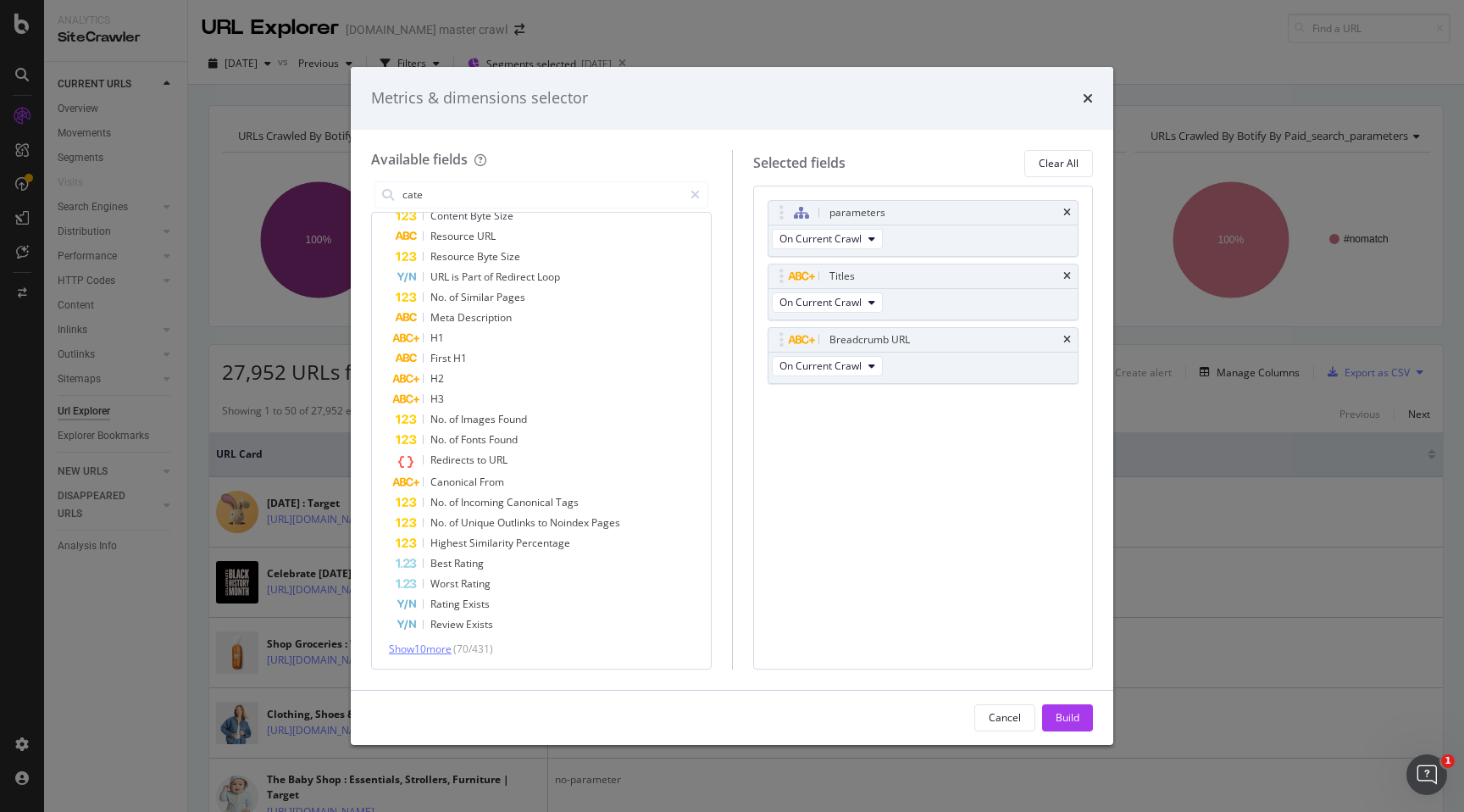
click at [434, 650] on span "Show 10 more" at bounding box center [420, 649] width 63 height 14
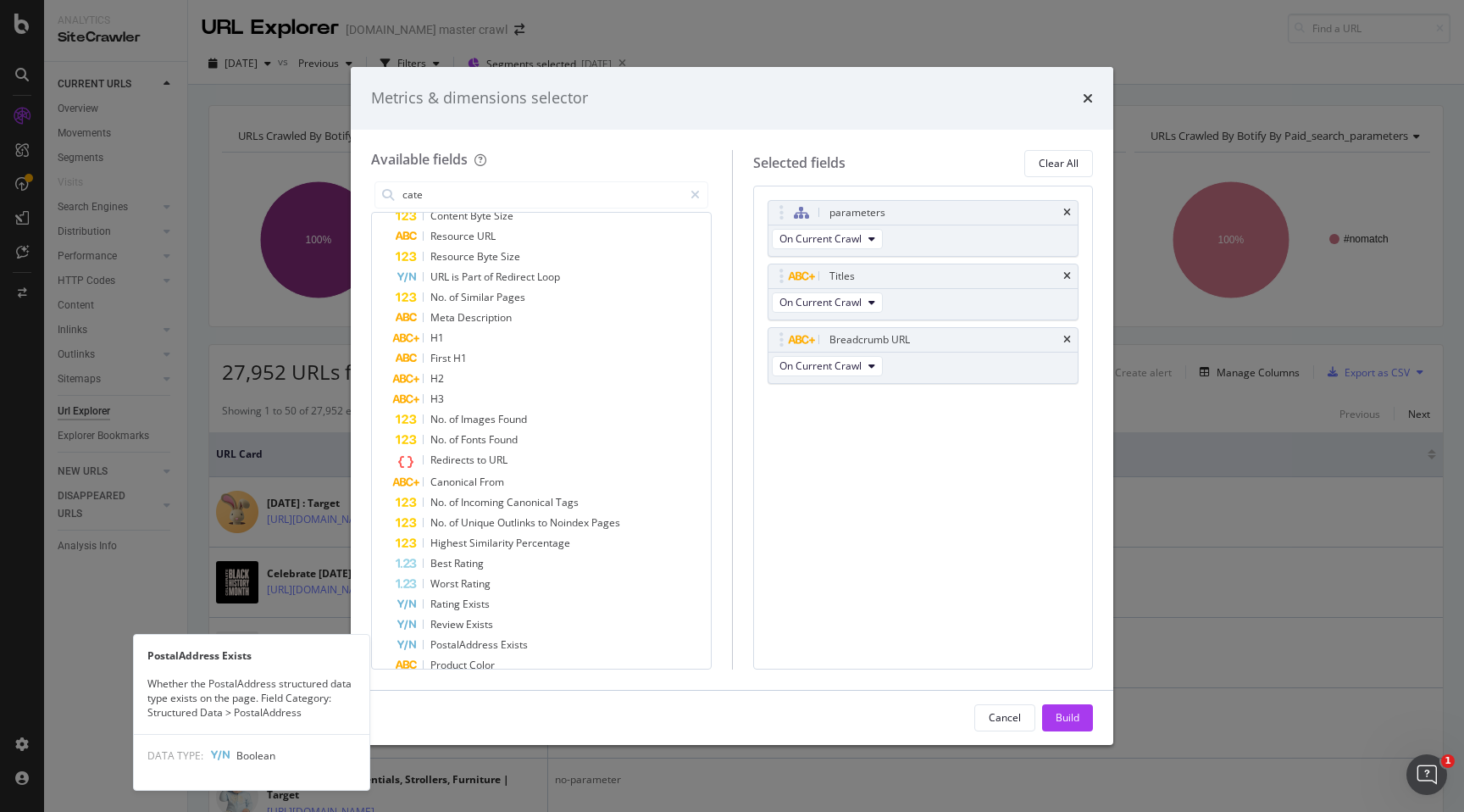
scroll to position [1272, 0]
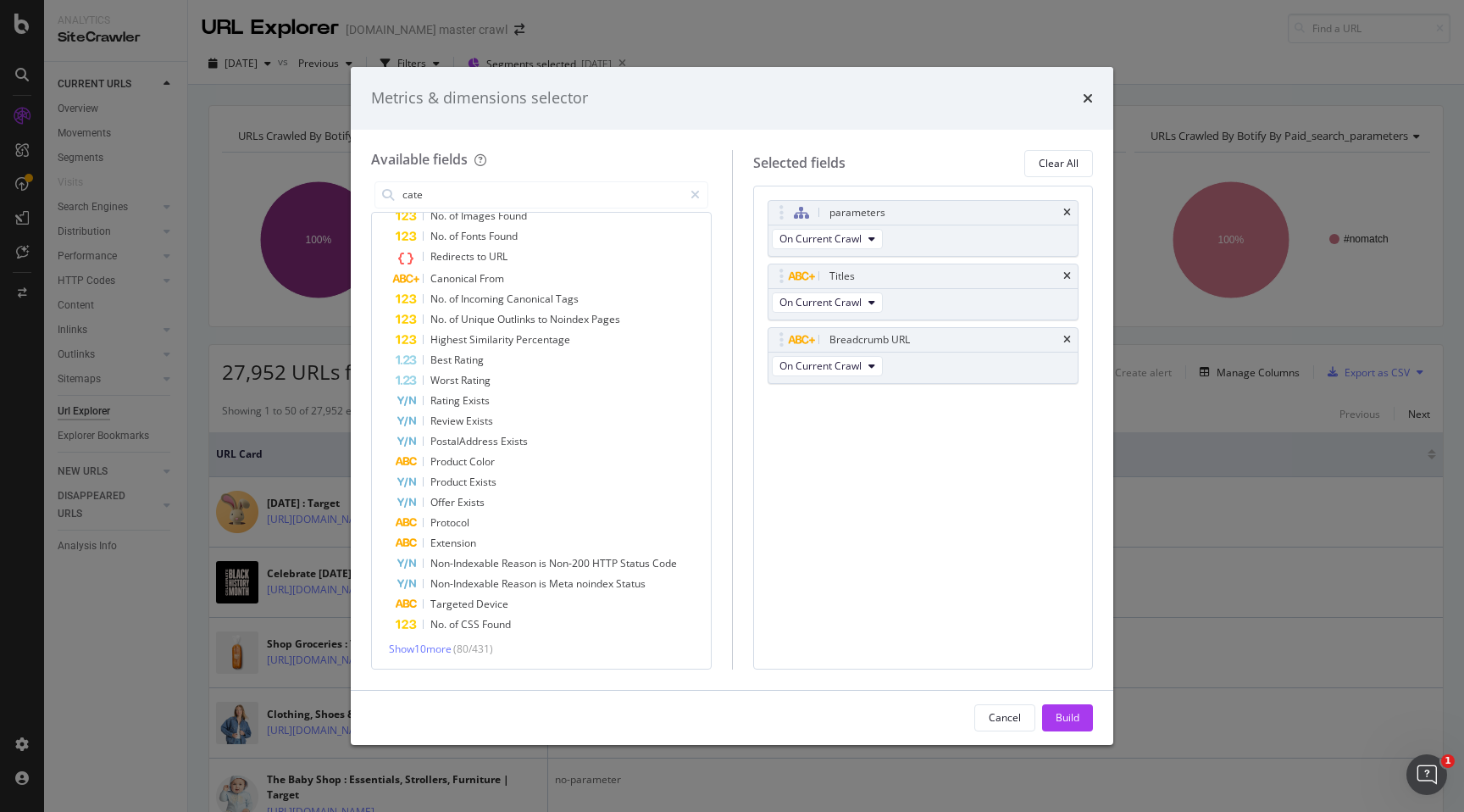
click at [447, 644] on span "Show 10 more" at bounding box center [420, 649] width 63 height 14
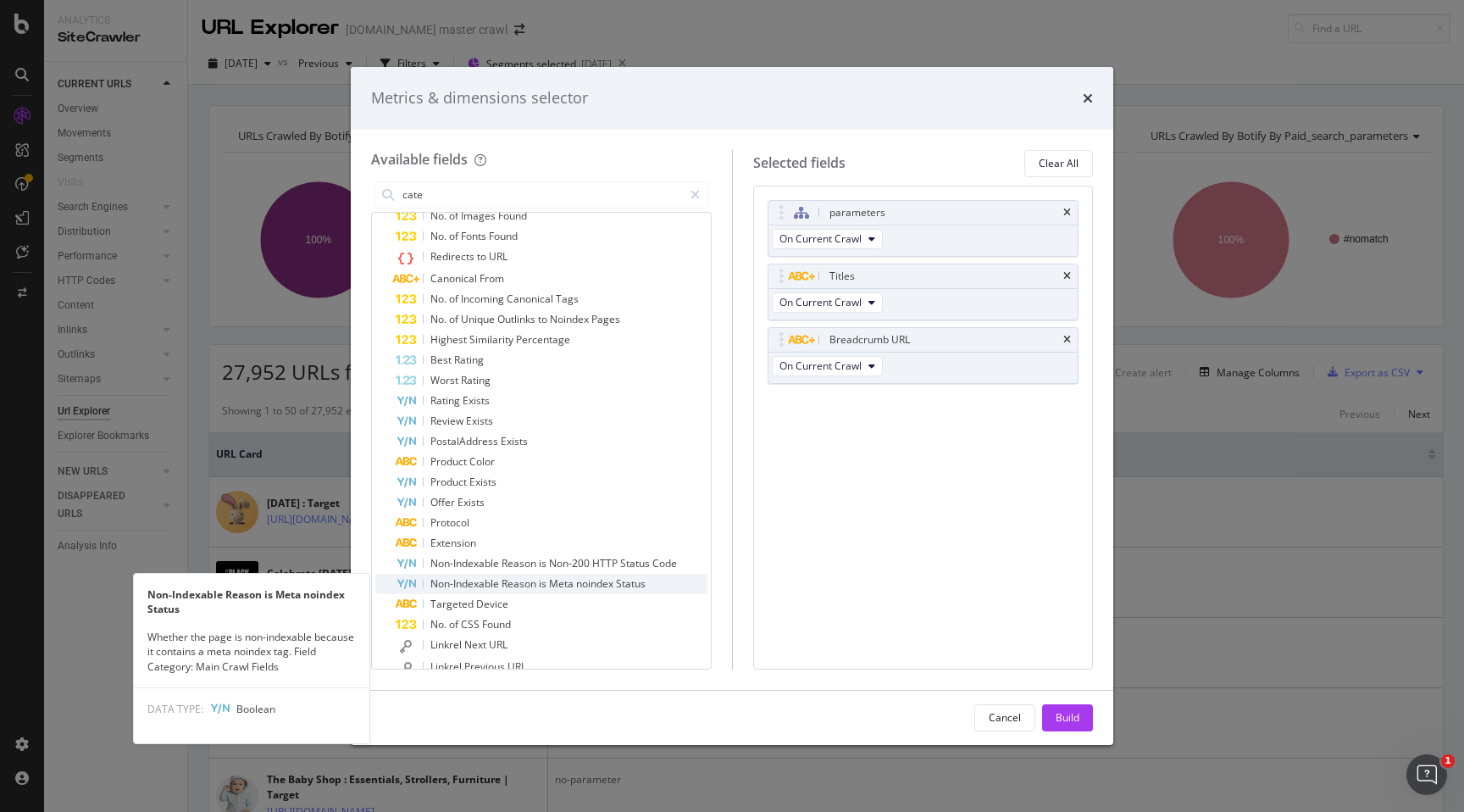
scroll to position [1479, 0]
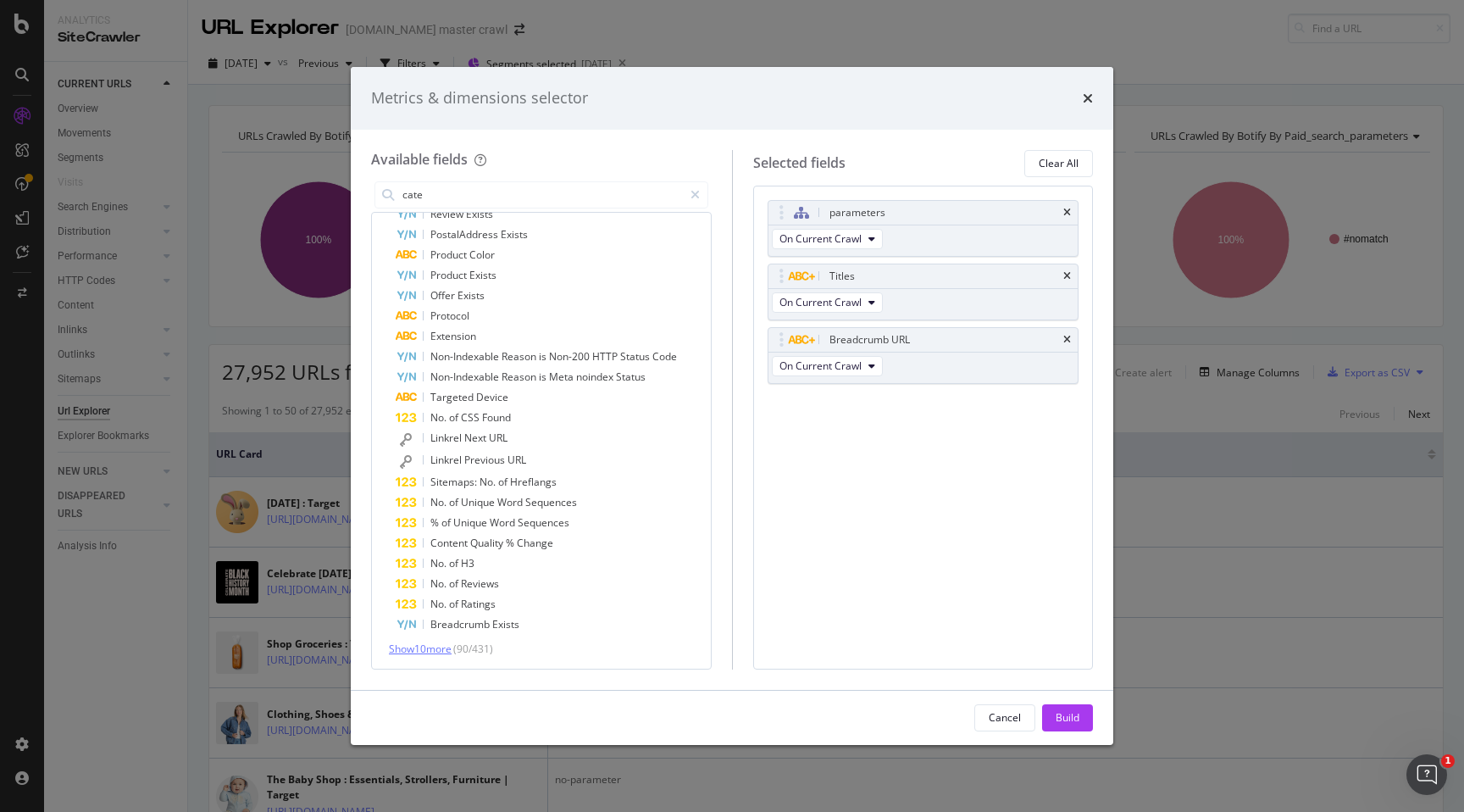
click at [444, 649] on span "Show 10 more" at bounding box center [420, 649] width 63 height 14
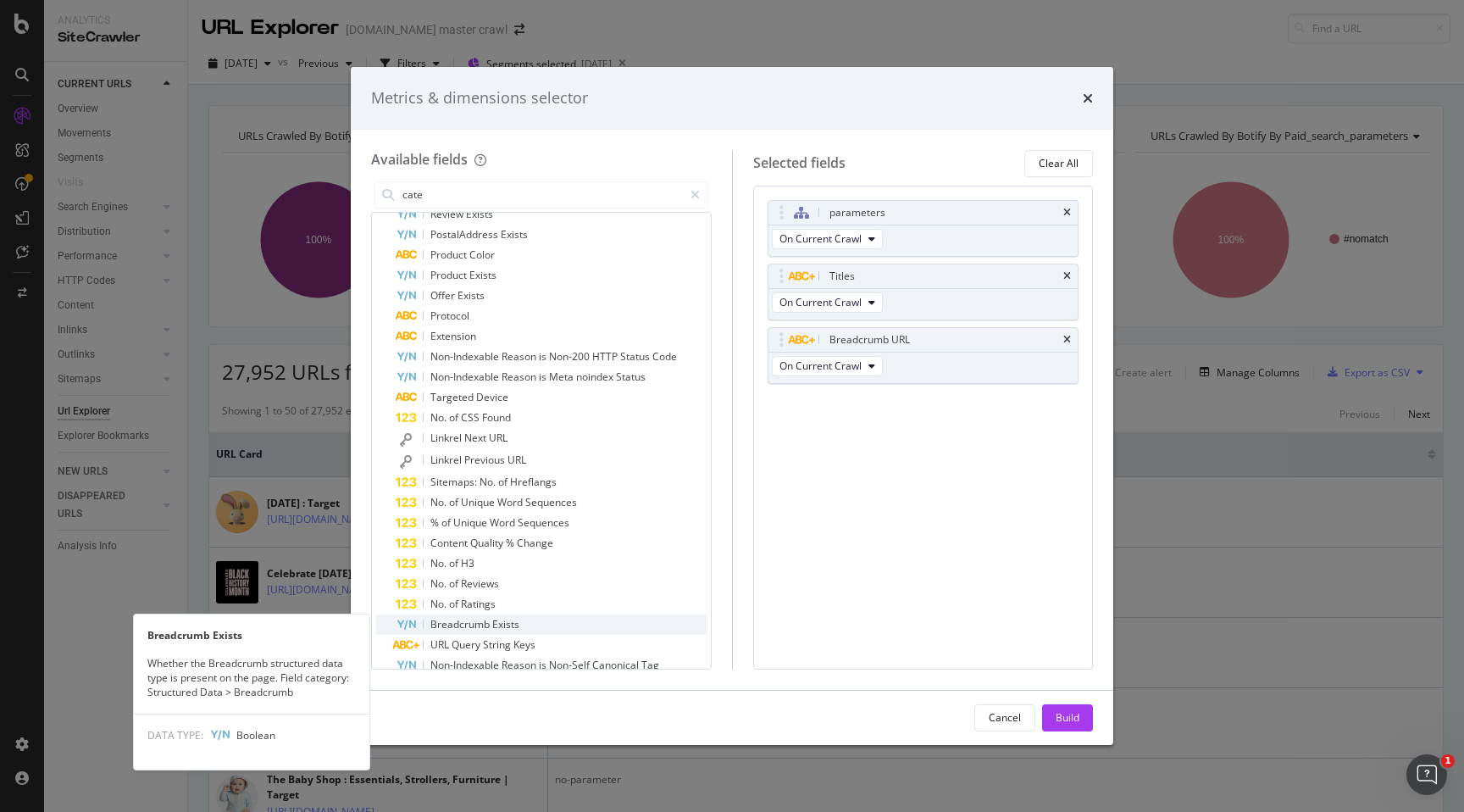
click at [467, 619] on span "Breadcrumb" at bounding box center [461, 624] width 62 height 14
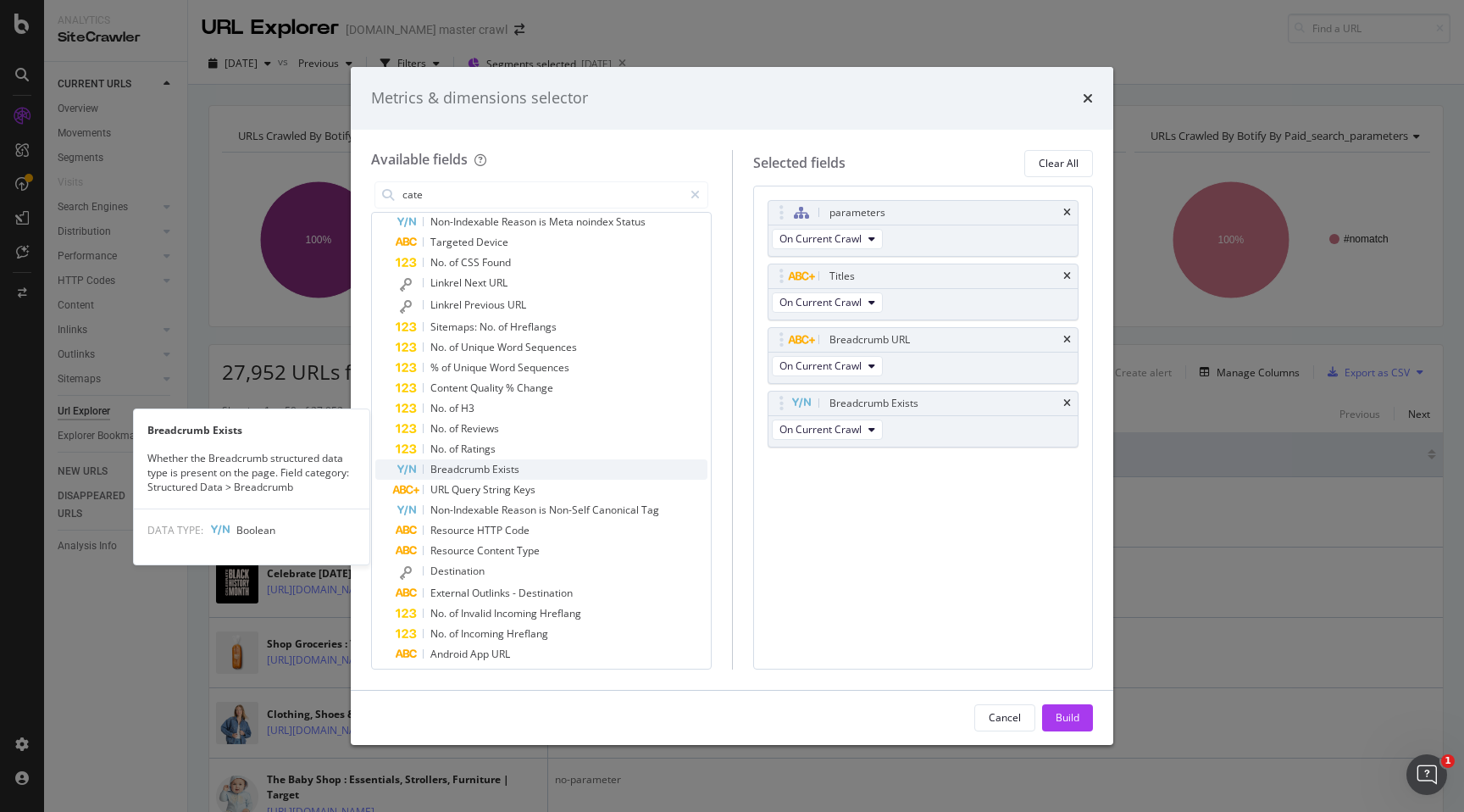
scroll to position [1684, 0]
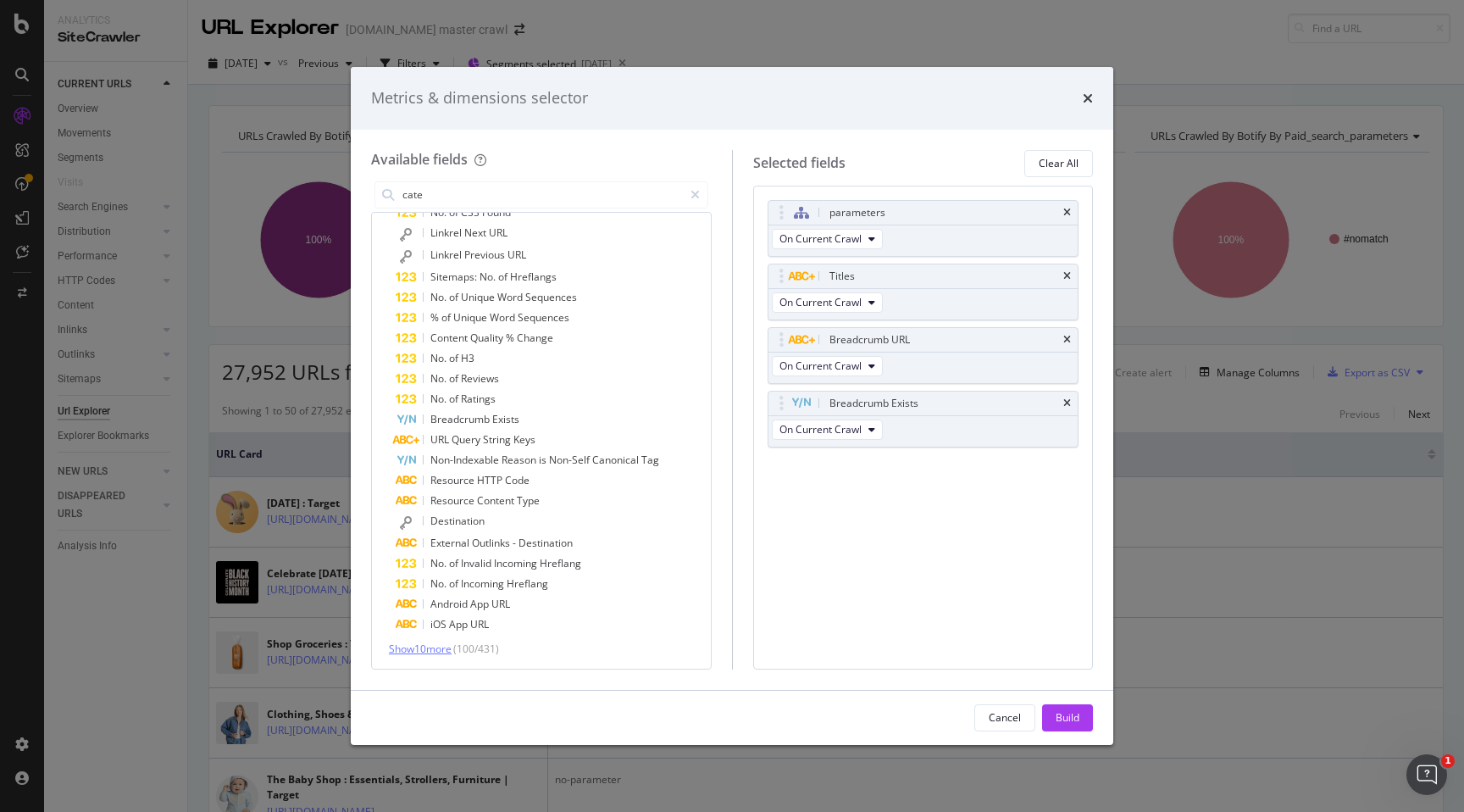
click at [447, 652] on span "Show 10 more" at bounding box center [420, 649] width 63 height 14
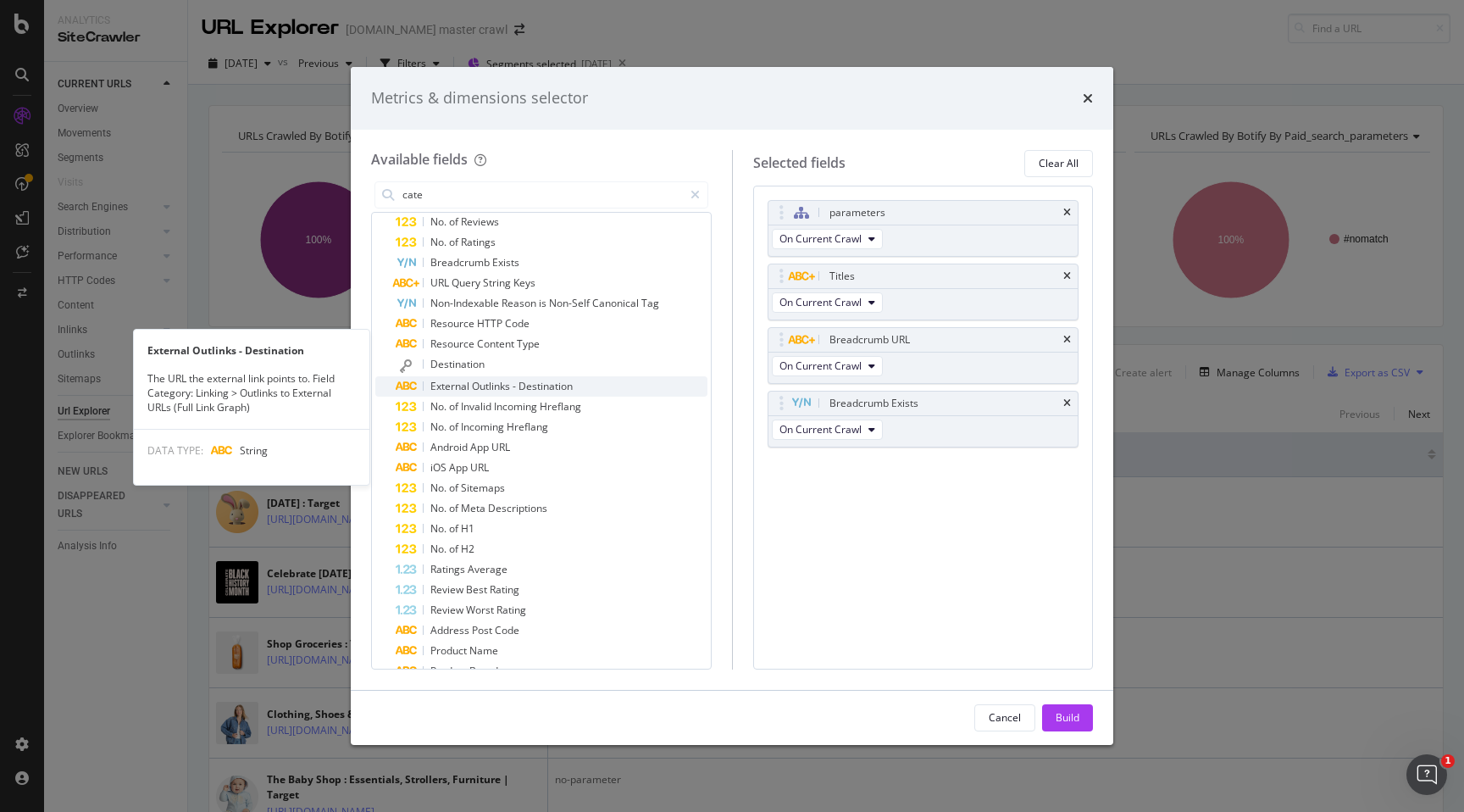
scroll to position [1888, 0]
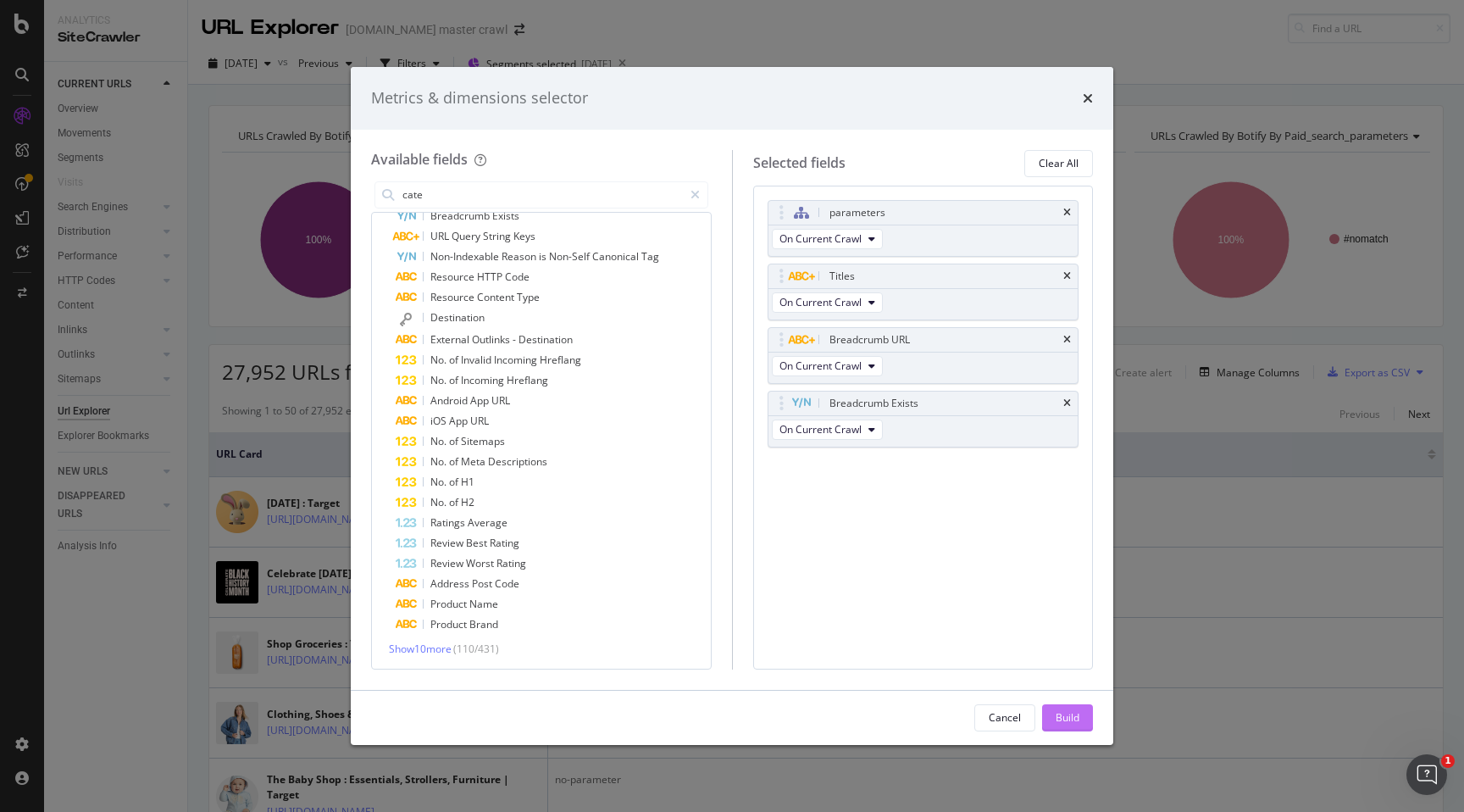
click at [1083, 725] on button "Build" at bounding box center [1068, 718] width 51 height 27
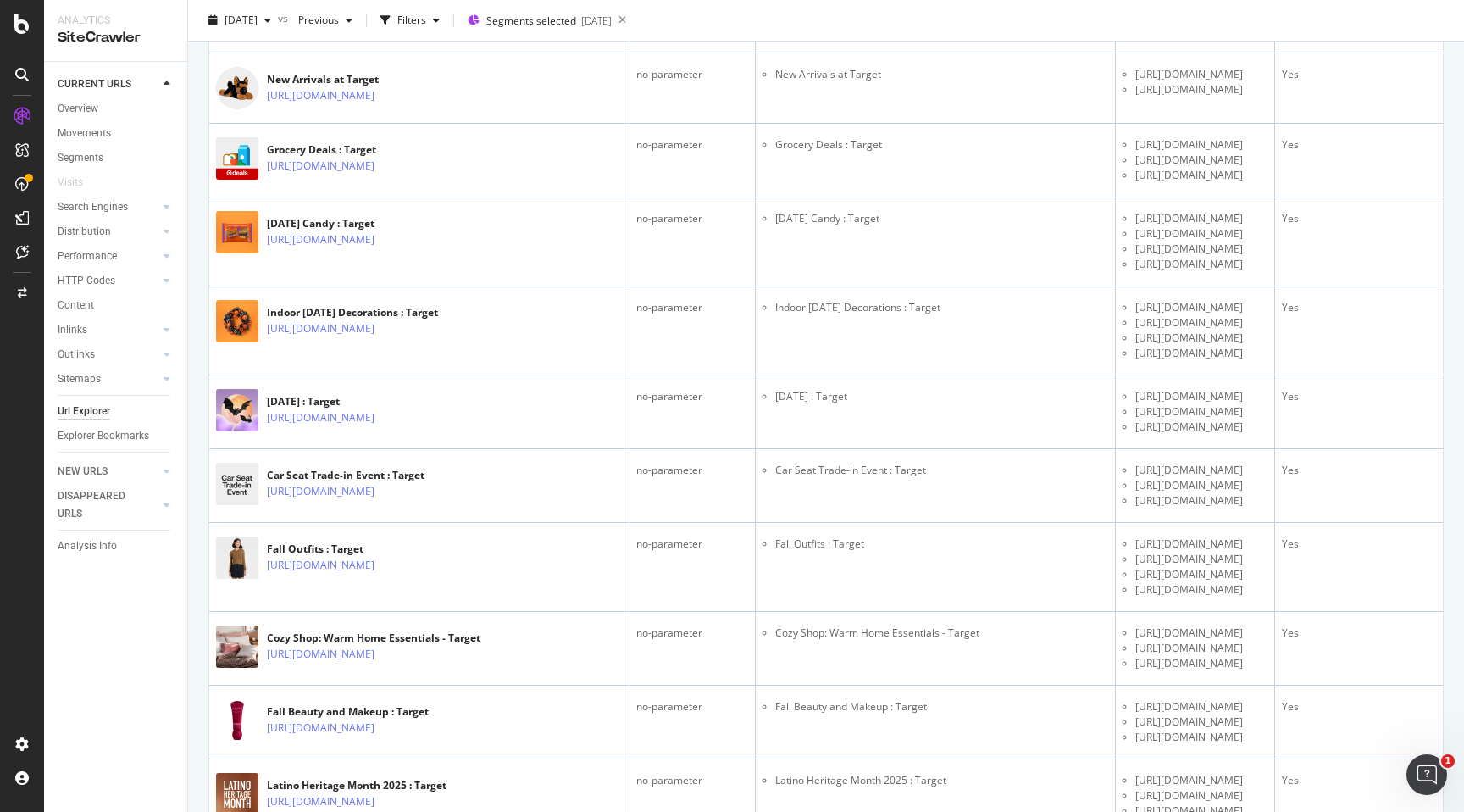
scroll to position [2638, 0]
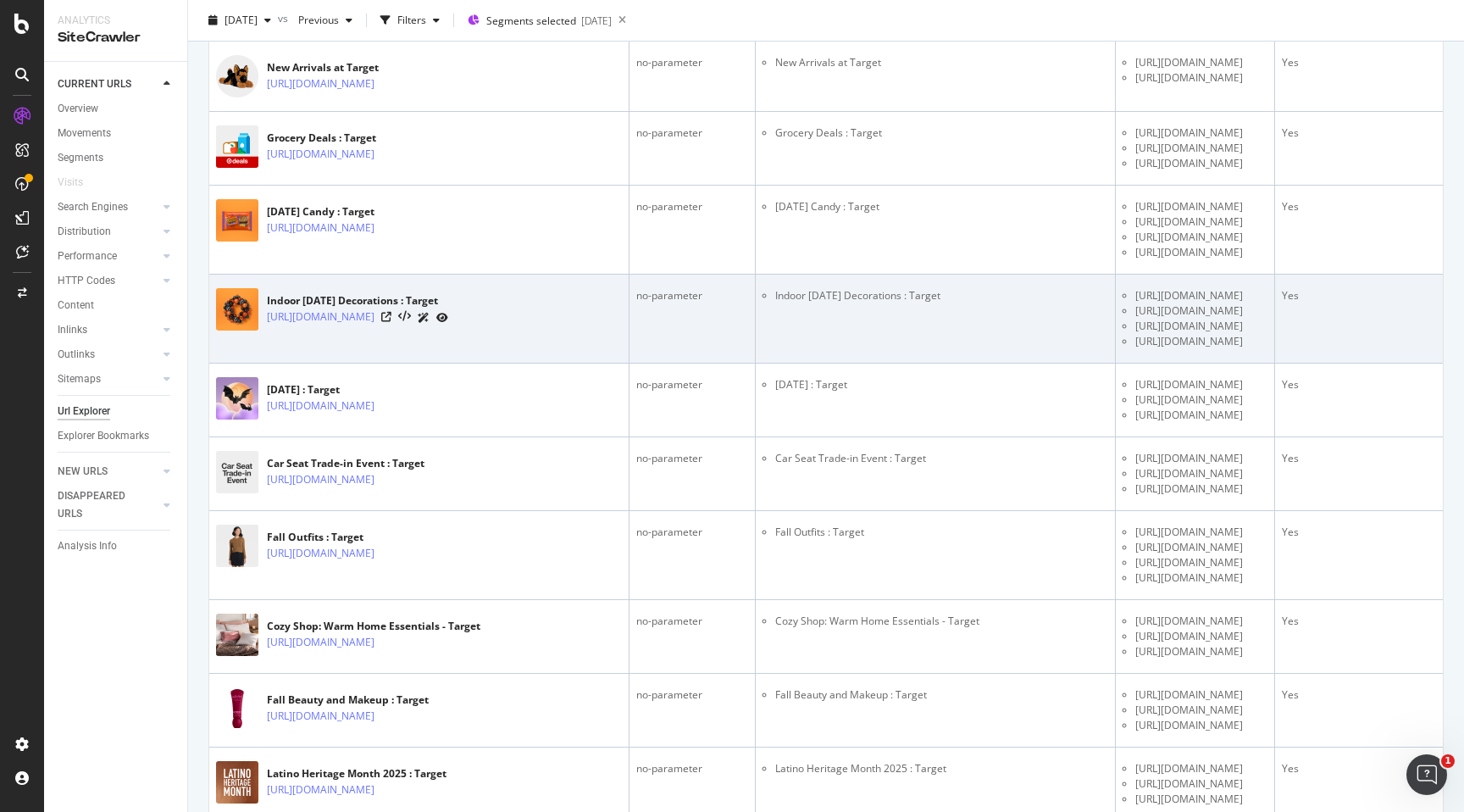
click at [1135, 318] on li "https://www.target.com/c/holiday-shop/-/N-4ydi5" at bounding box center [1201, 311] width 132 height 15
click at [1135, 334] on li "https://www.target.com/c/halloween/-/N-5xt2o" at bounding box center [1201, 326] width 132 height 15
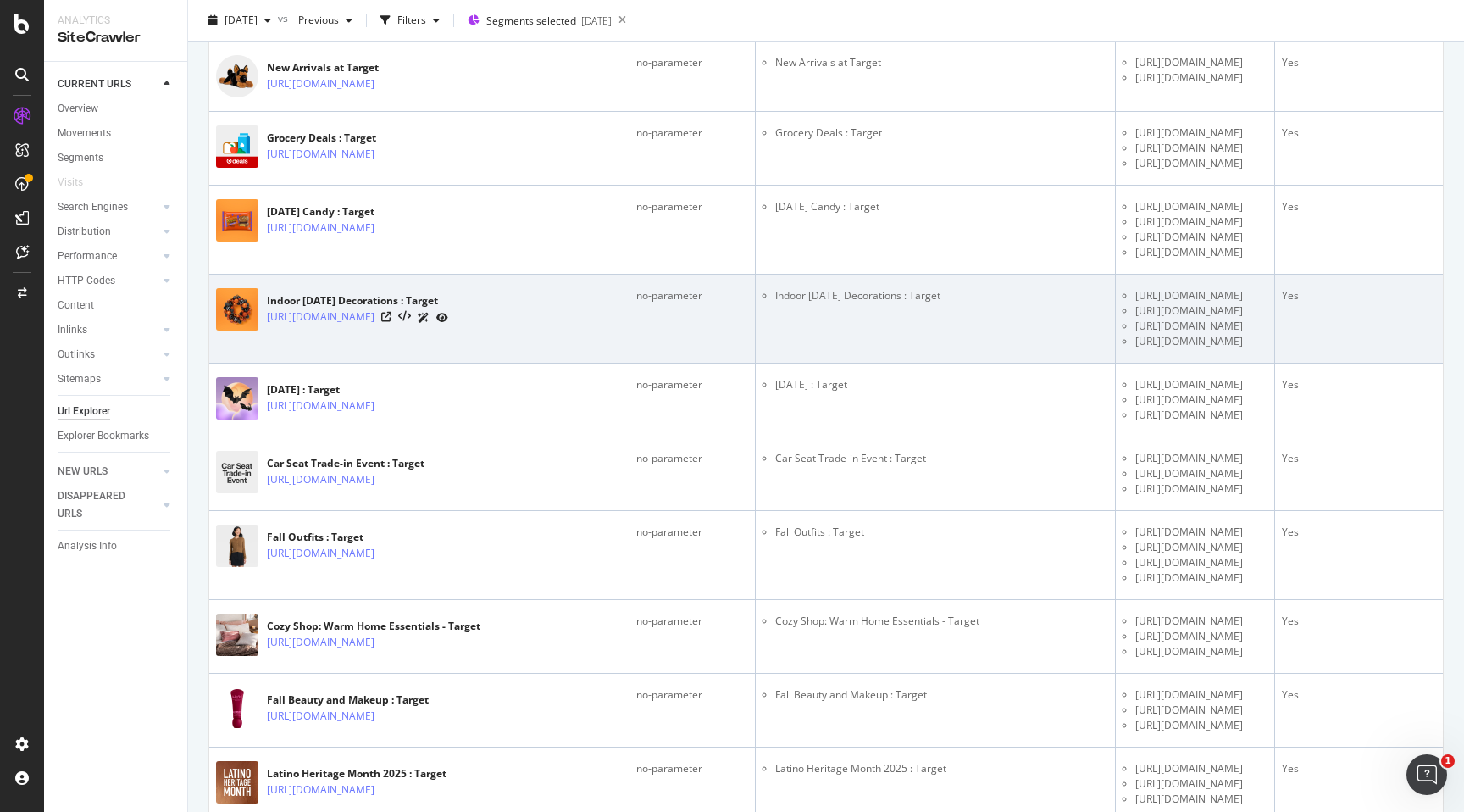
click at [1135, 349] on li "https://www.target.com/c/halloween-decorations-holiday-shop/-/N-satpp" at bounding box center [1201, 341] width 132 height 15
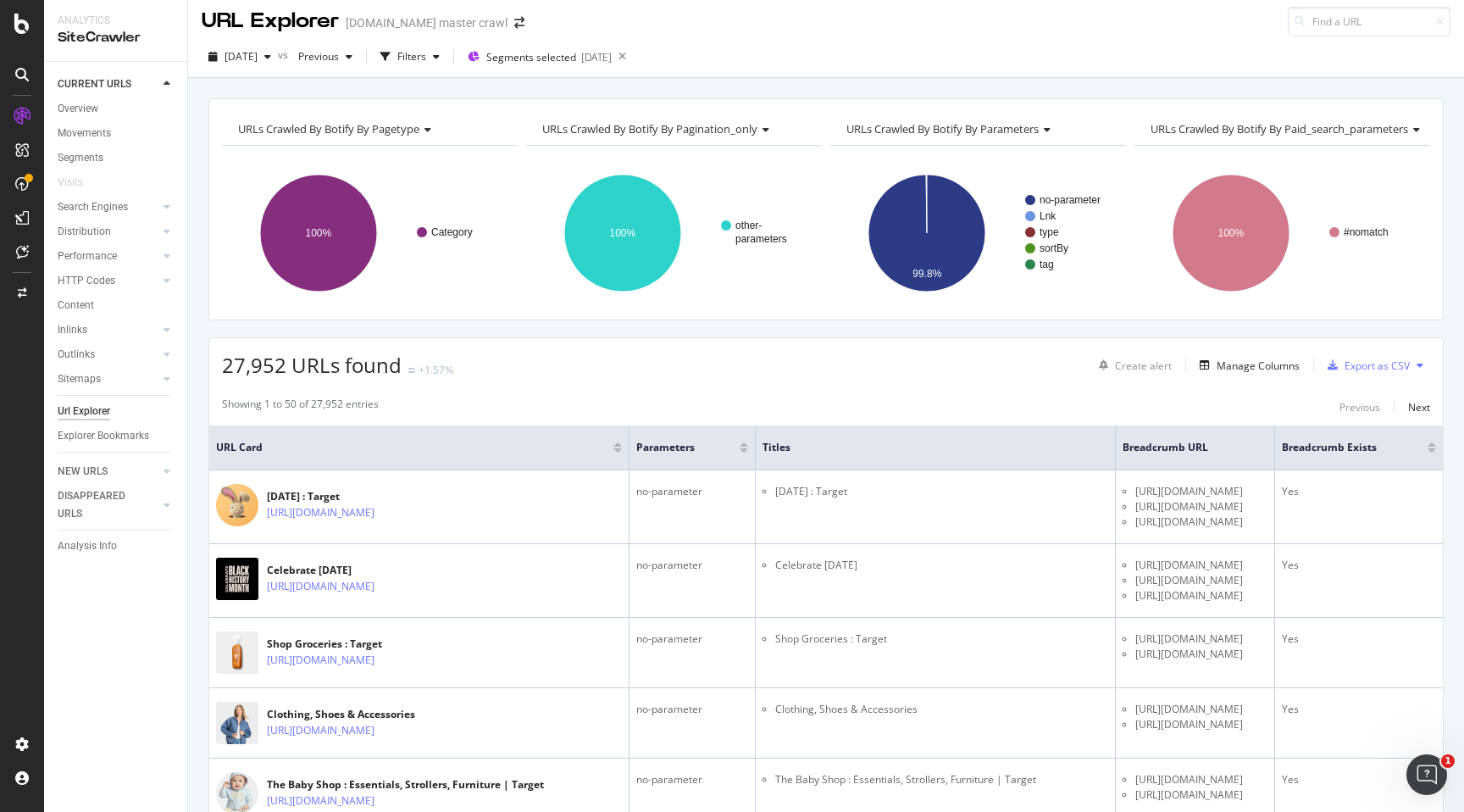
scroll to position [0, 0]
click at [391, 58] on icon "button" at bounding box center [386, 57] width 10 height 10
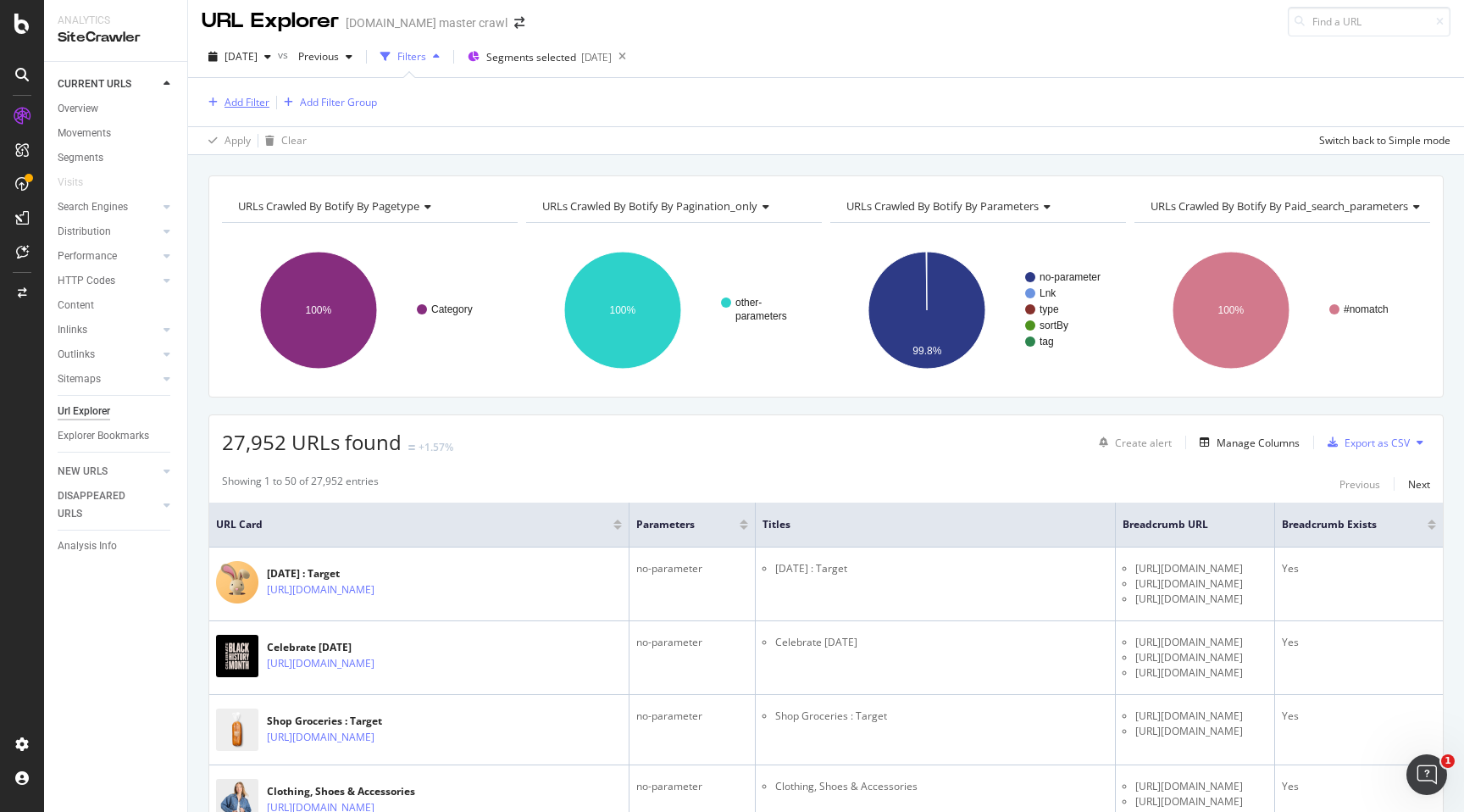
click at [239, 108] on div "Add Filter" at bounding box center [247, 102] width 45 height 14
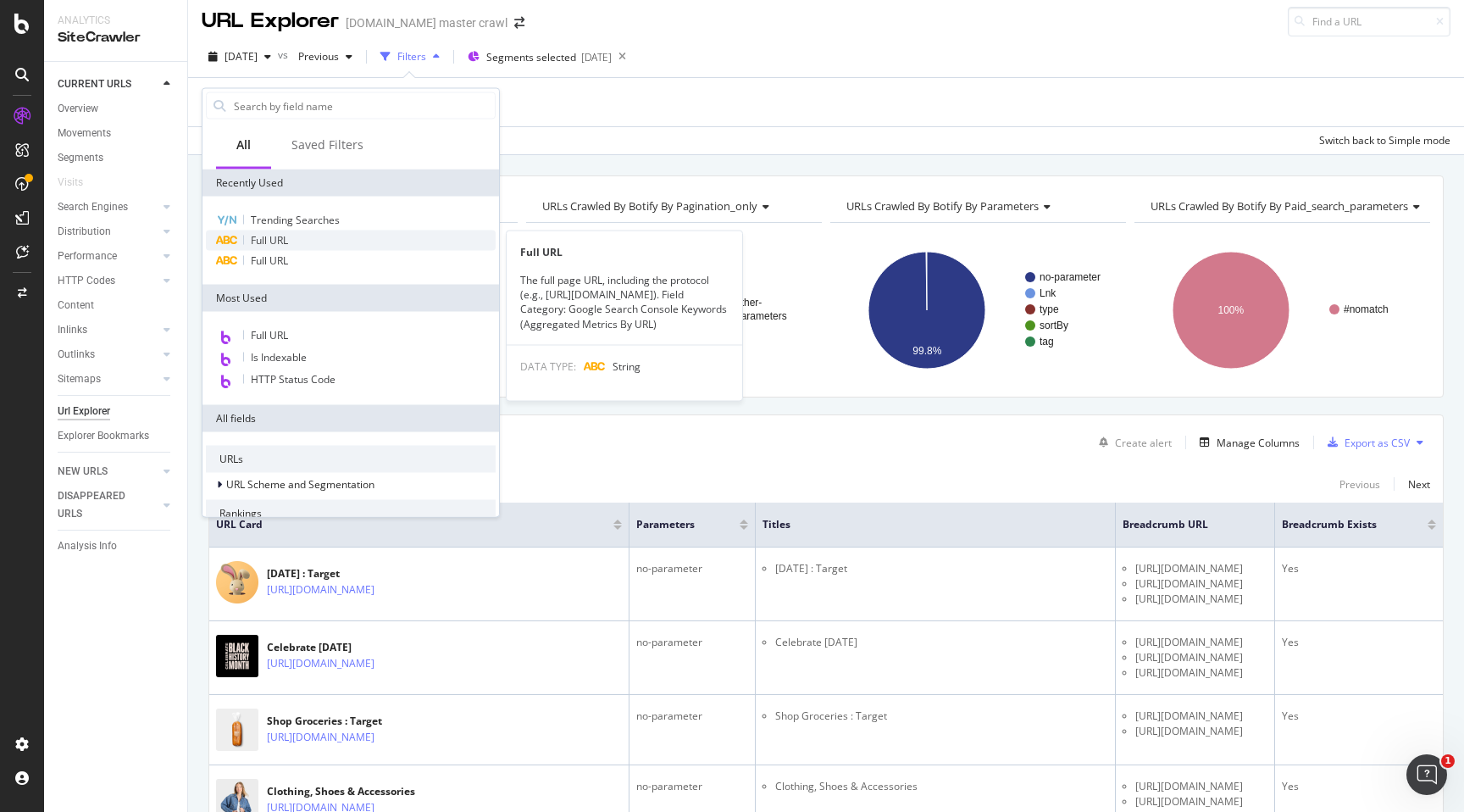
click at [301, 239] on div "Full URL" at bounding box center [351, 241] width 290 height 20
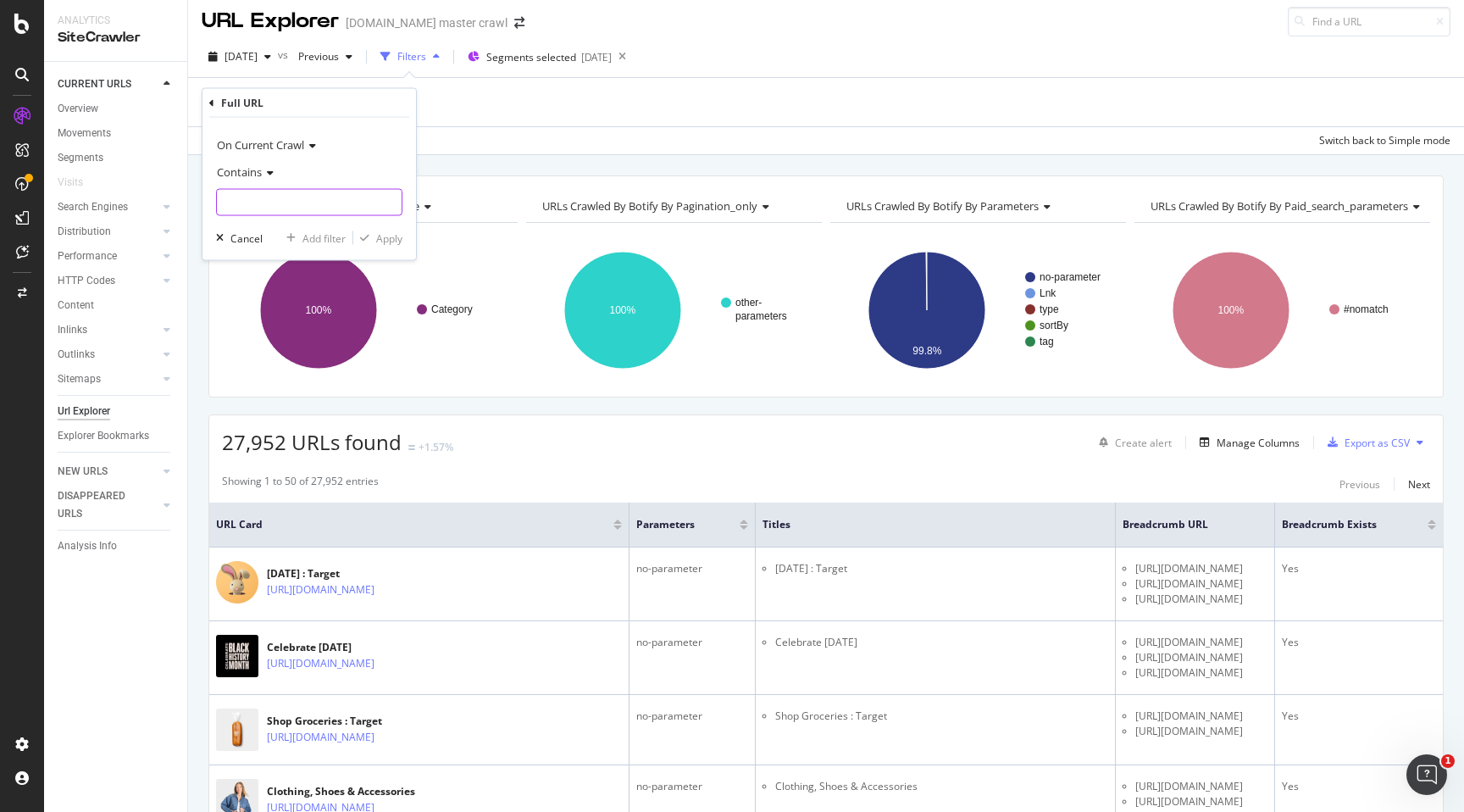
click at [304, 202] on input "text" at bounding box center [309, 203] width 185 height 27
paste input "3j9h6"
type input "3j9h6"
click at [399, 239] on div "Apply" at bounding box center [389, 237] width 26 height 14
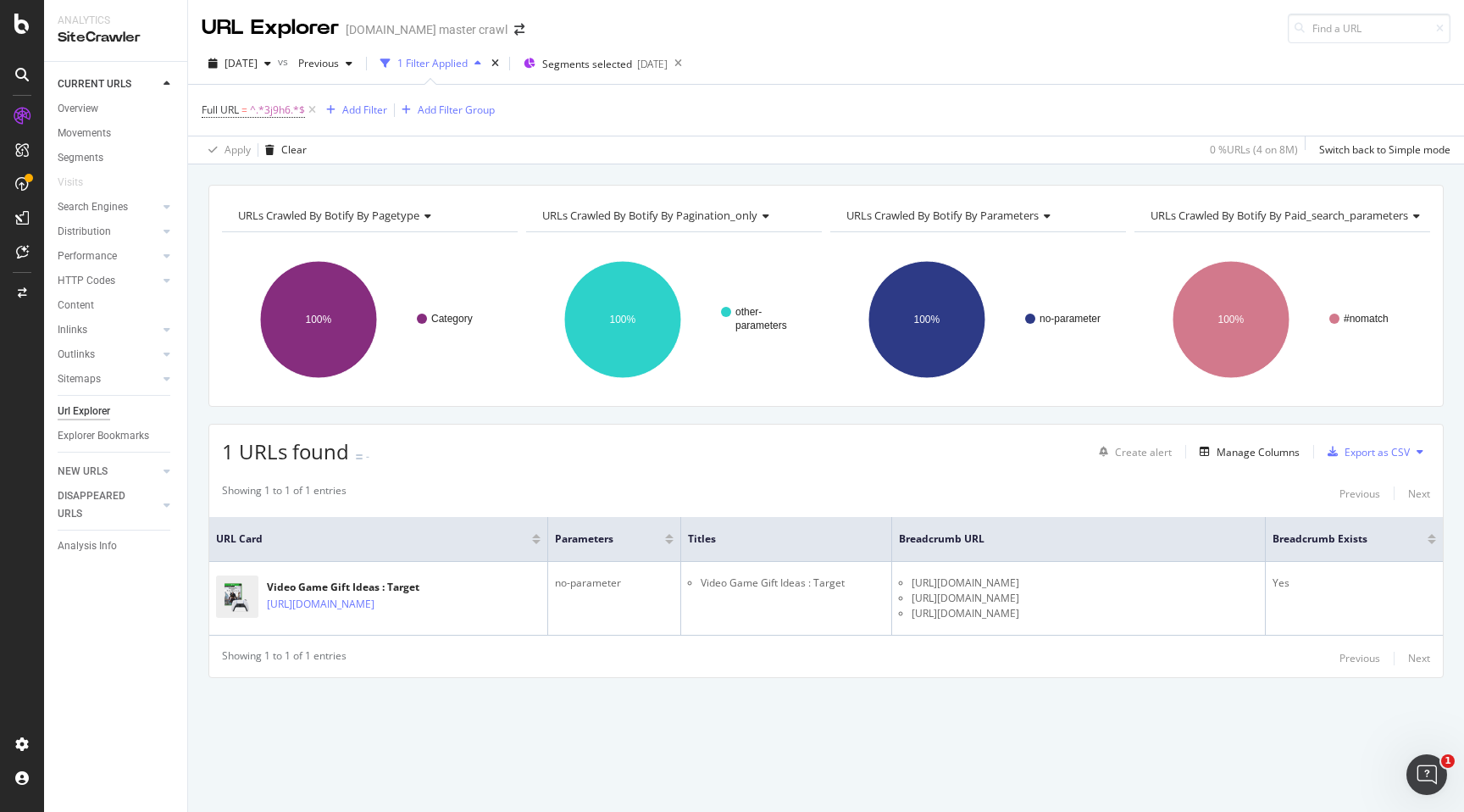
click at [639, 157] on div "Apply Clear 0 % URLs ( 4 on 8M ) Switch back to Simple mode" at bounding box center [826, 149] width 1276 height 28
click at [317, 110] on icon at bounding box center [312, 110] width 14 height 17
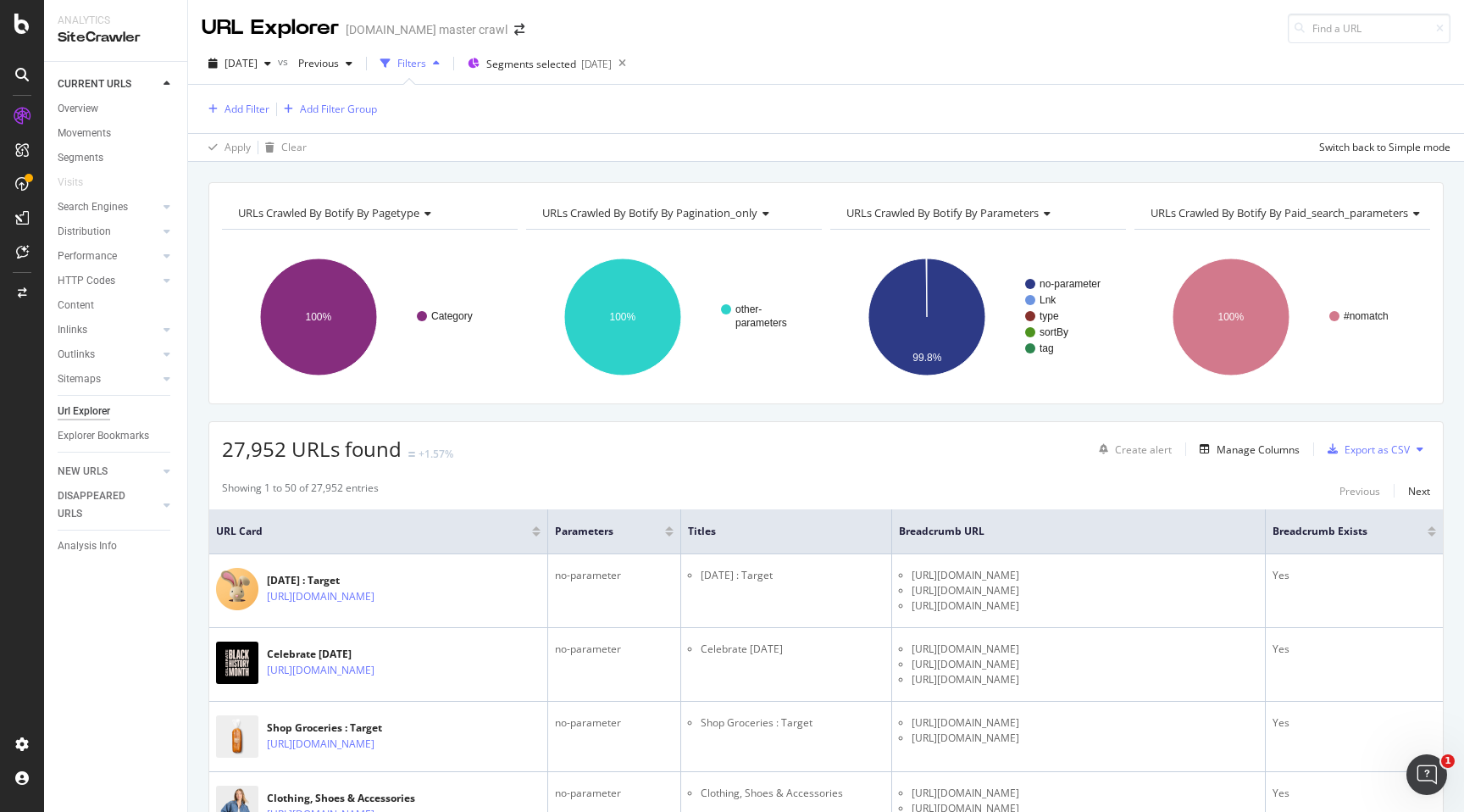
click at [744, 116] on div "Add Filter Add Filter Group" at bounding box center [826, 109] width 1250 height 49
click at [741, 127] on div "Add Filter Add Filter Group" at bounding box center [826, 109] width 1250 height 49
click at [752, 125] on div "Add Filter Add Filter Group" at bounding box center [826, 109] width 1250 height 49
click at [803, 436] on div "27,952 URLs found +1.57% Create alert Manage Columns Export as CSV" at bounding box center [826, 443] width 1234 height 42
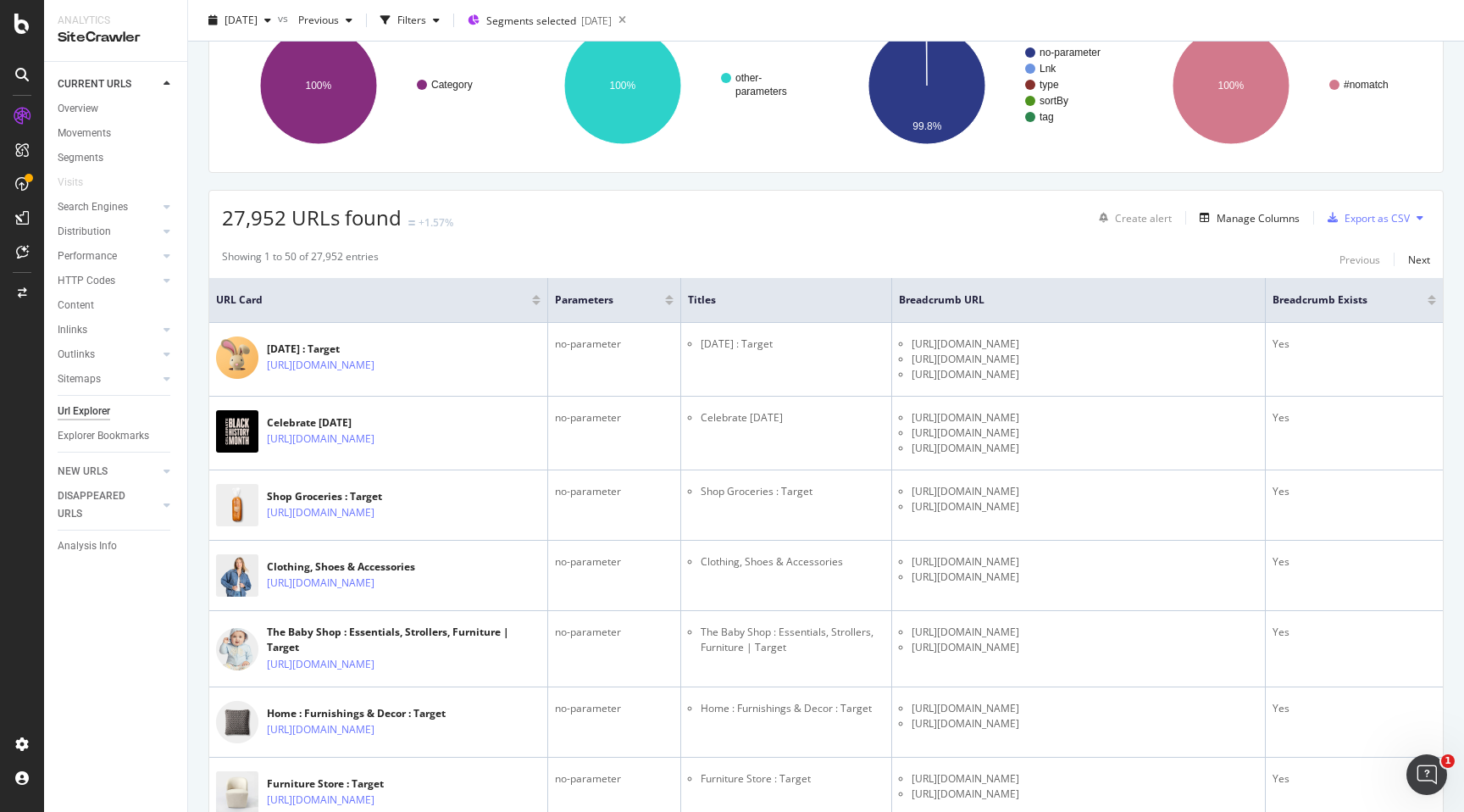
scroll to position [152, 0]
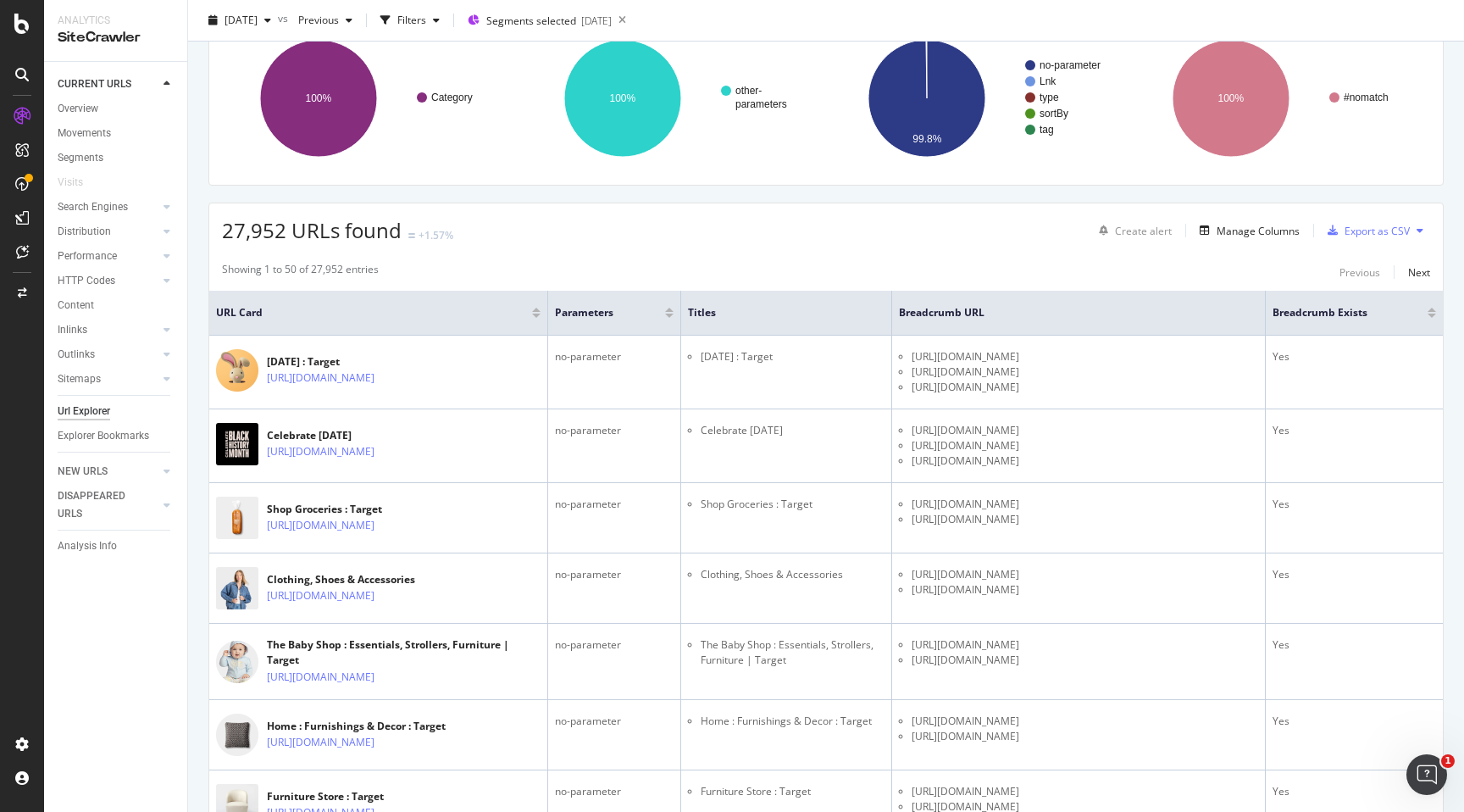
scroll to position [0, 0]
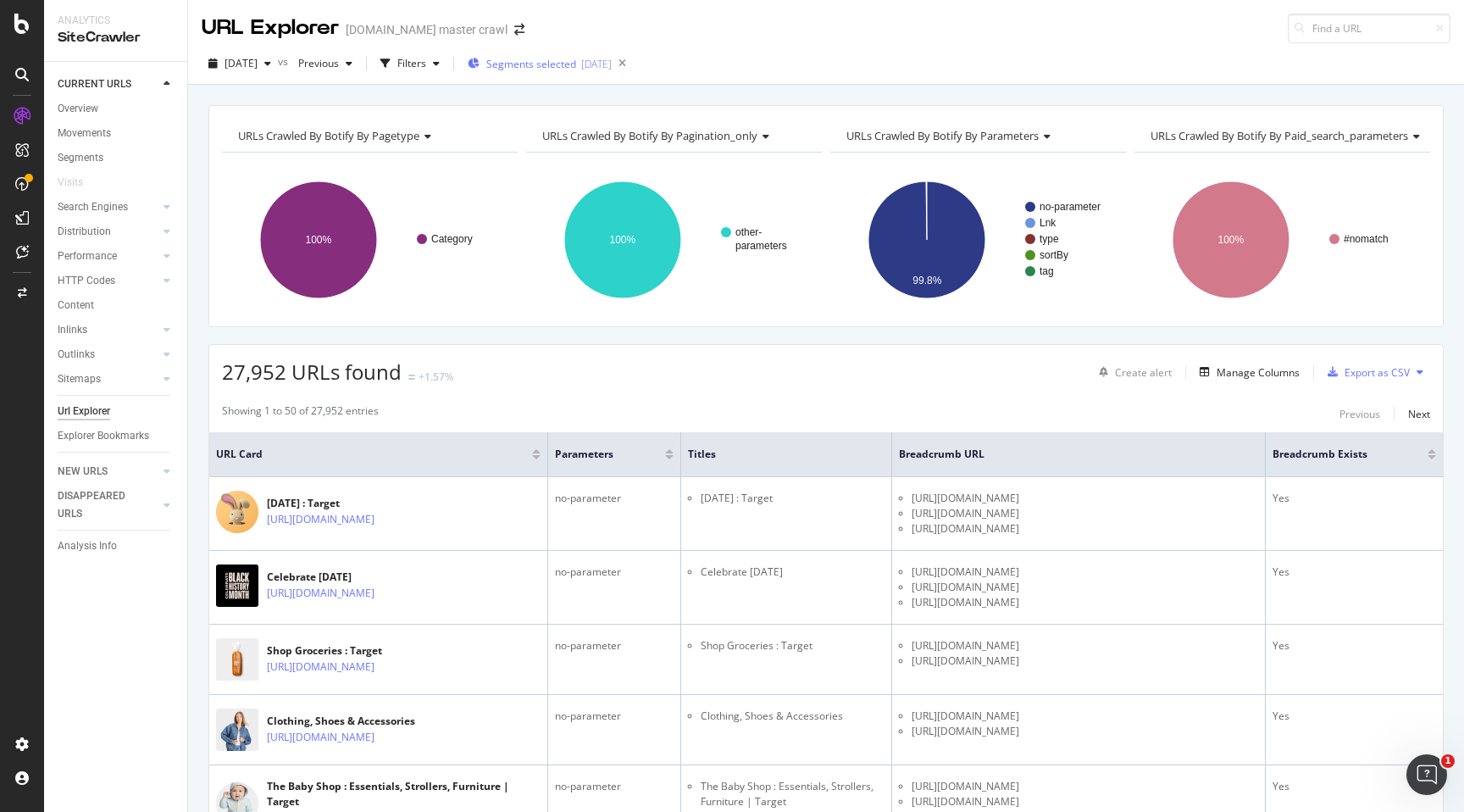
click at [534, 55] on div "Segments selected 2025-09-17" at bounding box center [540, 64] width 144 height 26
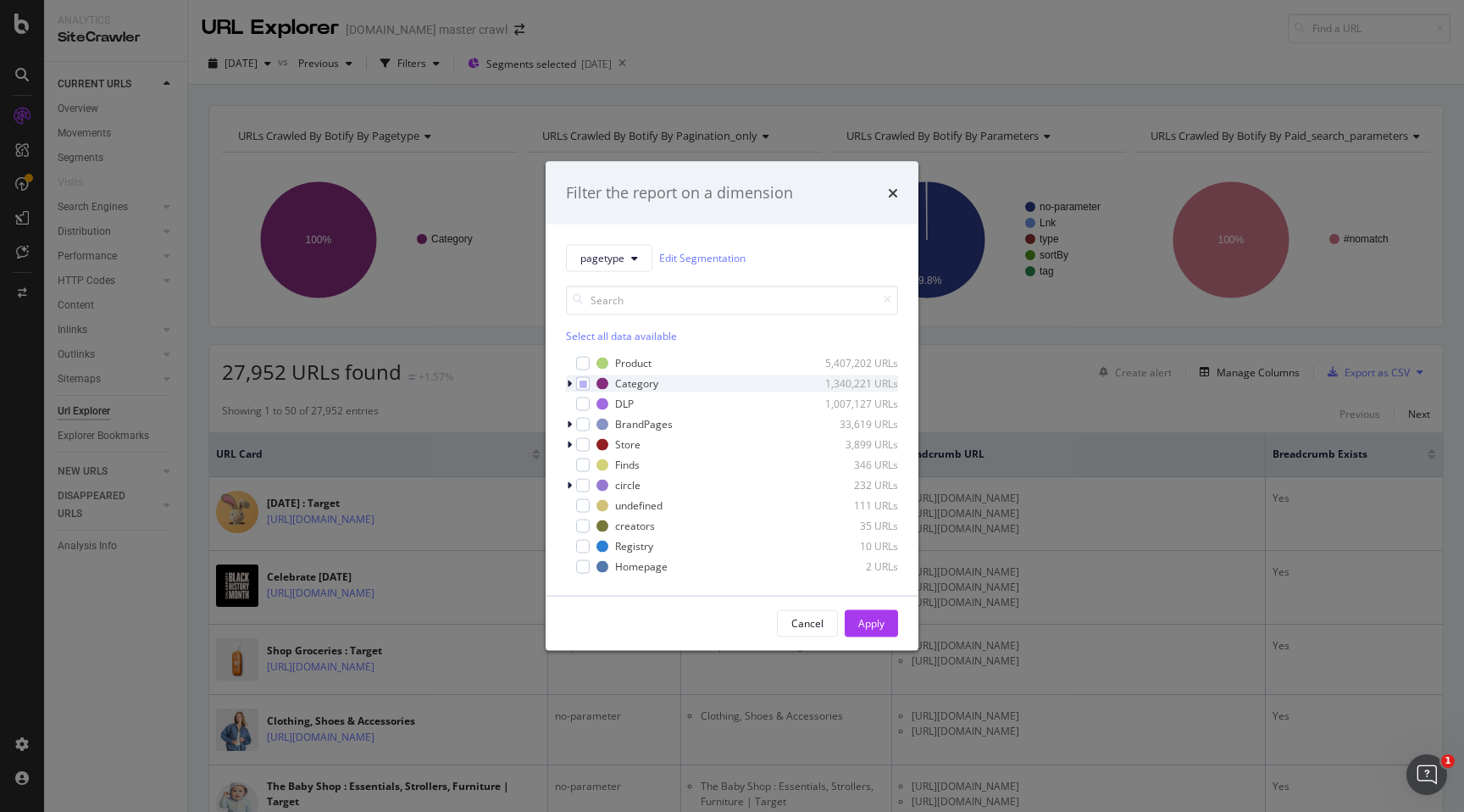
click at [569, 380] on icon "modal" at bounding box center [569, 383] width 5 height 10
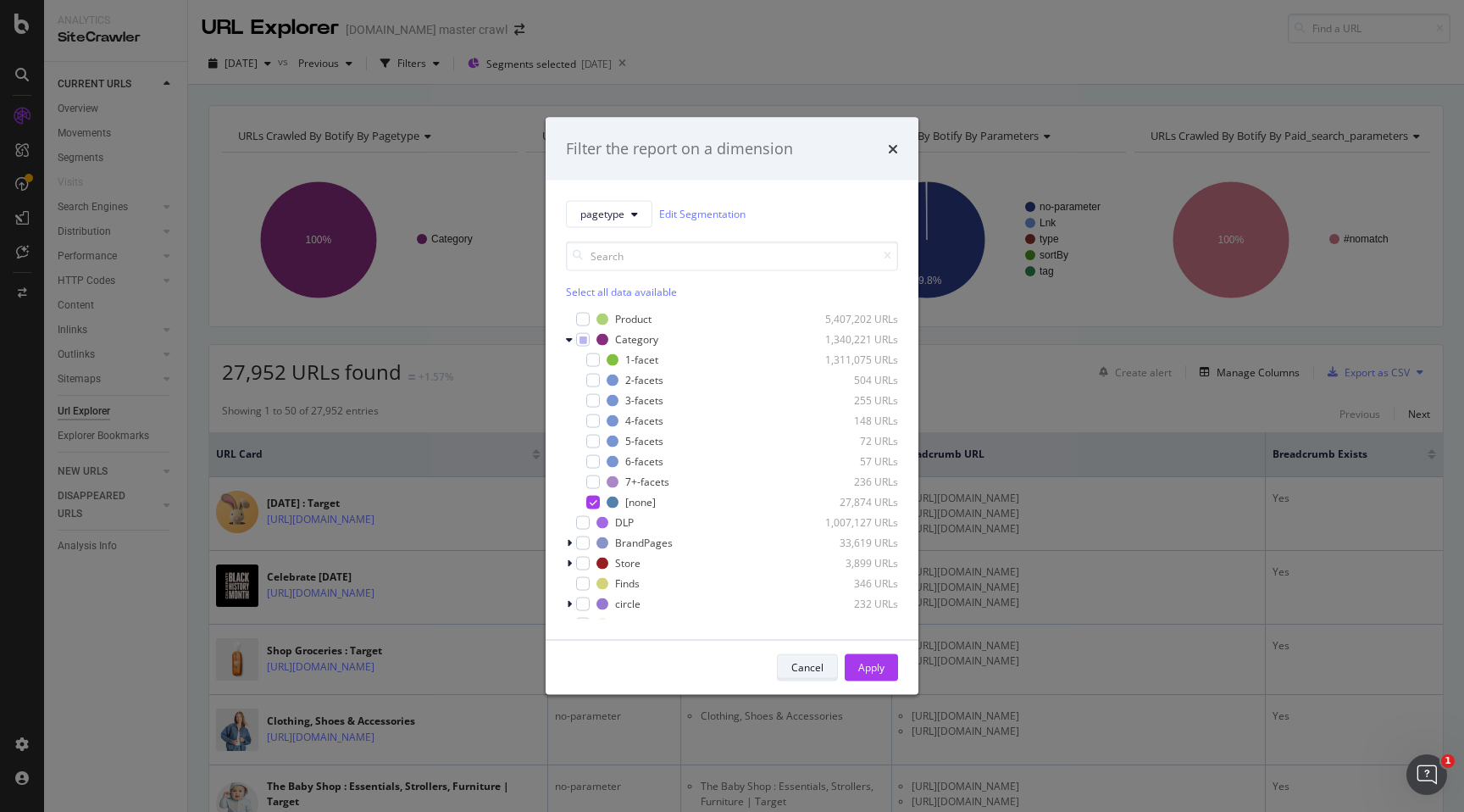
click at [798, 668] on div "Cancel" at bounding box center [808, 667] width 32 height 14
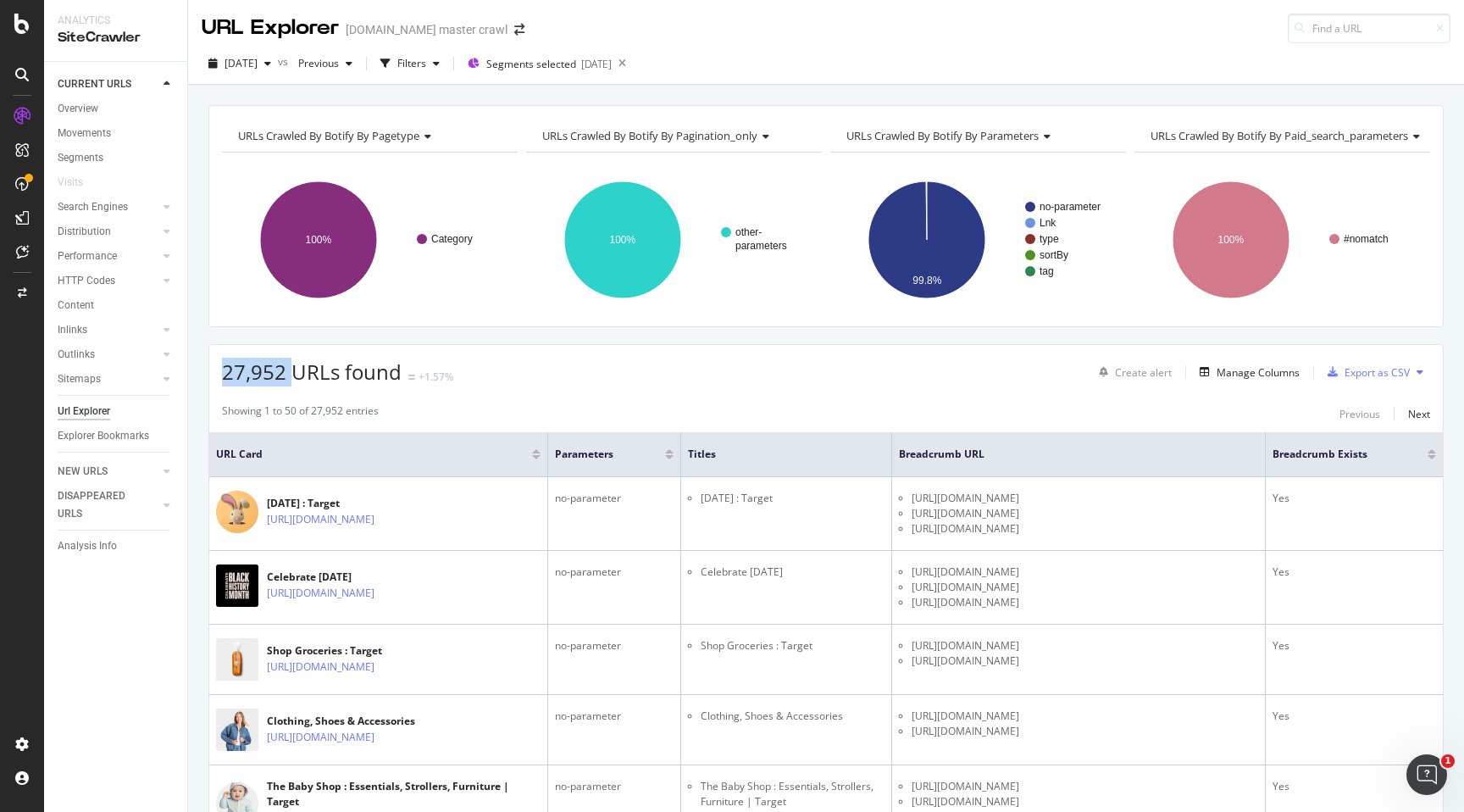
drag, startPoint x: 224, startPoint y: 370, endPoint x: 289, endPoint y: 371, distance: 65.0
click at [289, 371] on span "27,952 URLs found" at bounding box center [312, 371] width 180 height 28
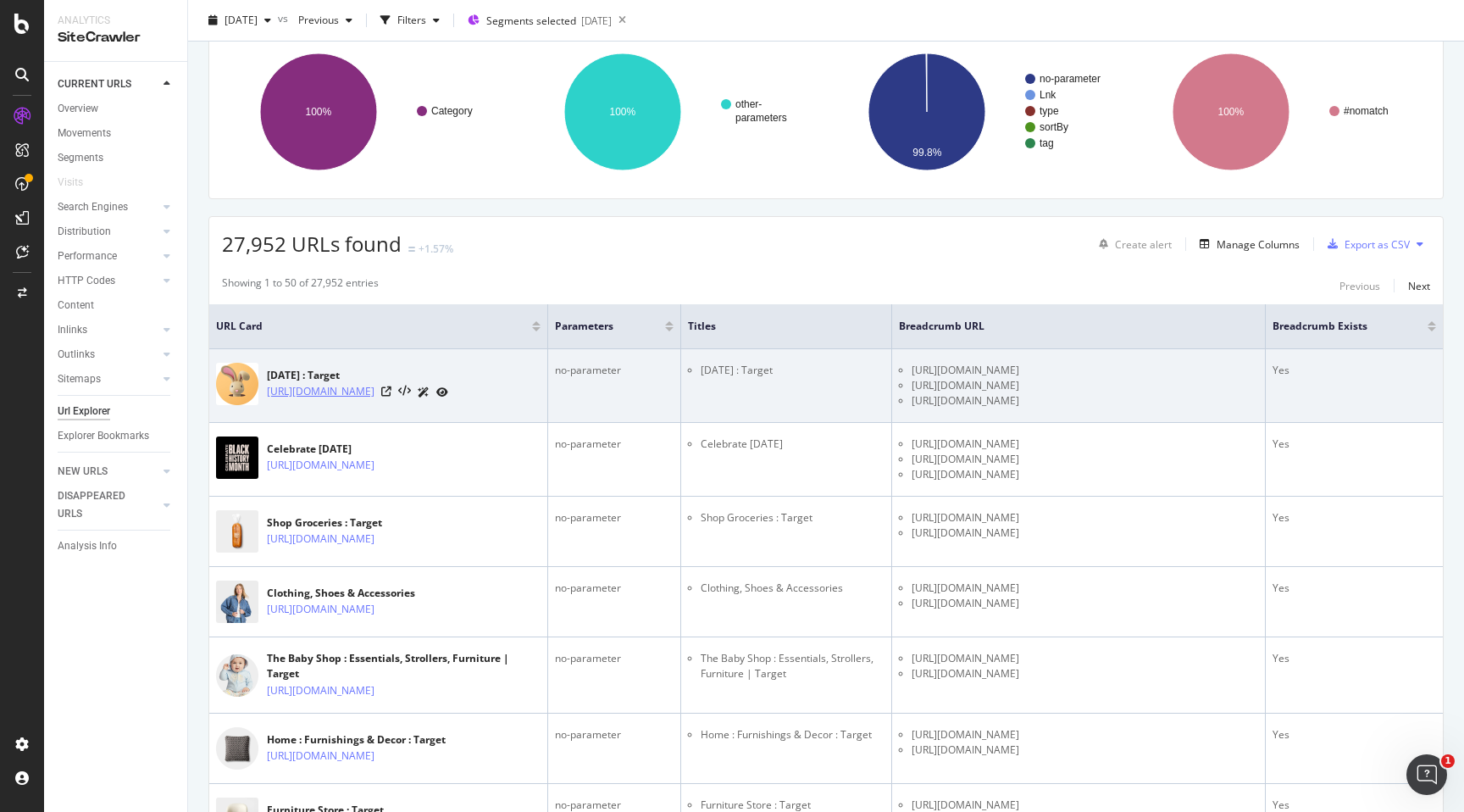
scroll to position [102, 0]
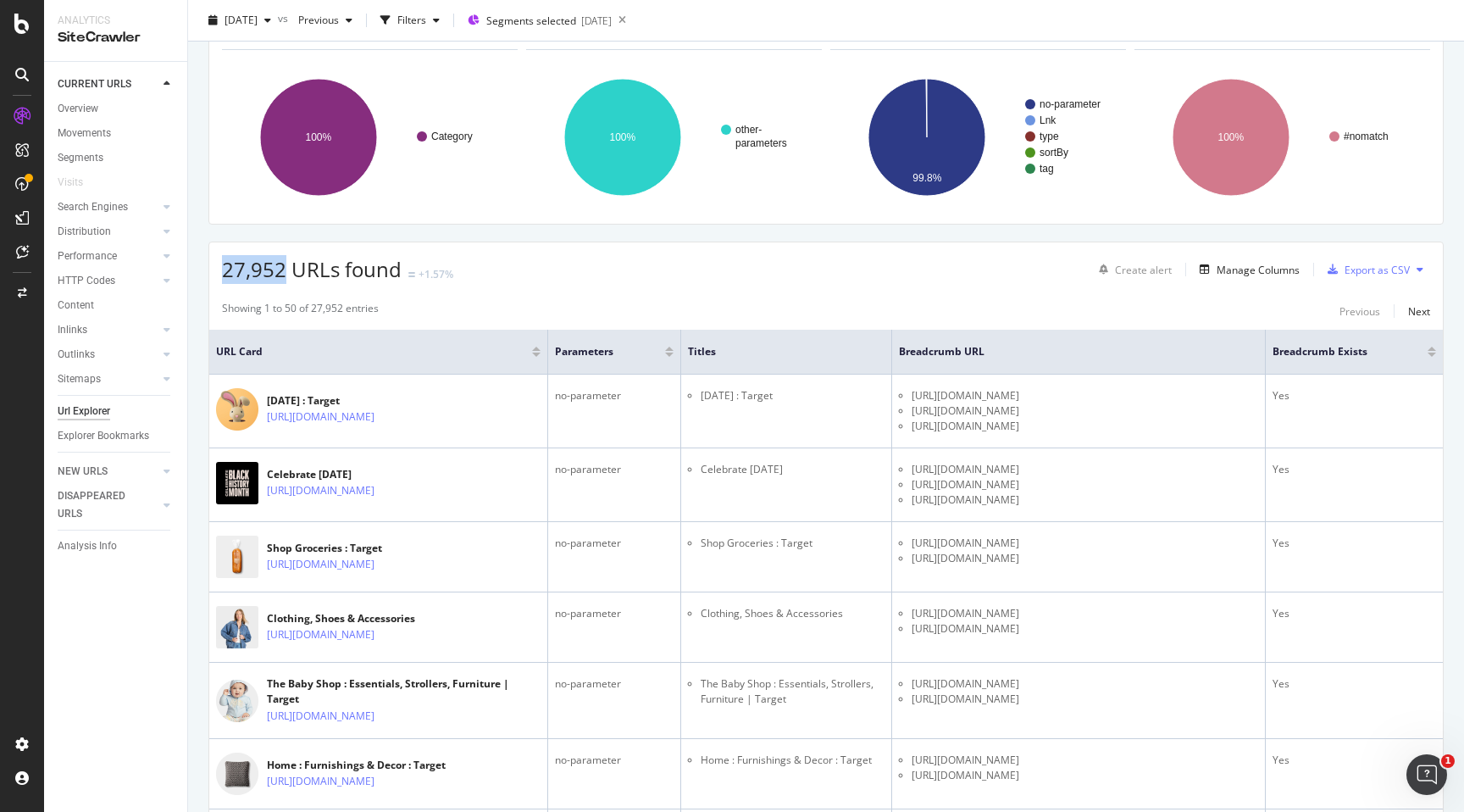
drag, startPoint x: 288, startPoint y: 274, endPoint x: 227, endPoint y: 270, distance: 61.1
click at [227, 270] on span "27,952 URLs found" at bounding box center [312, 269] width 180 height 28
click at [242, 269] on span "27,952 URLs found" at bounding box center [312, 269] width 180 height 28
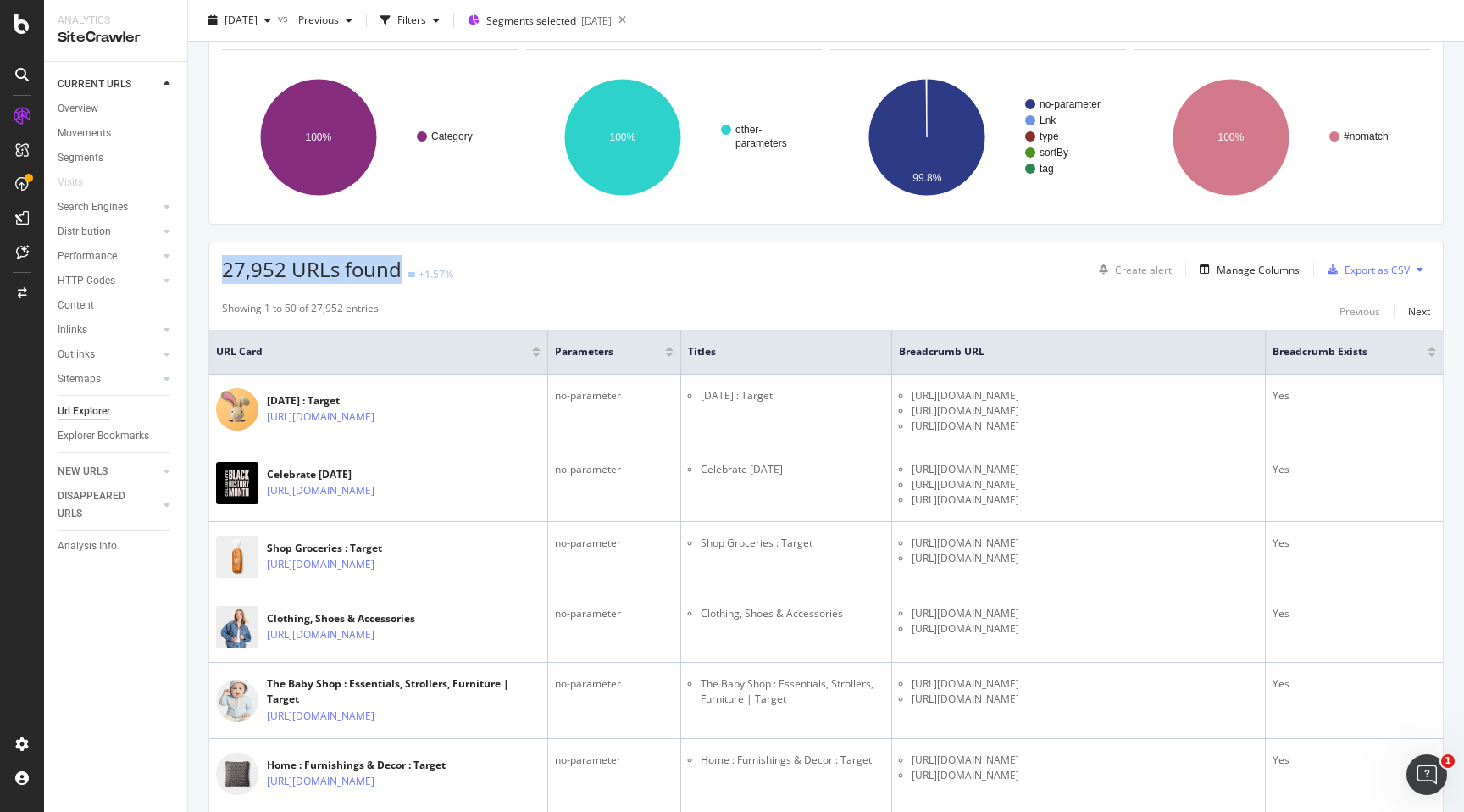
click at [242, 269] on span "27,952 URLs found" at bounding box center [312, 269] width 180 height 28
click at [249, 269] on span "27,952 URLs found" at bounding box center [312, 269] width 180 height 28
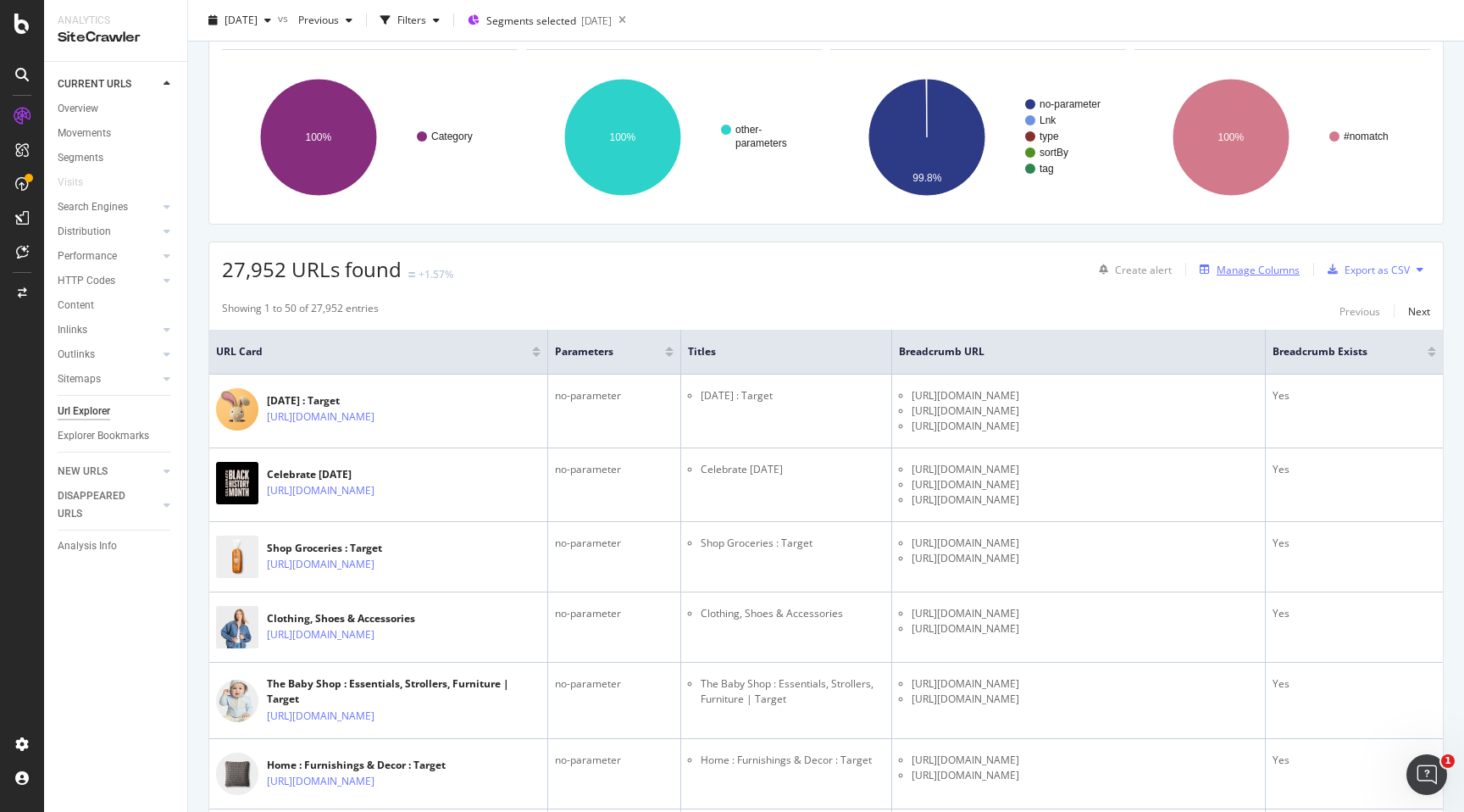
click at [1232, 266] on div "Manage Columns" at bounding box center [1259, 270] width 83 height 14
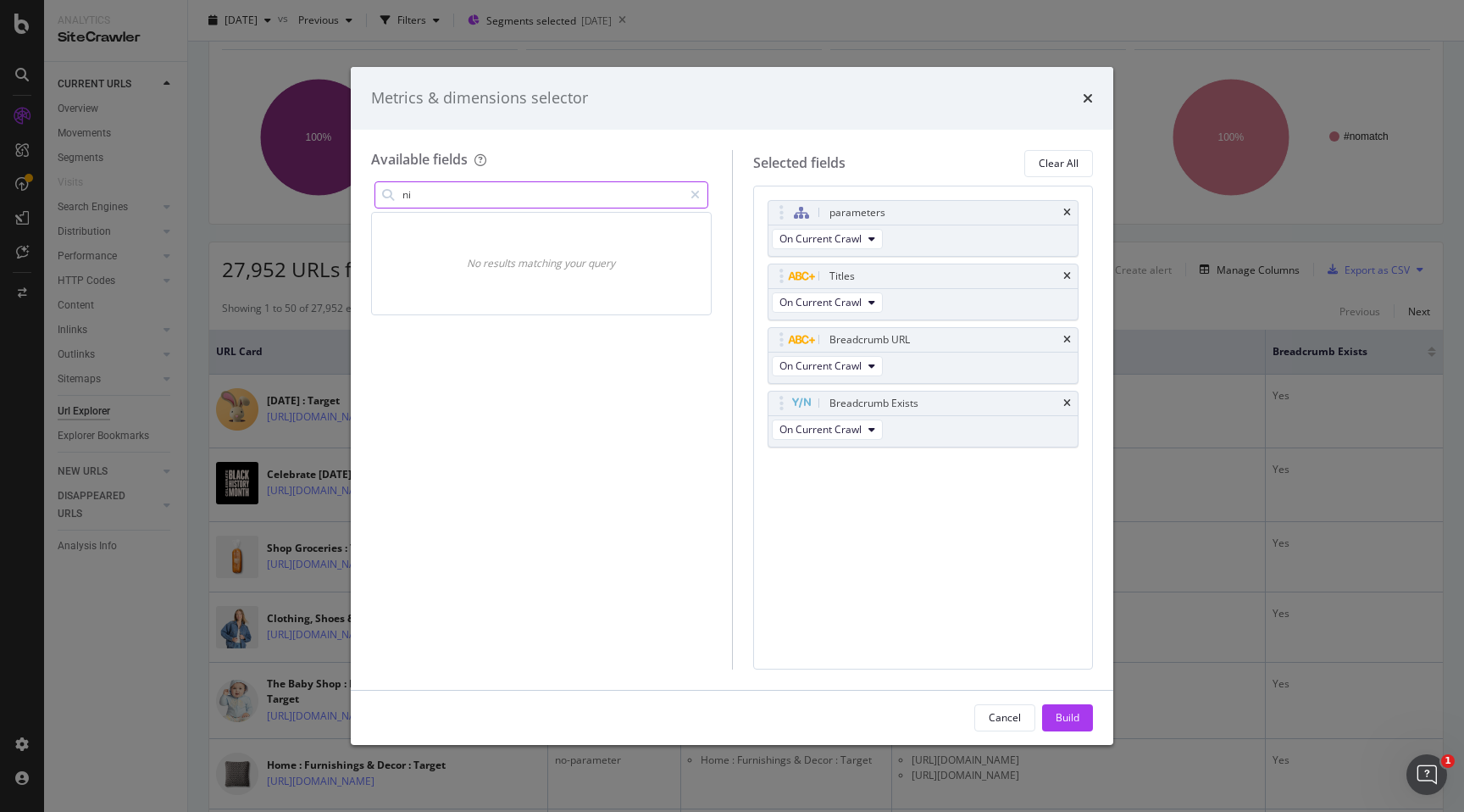
type input "n"
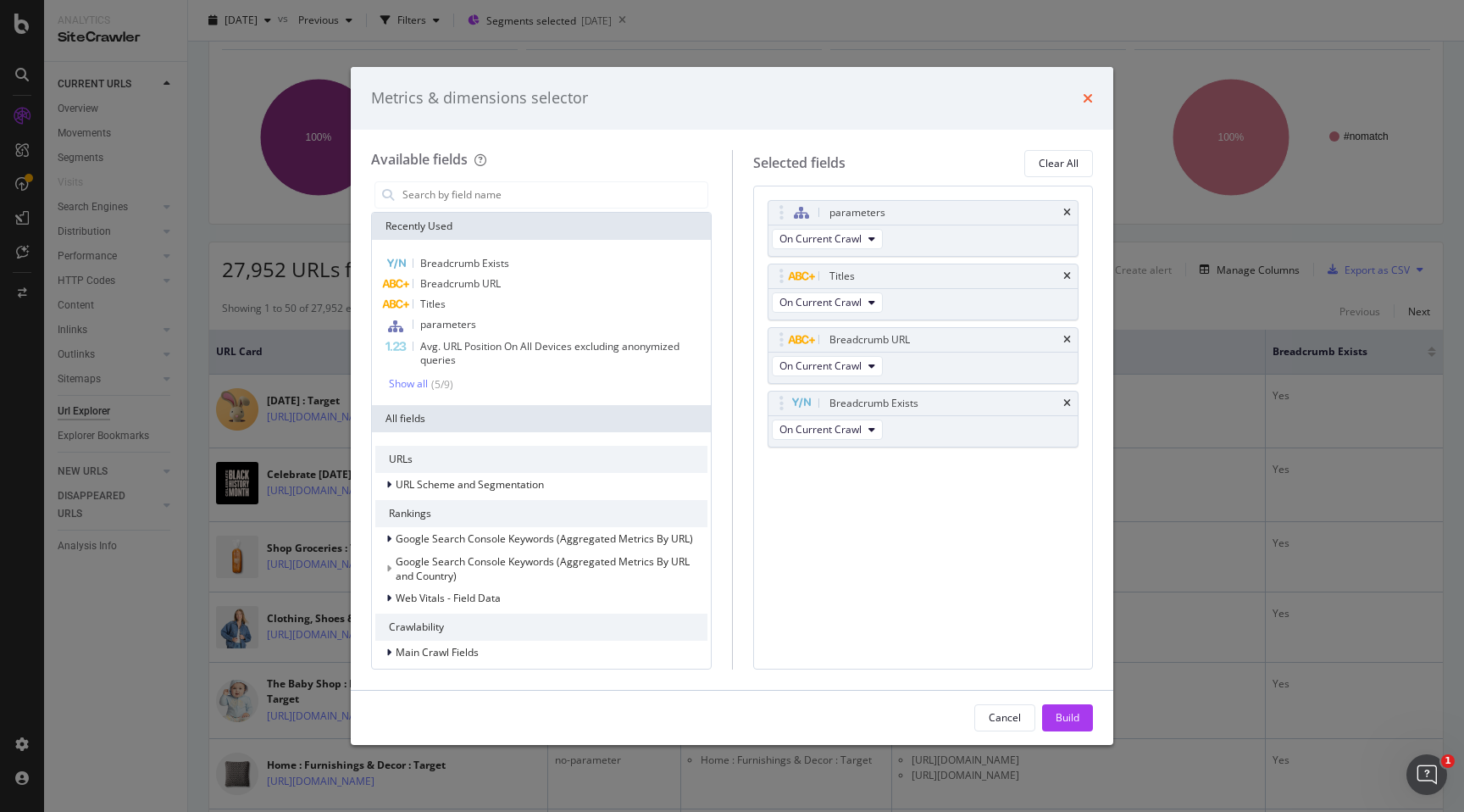
click at [1084, 104] on icon "times" at bounding box center [1088, 99] width 10 height 14
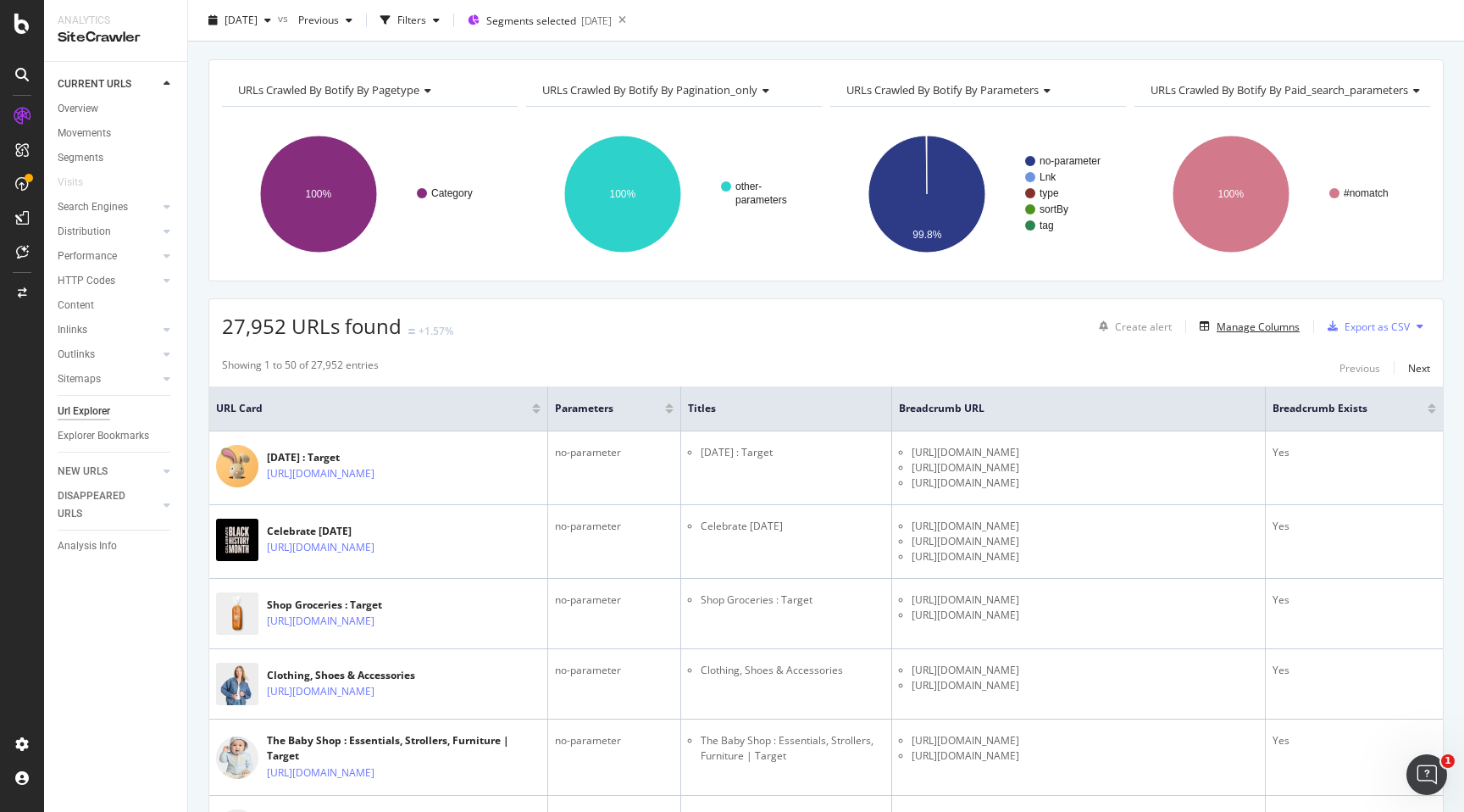
scroll to position [24, 0]
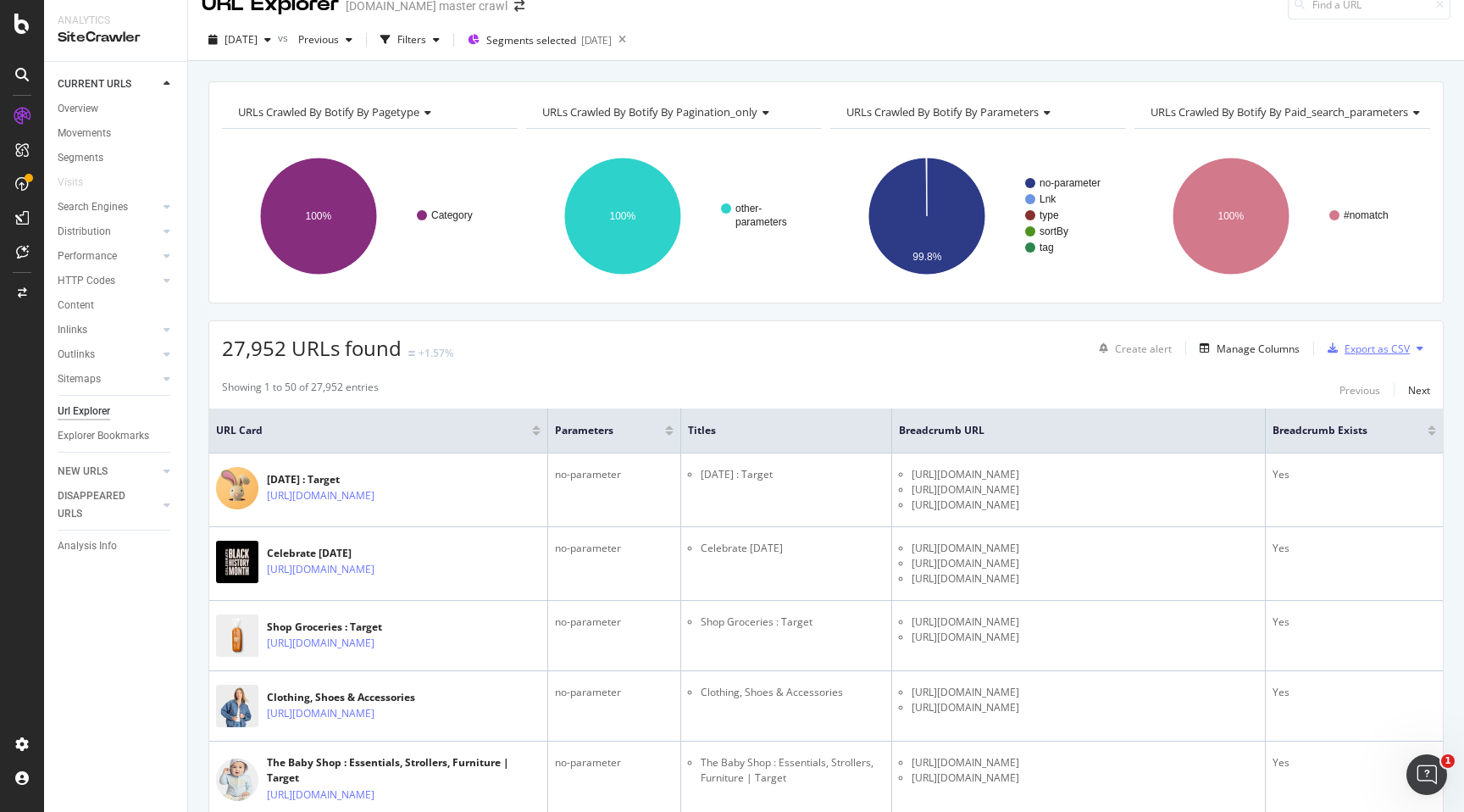
click at [1403, 346] on div "Export as CSV" at bounding box center [1377, 348] width 66 height 14
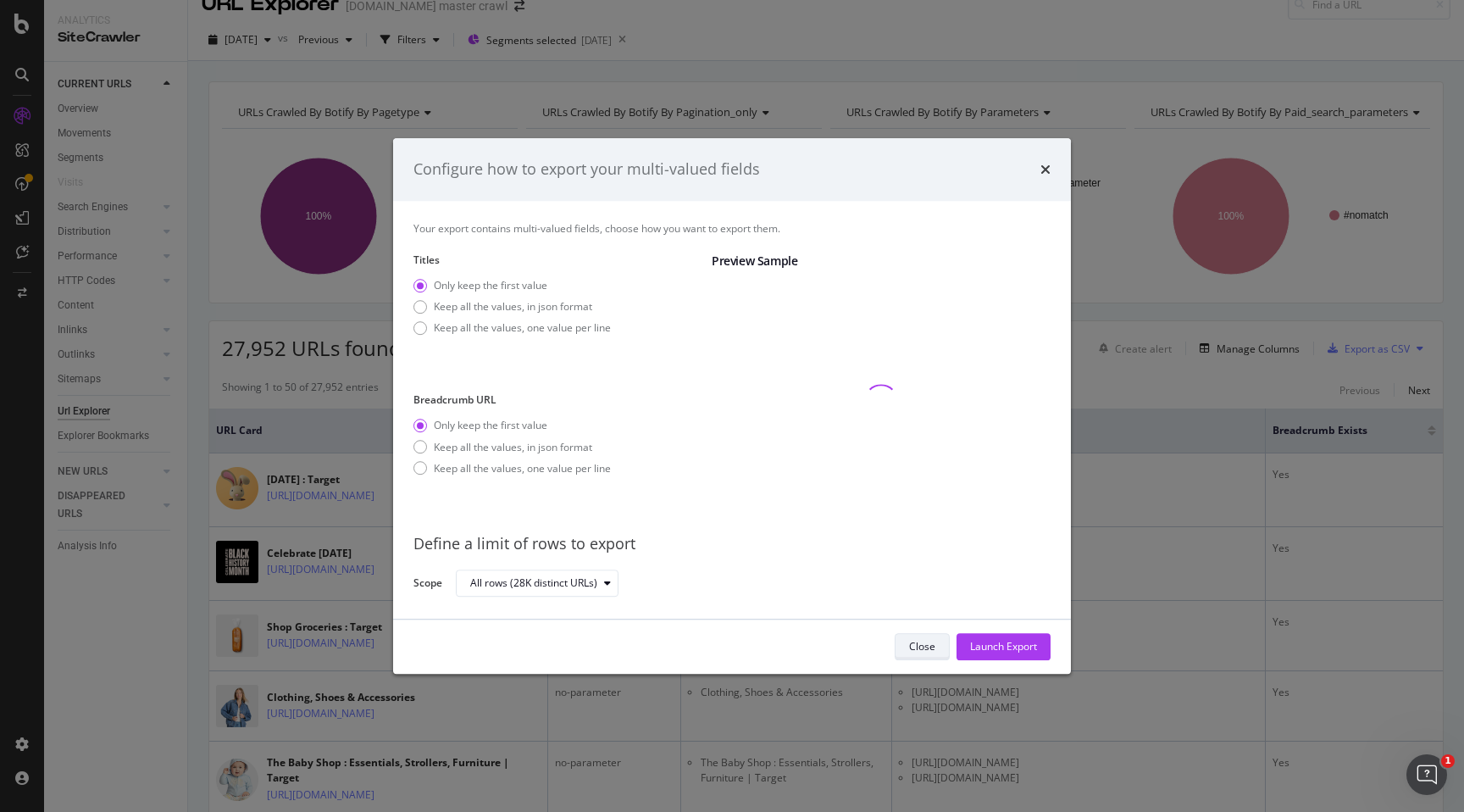
click at [927, 655] on div "Close" at bounding box center [922, 647] width 26 height 24
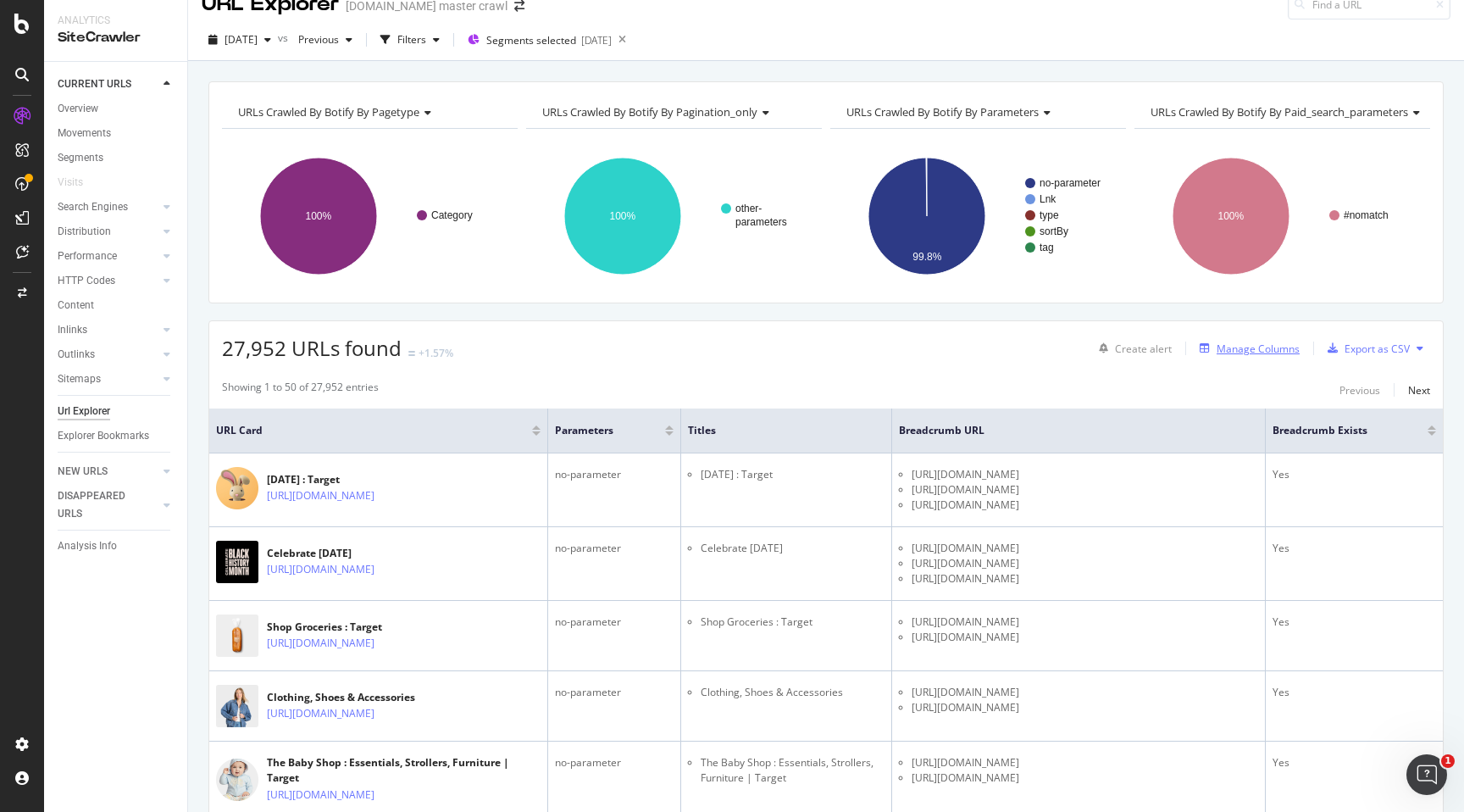
click at [1250, 353] on div "Manage Columns" at bounding box center [1259, 348] width 83 height 14
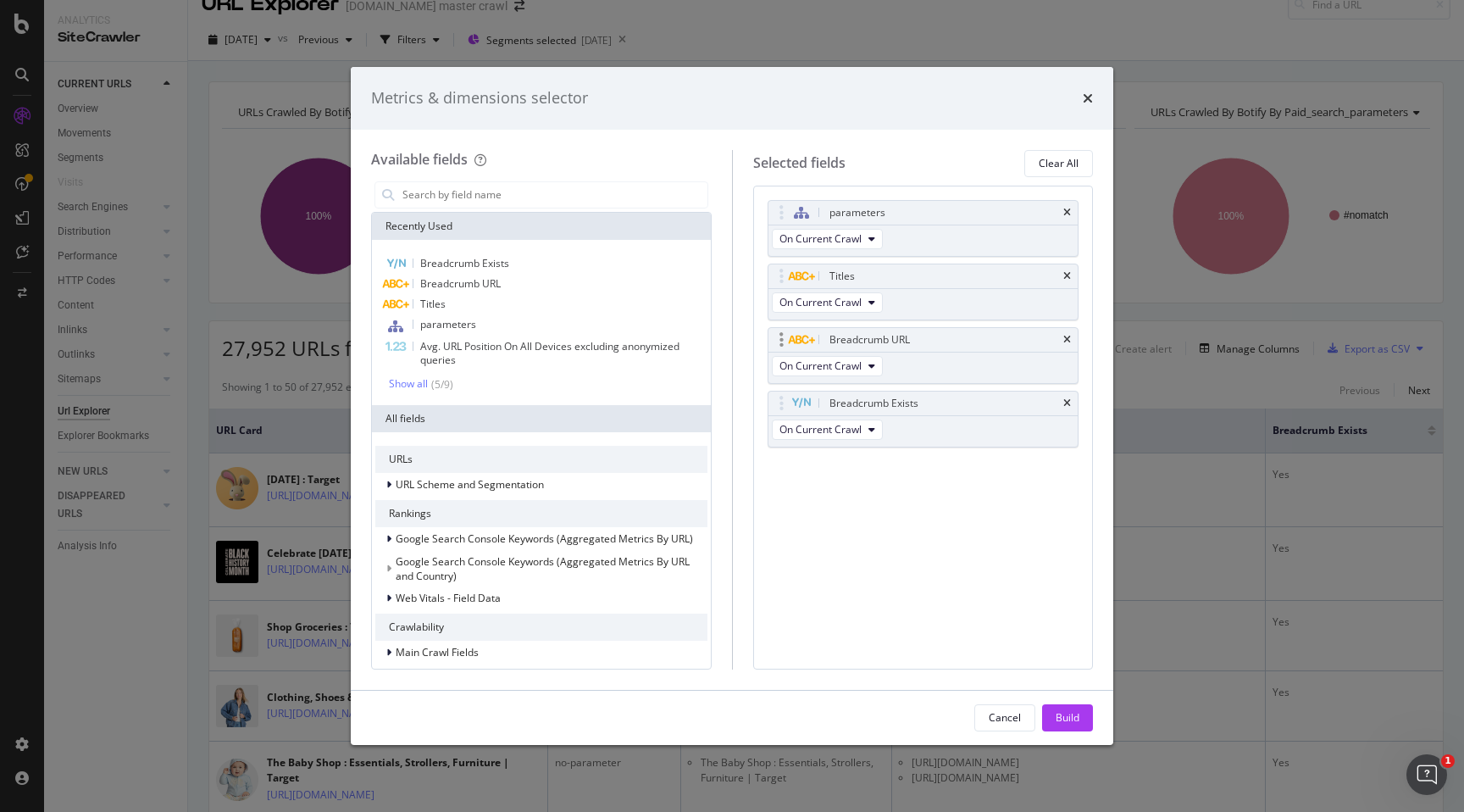
click at [1072, 340] on div "Breadcrumb URL" at bounding box center [924, 340] width 310 height 24
click at [1072, 271] on div "Titles" at bounding box center [924, 277] width 310 height 24
click at [1066, 275] on icon "times" at bounding box center [1067, 277] width 8 height 10
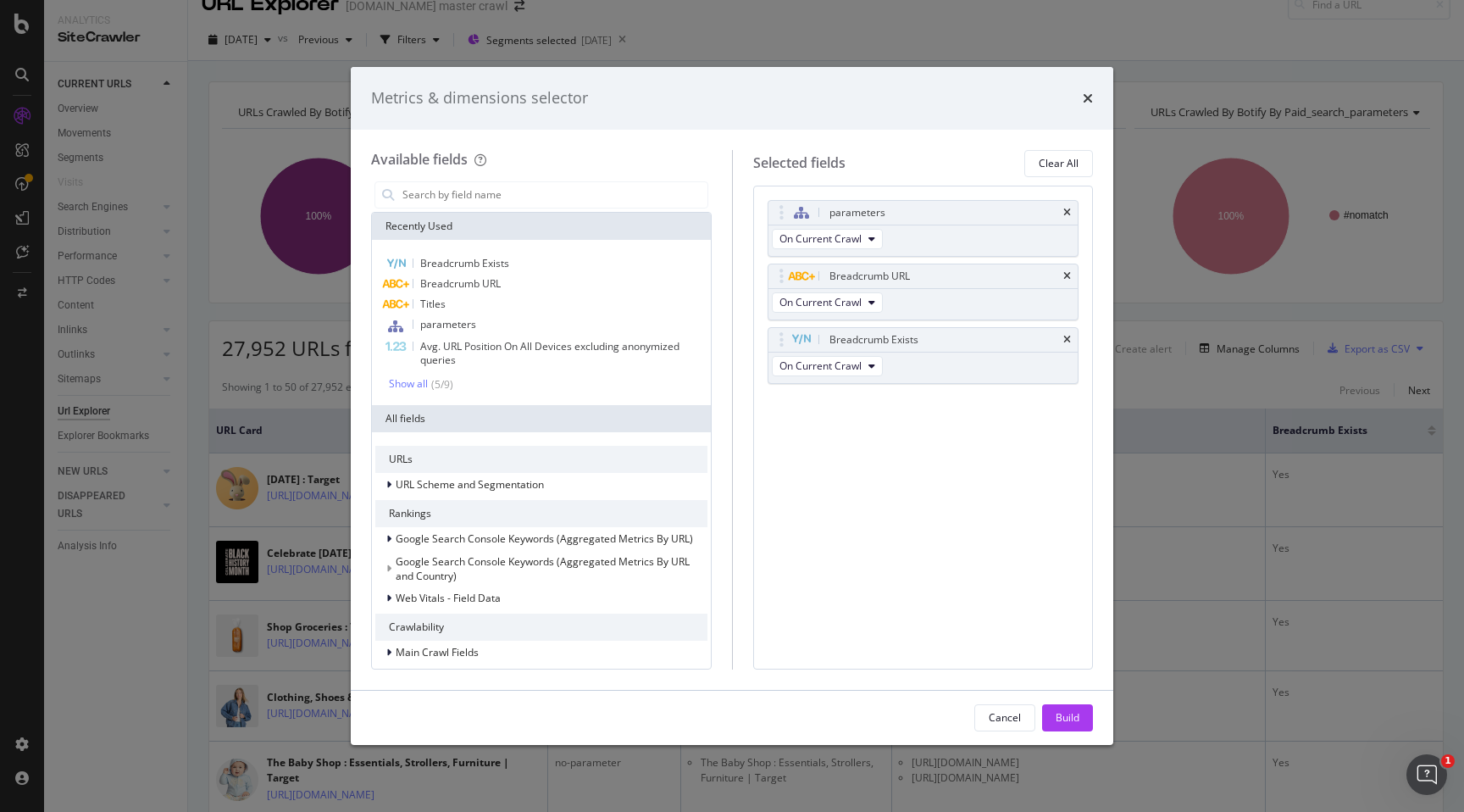
click at [1066, 275] on icon "times" at bounding box center [1067, 277] width 8 height 10
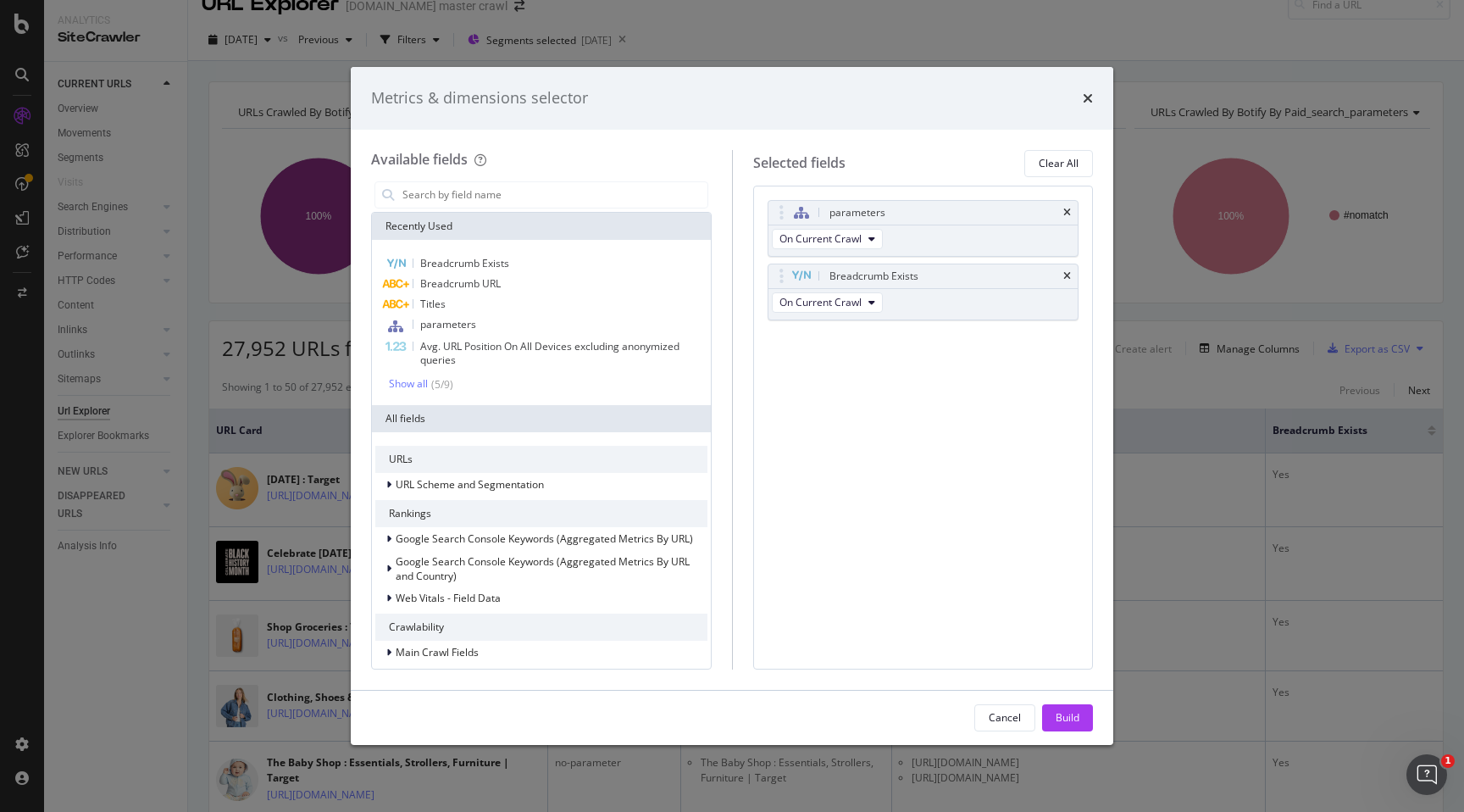
click at [1066, 275] on icon "times" at bounding box center [1067, 277] width 8 height 10
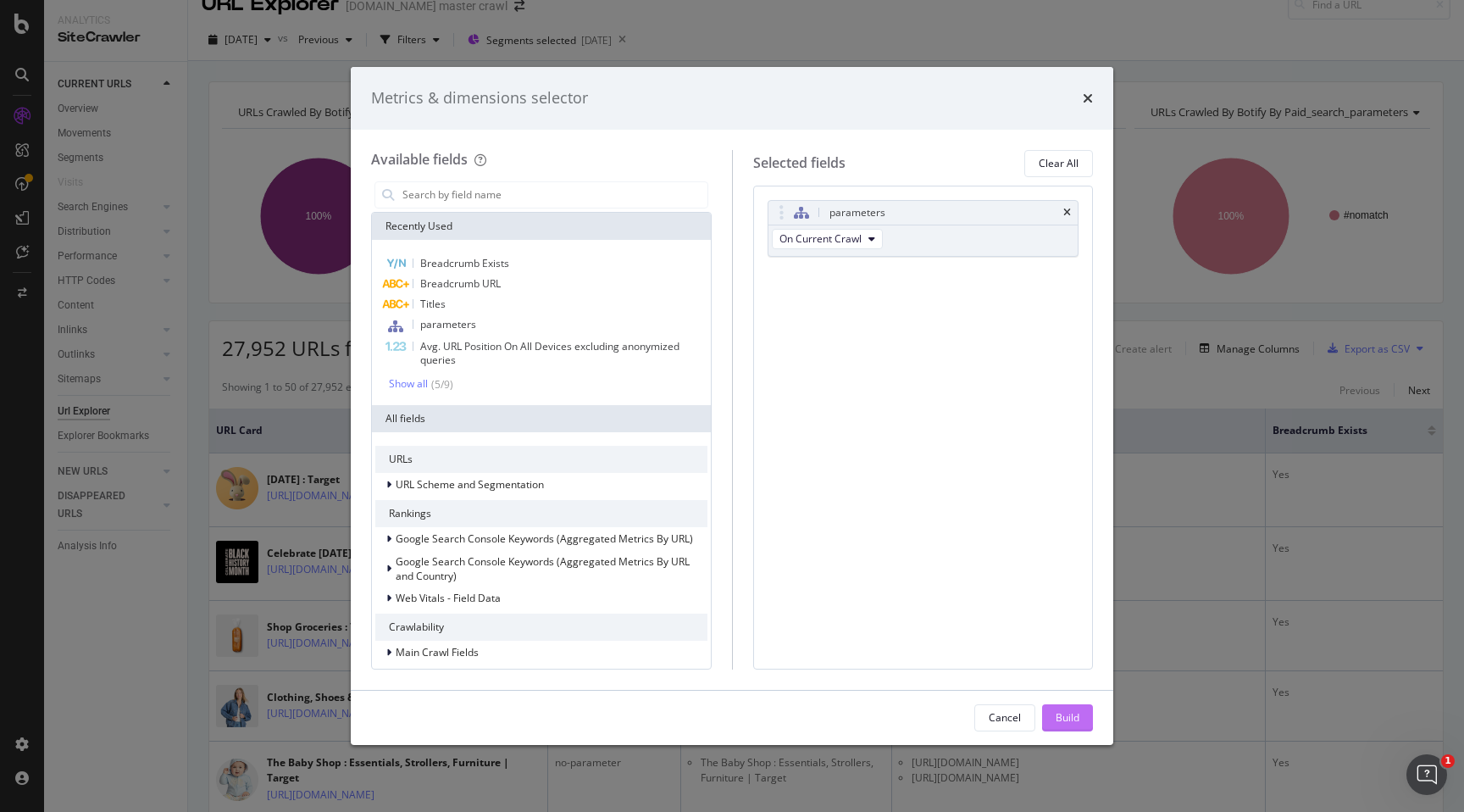
click at [1082, 717] on button "Build" at bounding box center [1068, 718] width 51 height 27
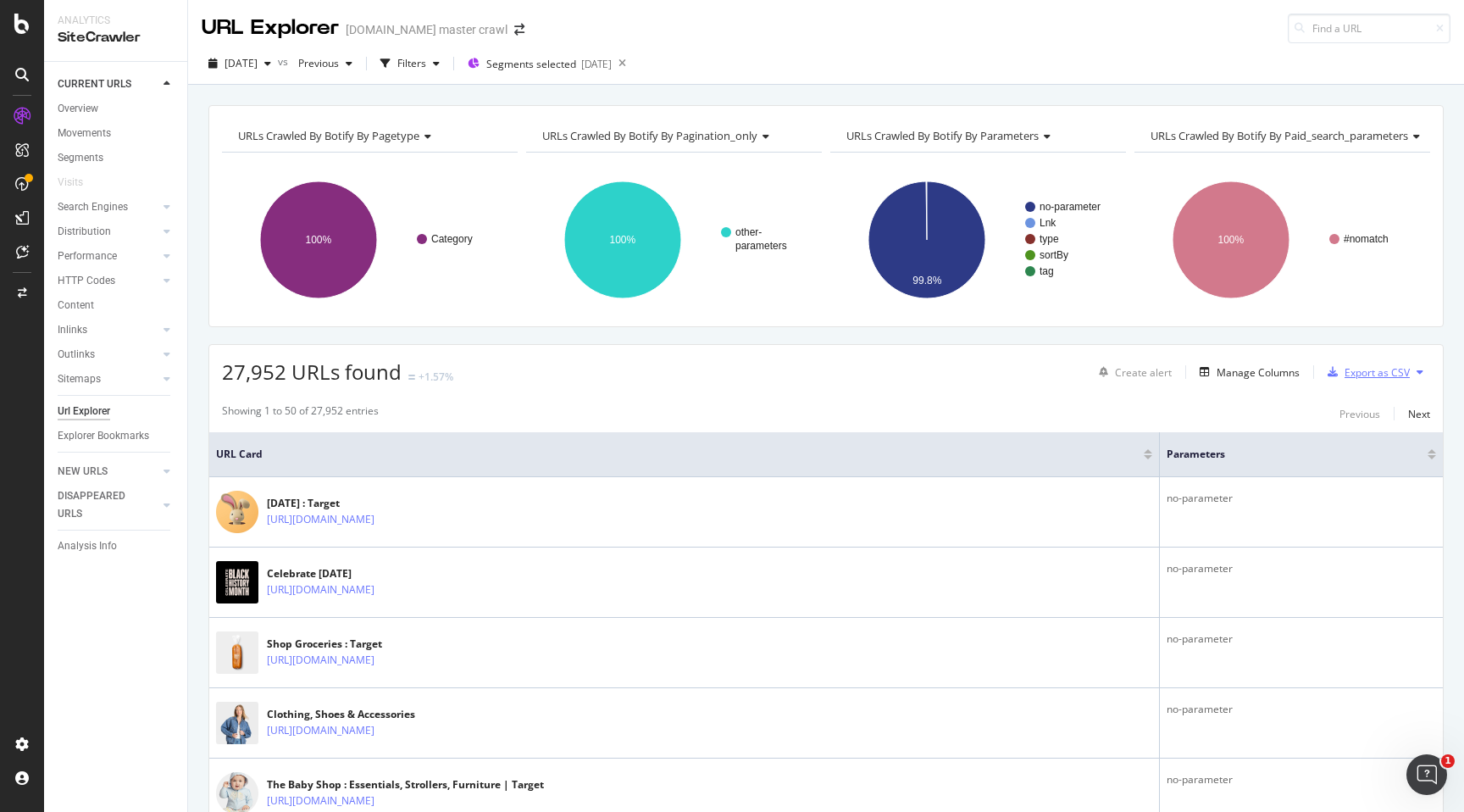
click at [1374, 370] on div "Export as CSV" at bounding box center [1377, 372] width 66 height 14
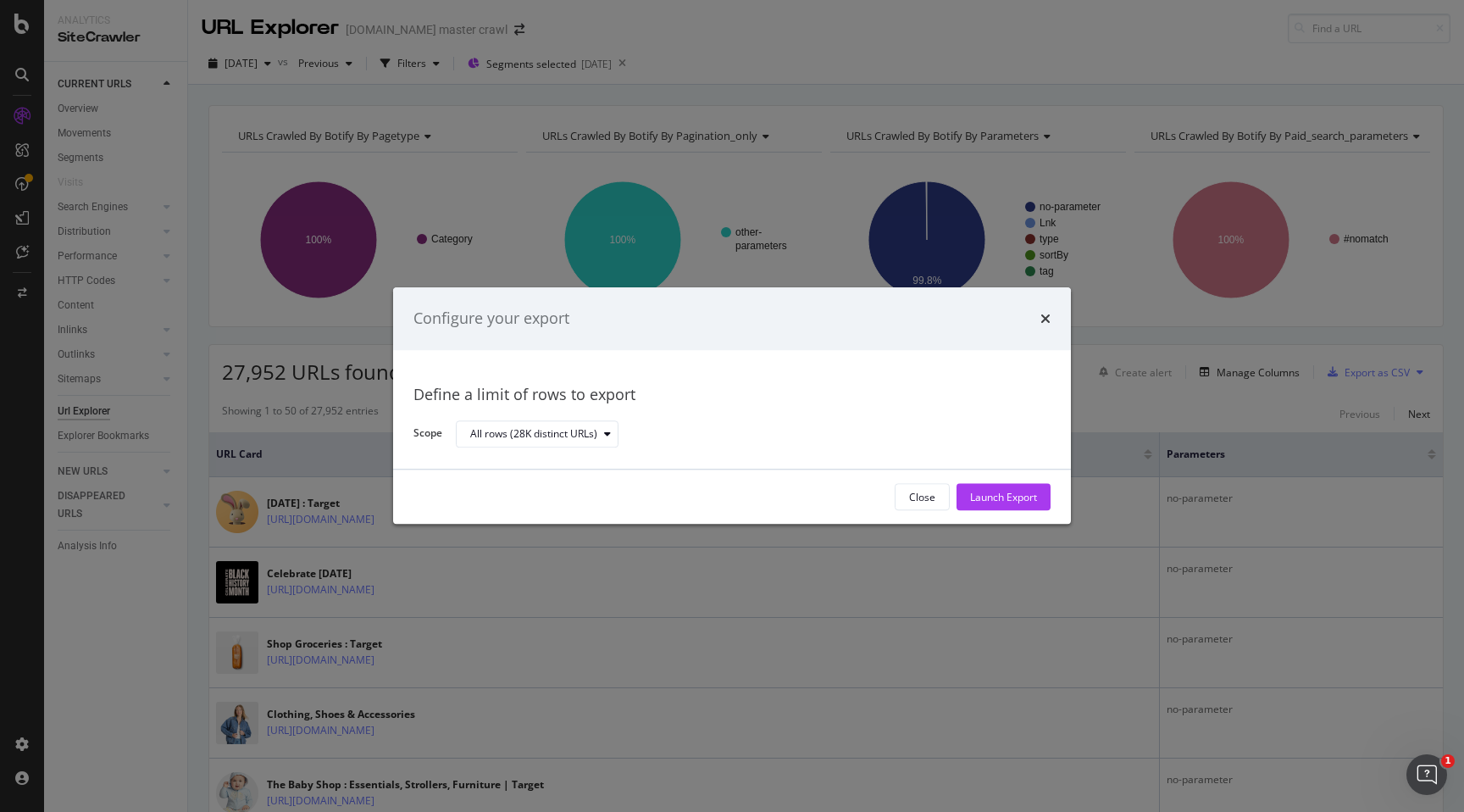
click at [1001, 472] on div "Close Launch Export" at bounding box center [732, 498] width 678 height 54
click at [998, 495] on div "Launch Export" at bounding box center [1004, 496] width 67 height 14
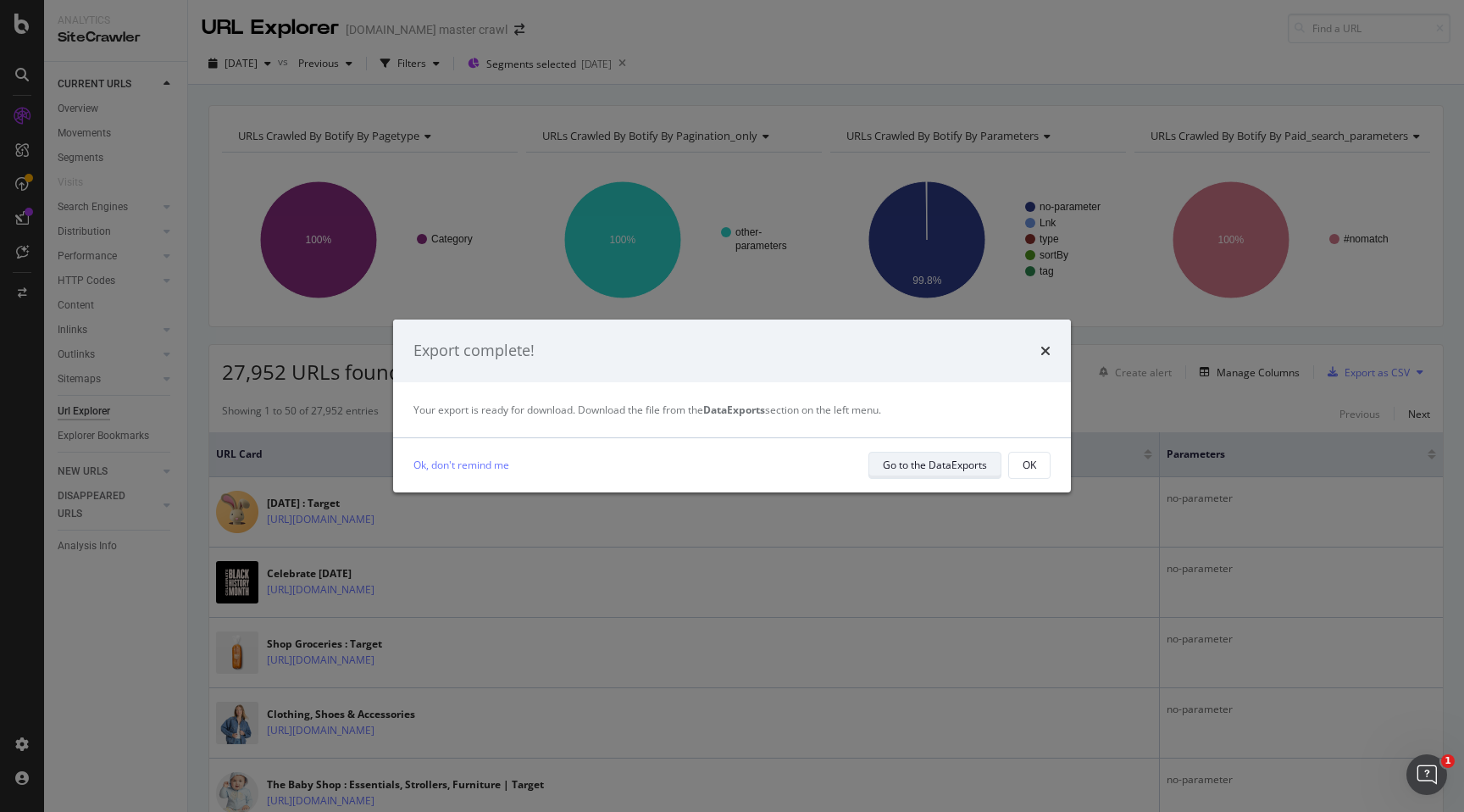
click at [941, 466] on div "Go to the DataExports" at bounding box center [935, 465] width 104 height 14
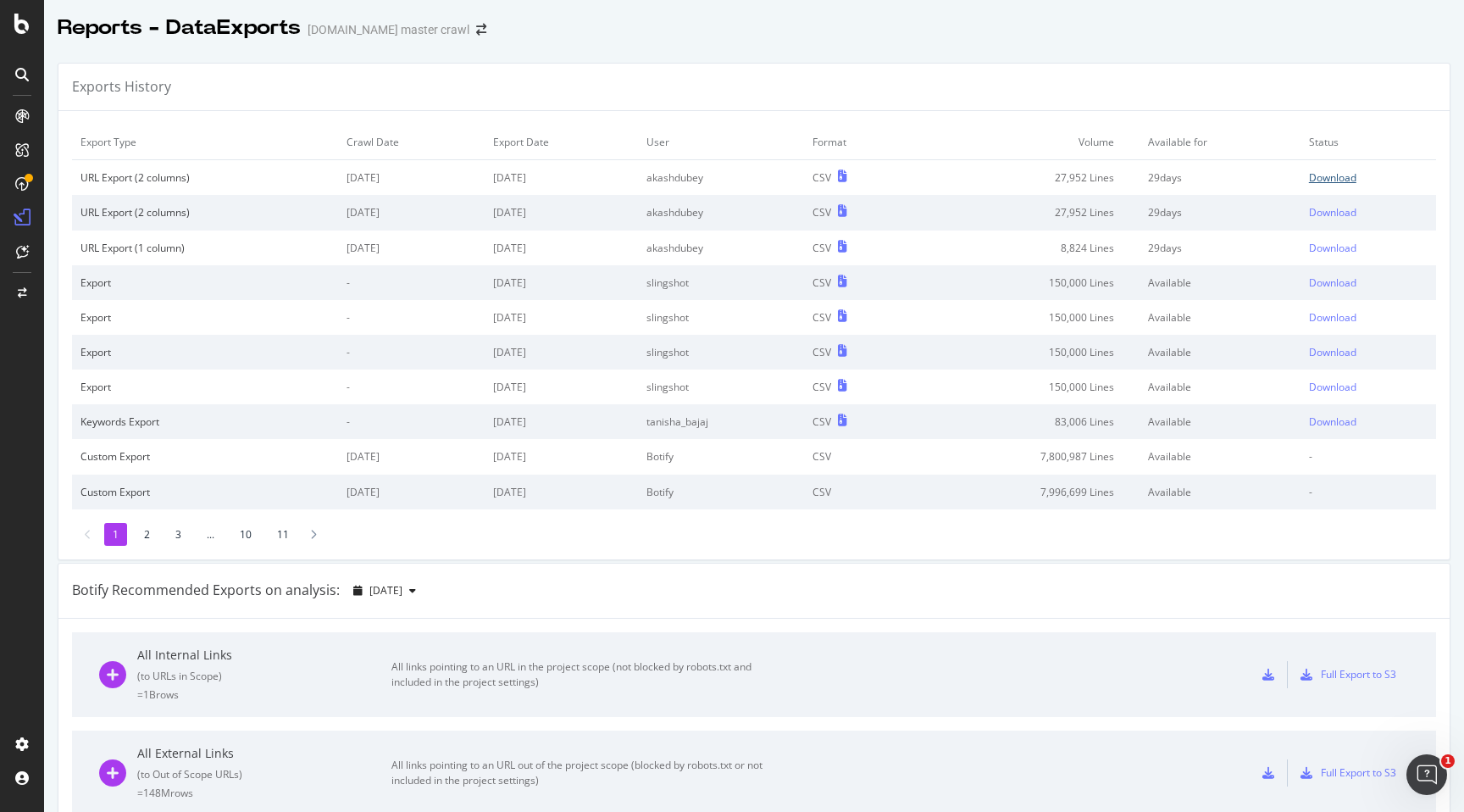
click at [1341, 175] on div "Download" at bounding box center [1333, 177] width 48 height 14
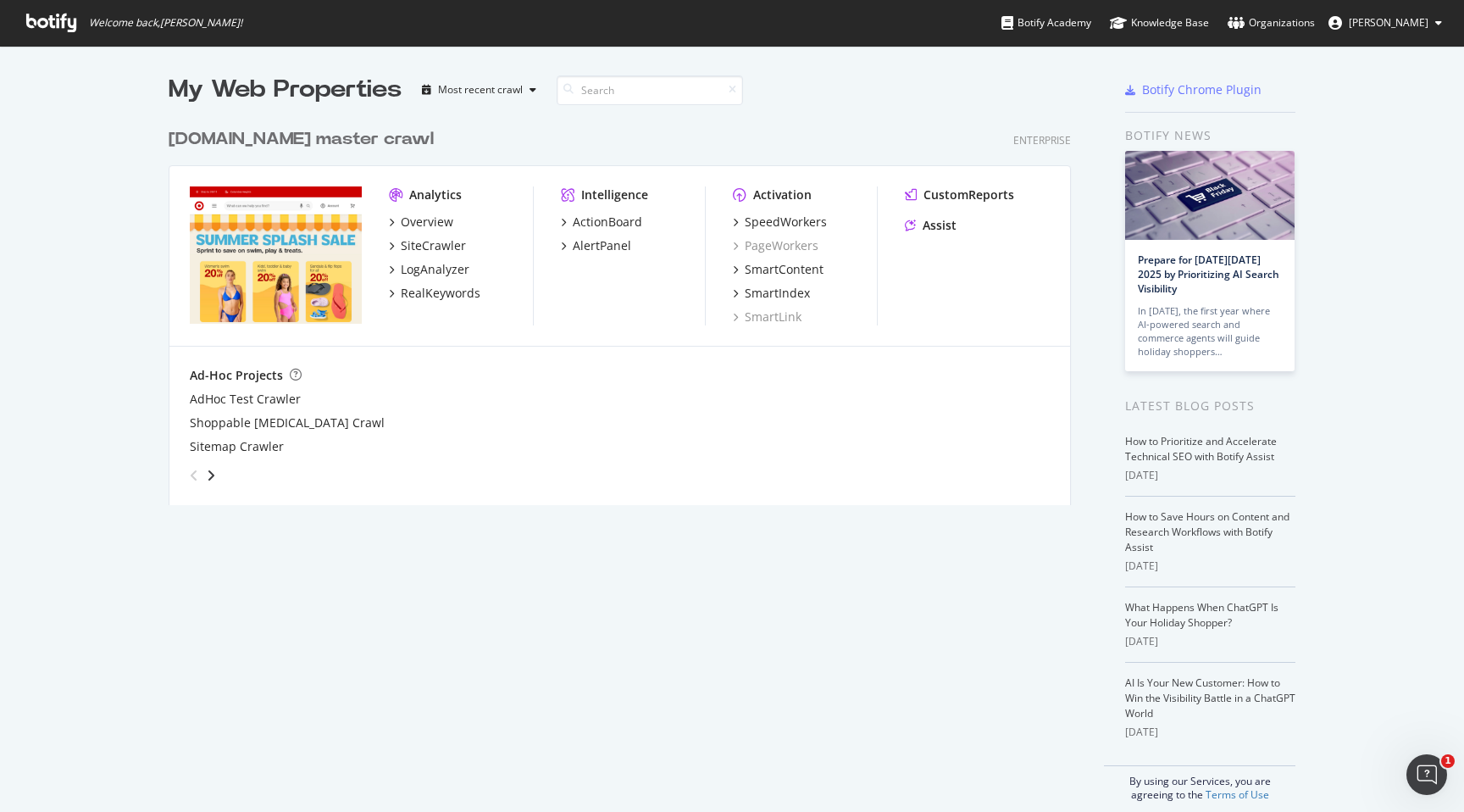
click at [387, 250] on div "Analytics Overview SiteCrawler LogAnalyzer RealKeywords Intelligence ActionBoar…" at bounding box center [620, 256] width 901 height 180
click at [390, 244] on icon "grid" at bounding box center [392, 246] width 5 height 9
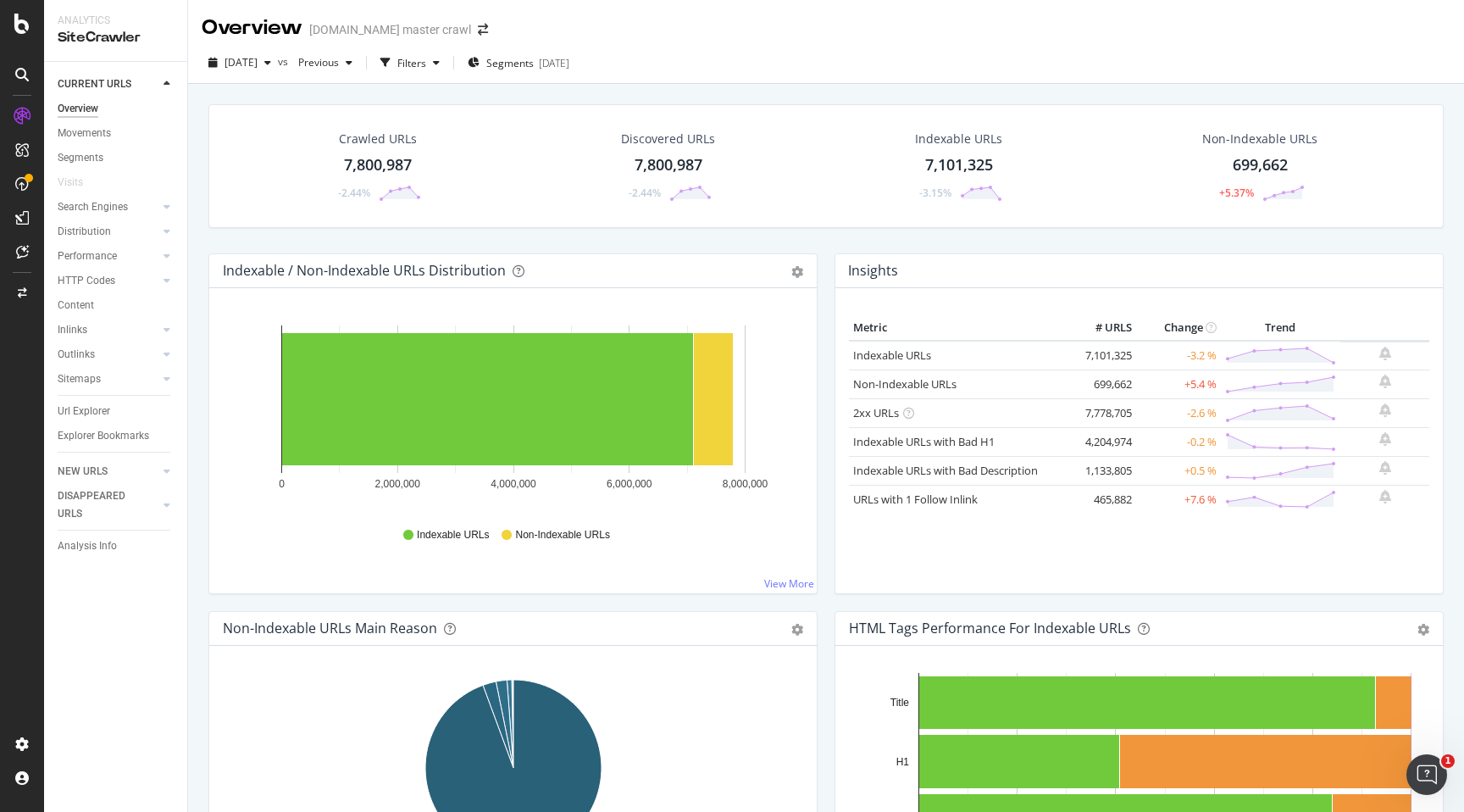
click at [1437, 26] on div "Overview [DOMAIN_NAME] master crawl" at bounding box center [826, 21] width 1276 height 43
